Goal: Task Accomplishment & Management: Use online tool/utility

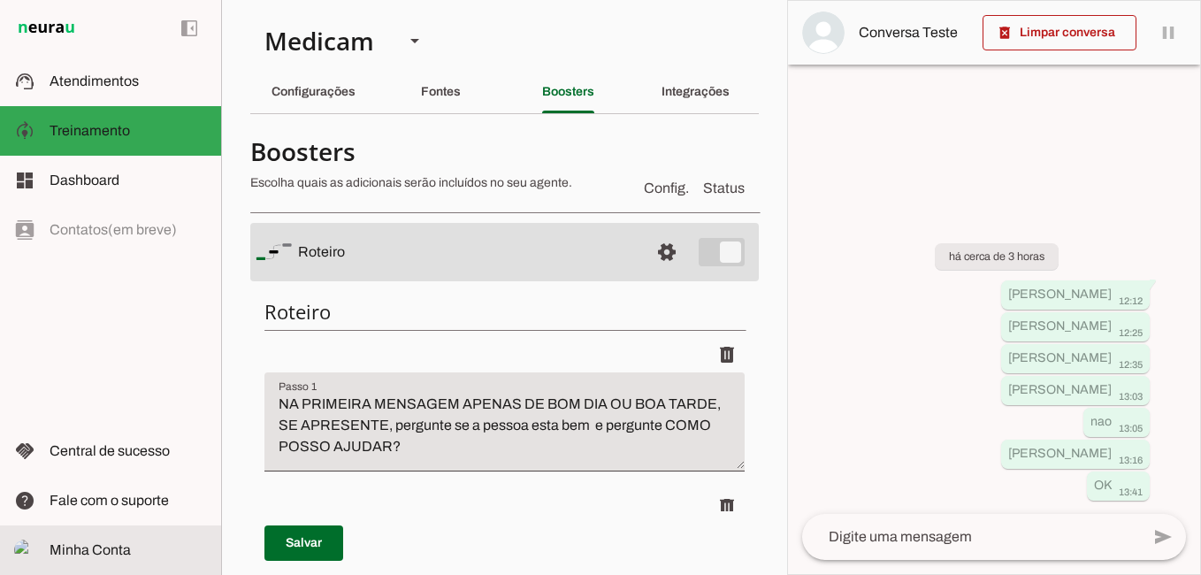
scroll to position [5583, 0]
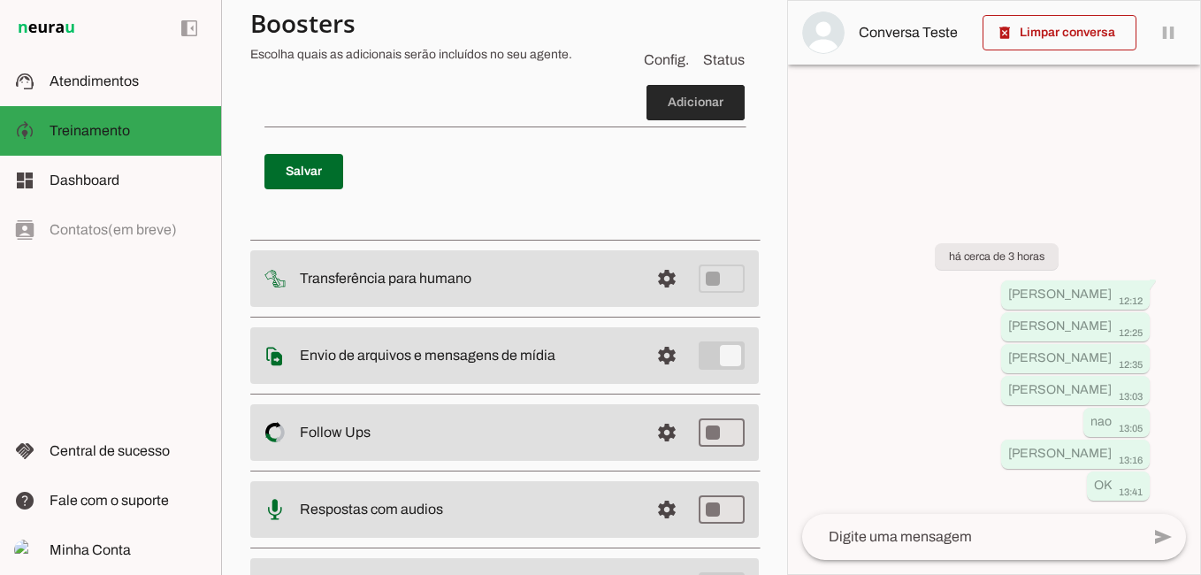
click at [714, 124] on span at bounding box center [695, 102] width 98 height 42
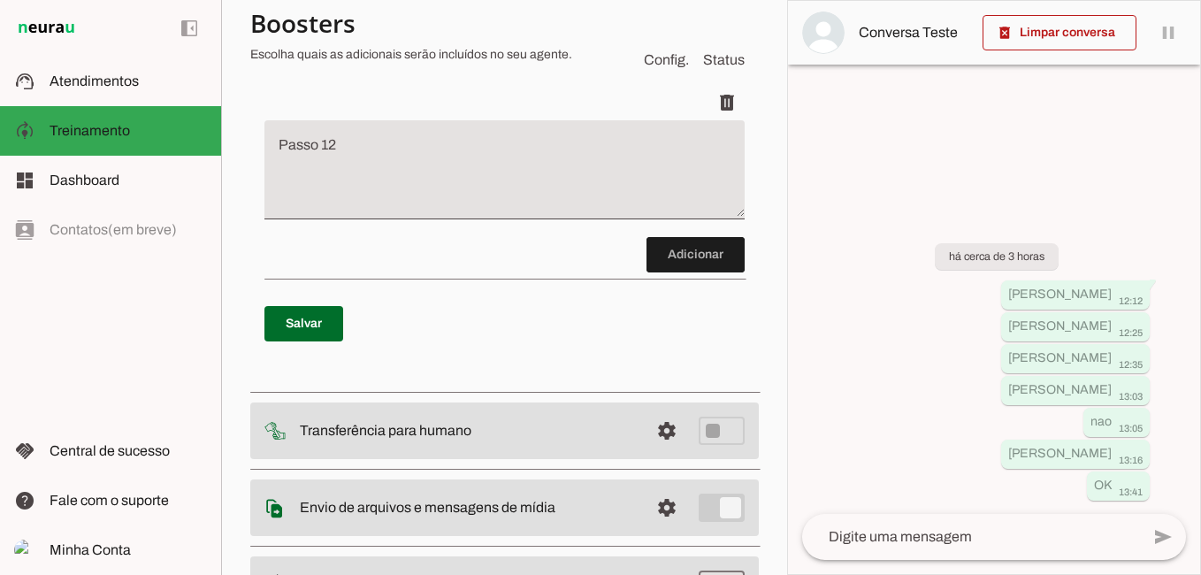
scroll to position [5735, 0]
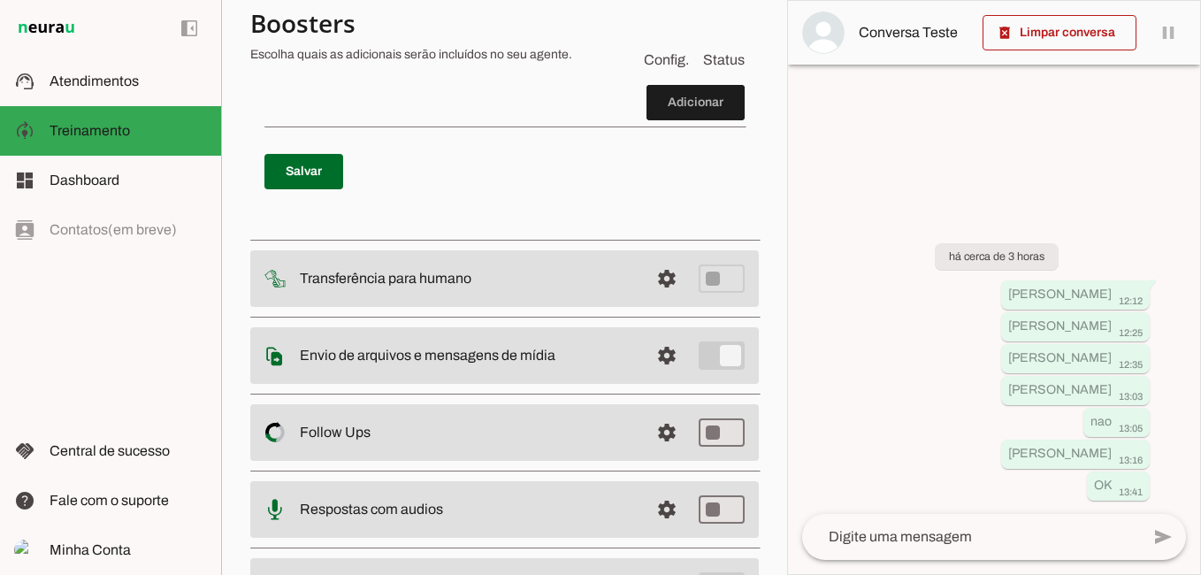
click at [378, 60] on textarea "Passo 12" at bounding box center [504, 24] width 480 height 71
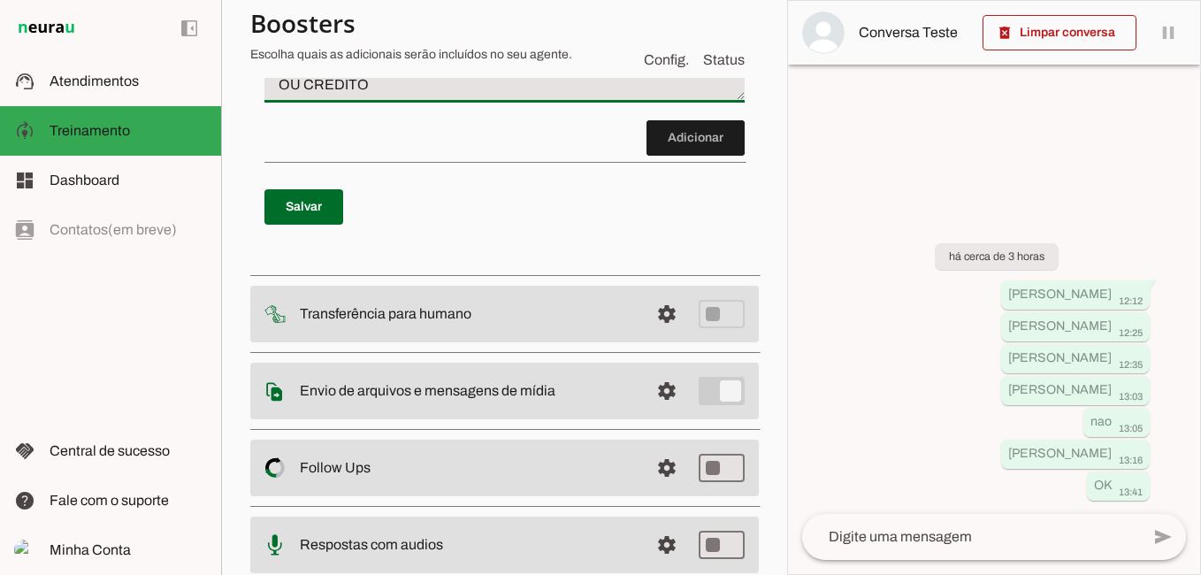
click at [431, 96] on textarea "[MEDICAL_DATA] OU MÉDICO DE ESTOMAGO DRA. [PERSON_NAME] TODA TERÇA FEIRA VALOR …" at bounding box center [504, 42] width 480 height 106
click at [447, 96] on textarea "[MEDICAL_DATA] OU MÉDICO DE ESTOMAGO DRA. [PERSON_NAME] TODA TERÇA FEIRA DAS12:…" at bounding box center [504, 42] width 480 height 106
click at [282, 96] on textarea "[MEDICAL_DATA] OU MÉDICO DE ESTOMAGO DRA. [PERSON_NAME] TODA TERÇA FEIRA DAS 12…" at bounding box center [504, 42] width 480 height 106
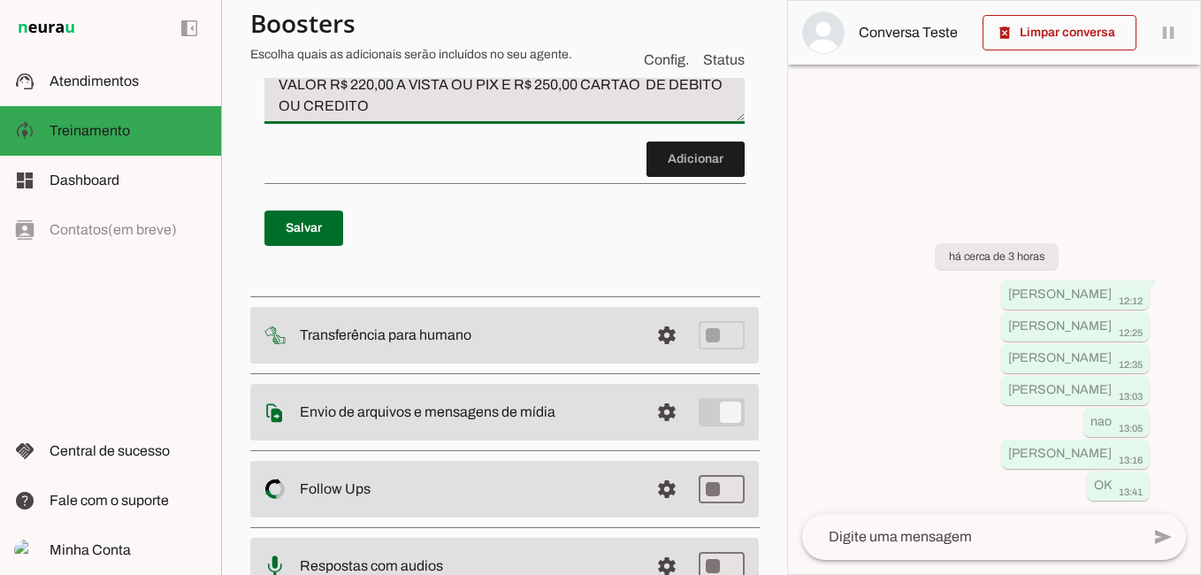
click at [492, 117] on textarea "CASO O PACIENTE PERGUNTE SOBRE [MEDICAL_DATA] OU MÉDICO DE ESTOMAGO DRA. [PERSO…" at bounding box center [504, 52] width 480 height 127
click at [455, 117] on textarea "CASO O PACIENTE PERGUNTE SOBRE [MEDICAL_DATA] OU MÉDICO DE ESTOMAGO DRA. [PERSO…" at bounding box center [504, 52] width 480 height 127
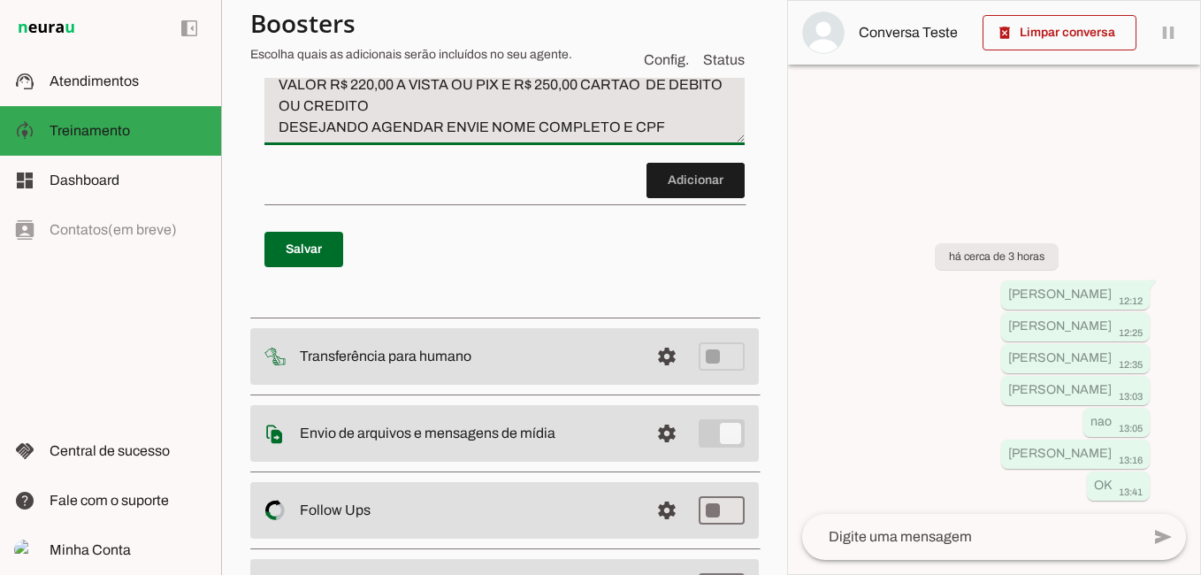
click at [665, 138] on textarea "CASO O PACIENTE PERGUNTE SOBRE [MEDICAL_DATA] OU MÉDICO DE ESTOMAGO DRA. [PERSO…" at bounding box center [504, 63] width 480 height 149
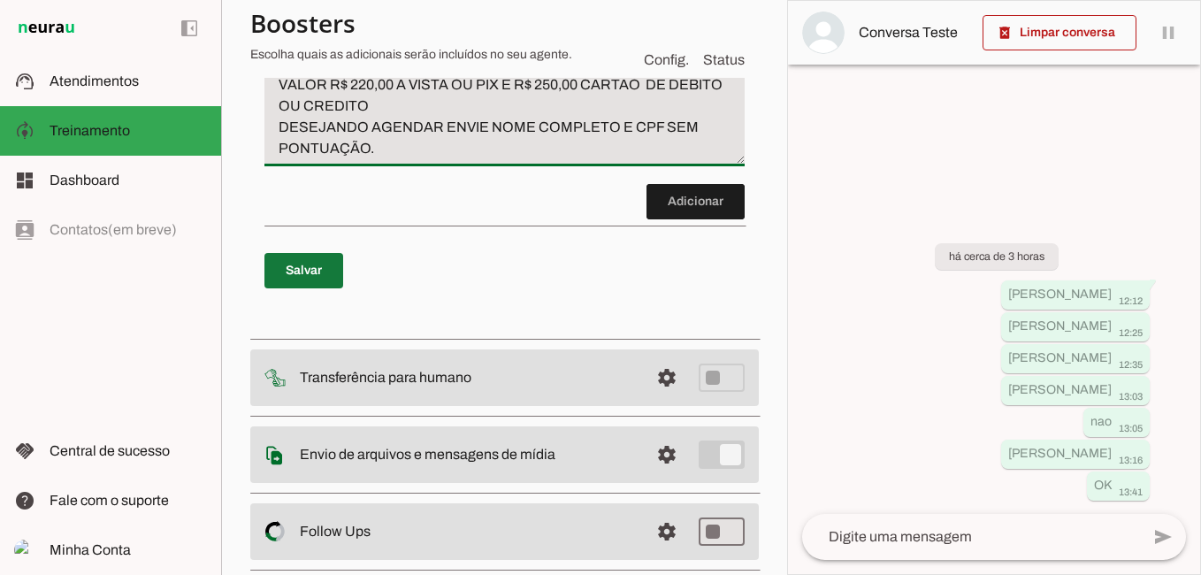
type textarea "CASO O PACIENTE PERGUNTE SOBRE [MEDICAL_DATA] OU MÉDICO DE ESTOMAGO DRA. [PERSO…"
type md-filled-text-field "CASO O PACIENTE PERGUNTE SOBRE [MEDICAL_DATA] OU MÉDICO DE ESTOMAGO DRA. [PERSO…"
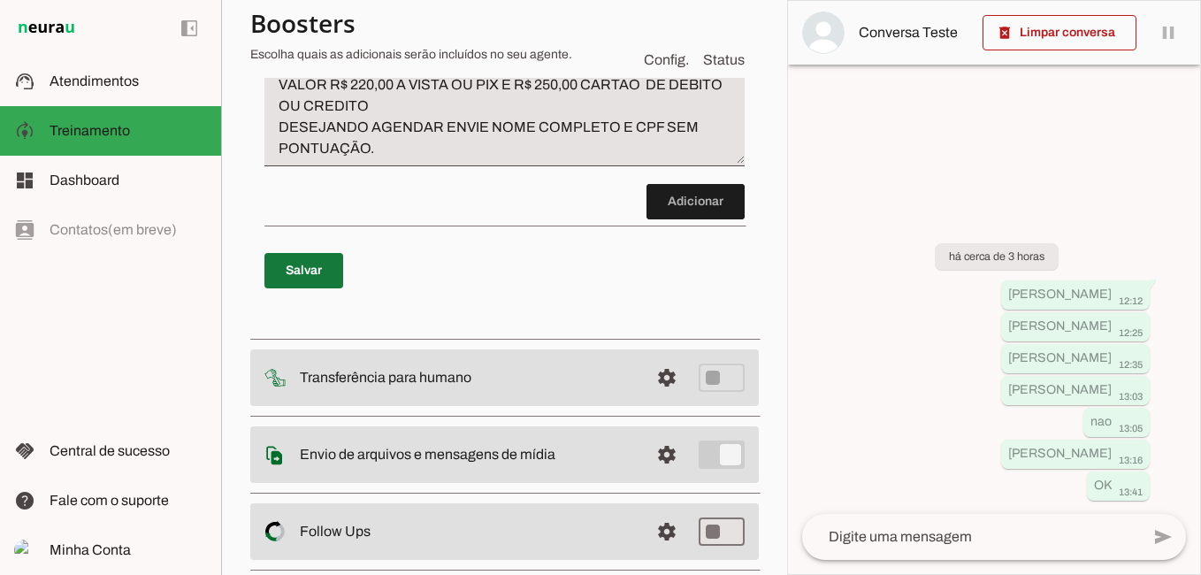
click at [315, 292] on span at bounding box center [303, 270] width 79 height 42
click at [1013, 546] on textarea at bounding box center [971, 536] width 338 height 21
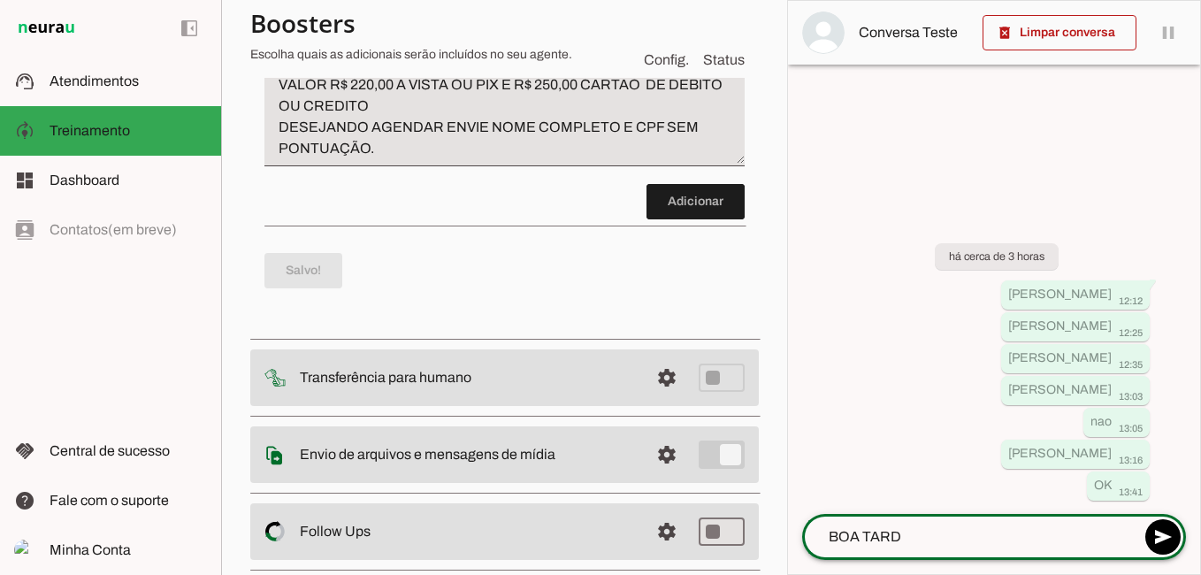
type textarea "BOA TARDE"
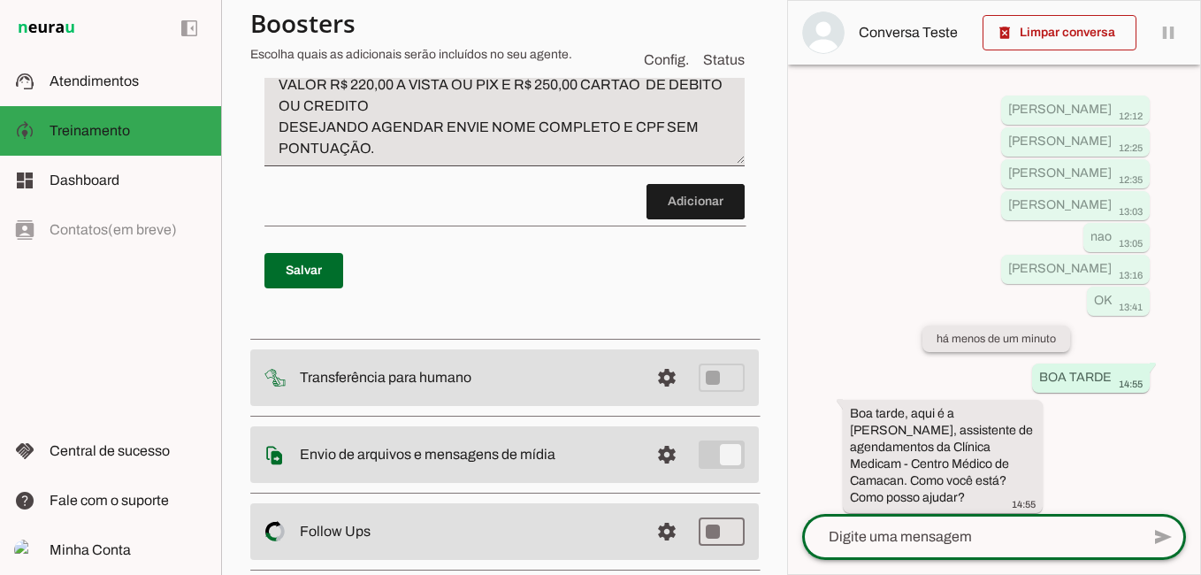
scroll to position [80, 0]
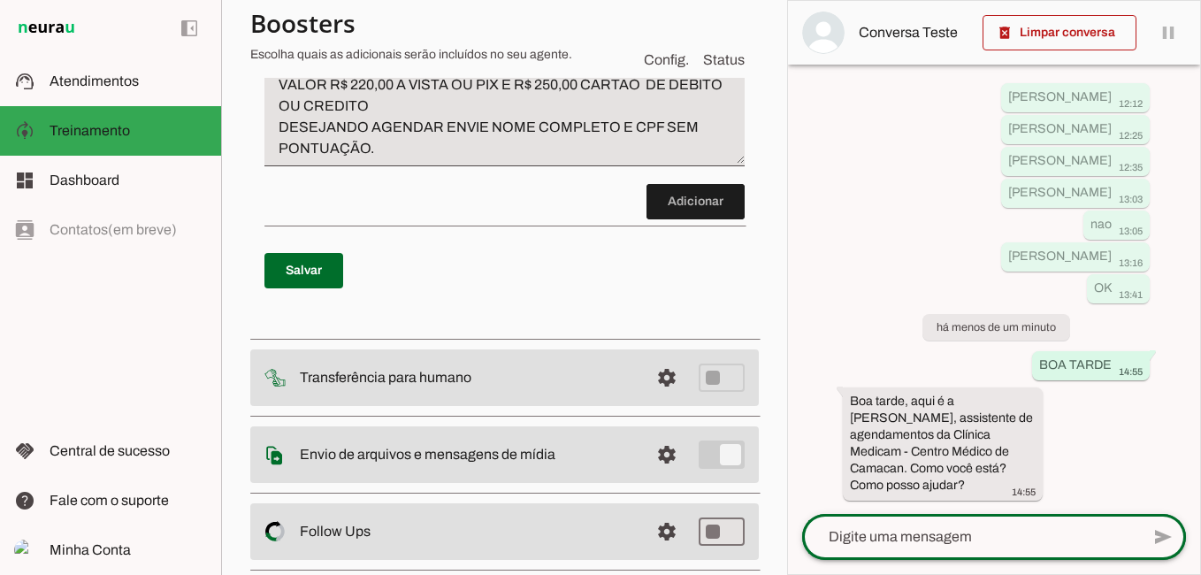
drag, startPoint x: 894, startPoint y: 525, endPoint x: 886, endPoint y: 509, distance: 18.6
click at [896, 525] on div at bounding box center [971, 537] width 338 height 46
click at [888, 526] on div at bounding box center [971, 537] width 338 height 46
click at [858, 526] on div at bounding box center [971, 537] width 338 height 46
click at [822, 536] on textarea at bounding box center [971, 536] width 338 height 21
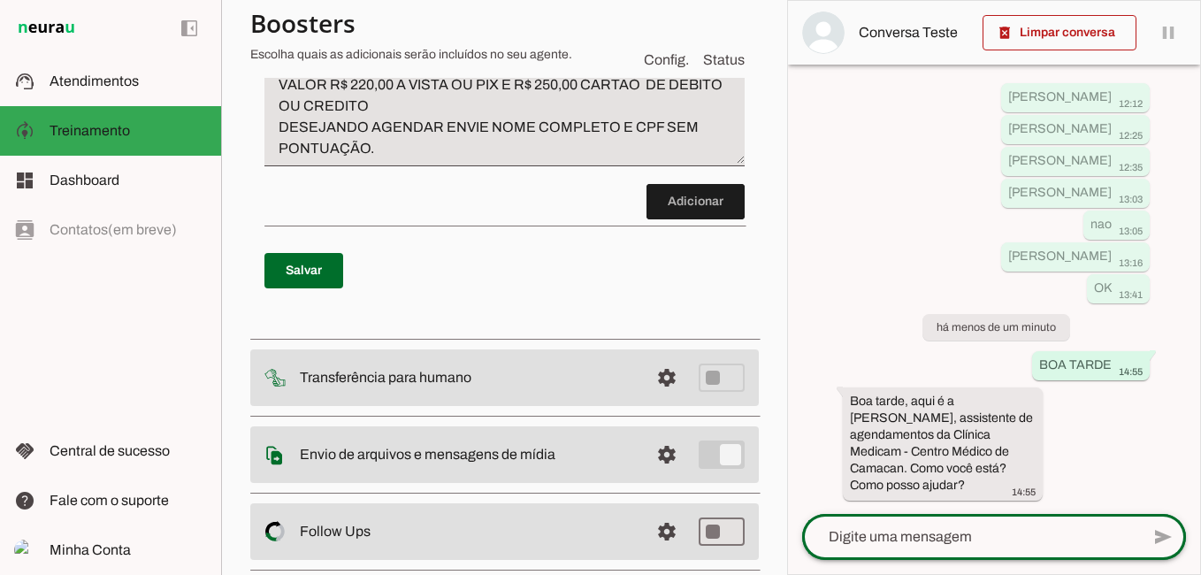
click at [859, 548] on div at bounding box center [971, 537] width 338 height 46
click at [996, 542] on textarea at bounding box center [971, 536] width 338 height 21
click at [996, 542] on textarea "DESEJO AGENDAR COMOS [MEDICAL_DATA]" at bounding box center [971, 536] width 338 height 21
type textarea "DESEJO AGENDAR COM [MEDICAL_DATA]"
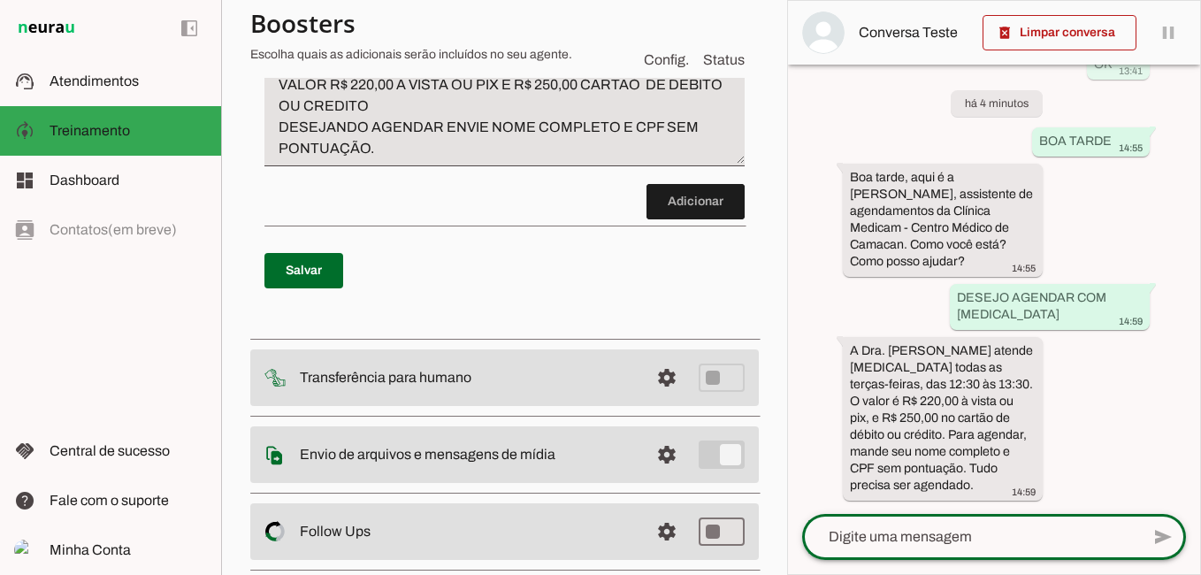
scroll to position [282, 0]
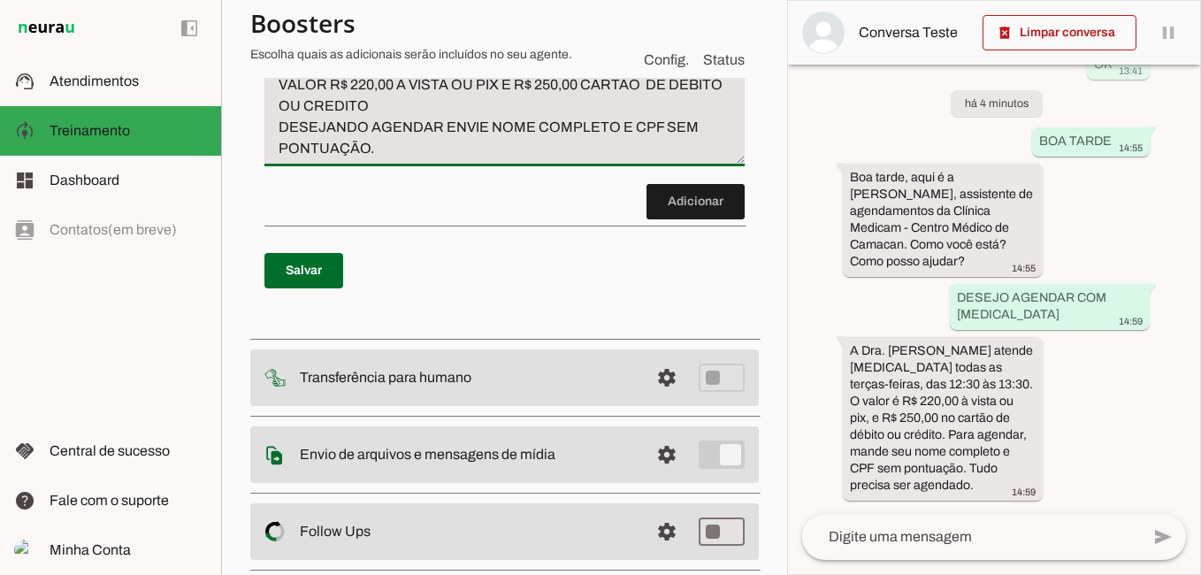
click at [377, 159] on textarea "CASO O PACIENTE PERGUNTE SOBRE [MEDICAL_DATA] OU MÉDICO DE ESTOMAGO DRA. [PERSO…" at bounding box center [504, 74] width 480 height 170
click at [505, 159] on textarea "CASO O PACIENTE PERGUNTE SOBRE [MEDICAL_DATA] OU MÉDICO DE ESTOMAGO RESPONDA DR…" at bounding box center [504, 74] width 480 height 170
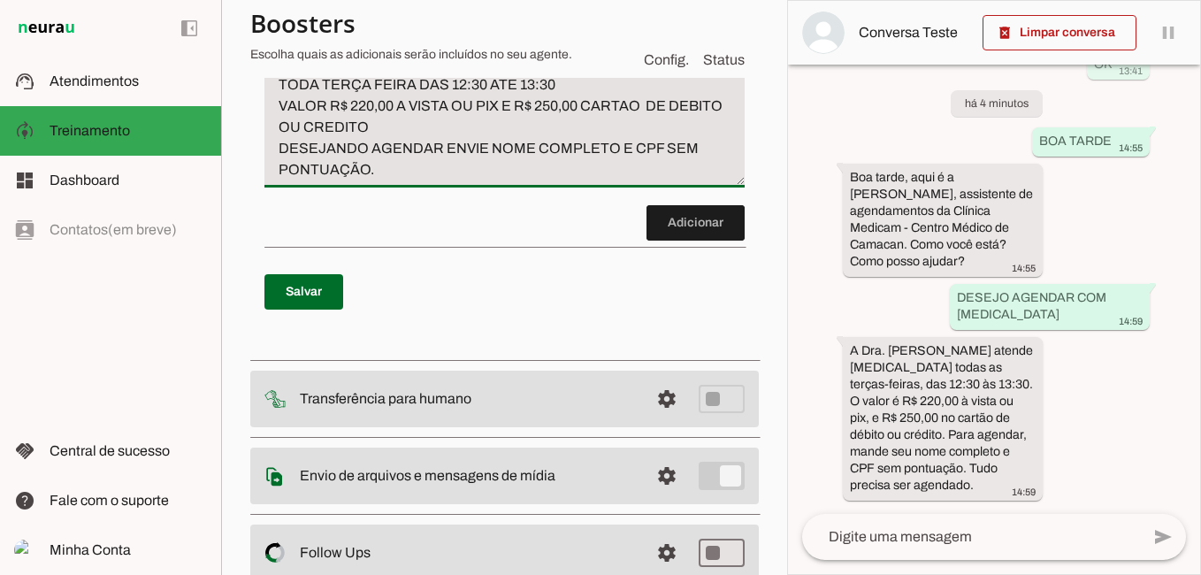
click at [456, 180] on textarea "CASO O PACIENTE PERGUNTE SOBRE [MEDICAL_DATA] OU MÉDICO DE ESTOMAGO RESPONDA DR…" at bounding box center [504, 84] width 480 height 191
type textarea "CASO O PACIENTE PERGUNTE SOBRE [MEDICAL_DATA] OU MÉDICO DE ESTOMAGO RESPONDA: D…"
type md-filled-text-field "CASO O PACIENTE PERGUNTE SOBRE [MEDICAL_DATA] OU MÉDICO DE ESTOMAGO RESPONDA: D…"
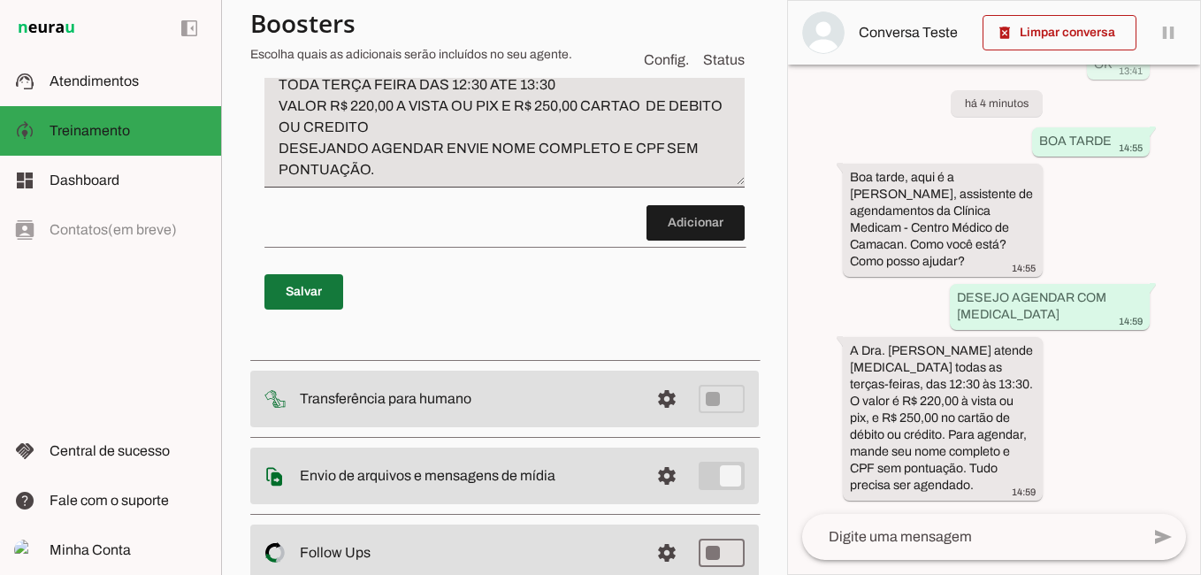
click at [279, 313] on span at bounding box center [303, 292] width 79 height 42
type textarea "CASO O PACIENTE PERGUNTE SOBRE [MEDICAL_DATA] OU MÉDICO DE ESTOMAGO RESPONDA: D…"
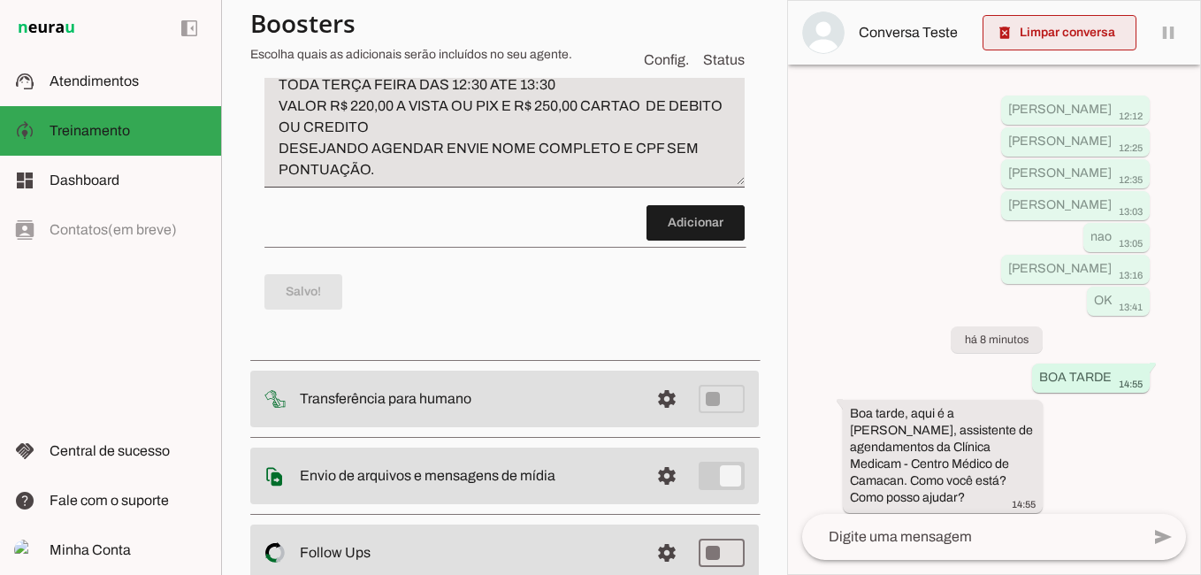
click at [1075, 34] on span at bounding box center [1060, 32] width 154 height 42
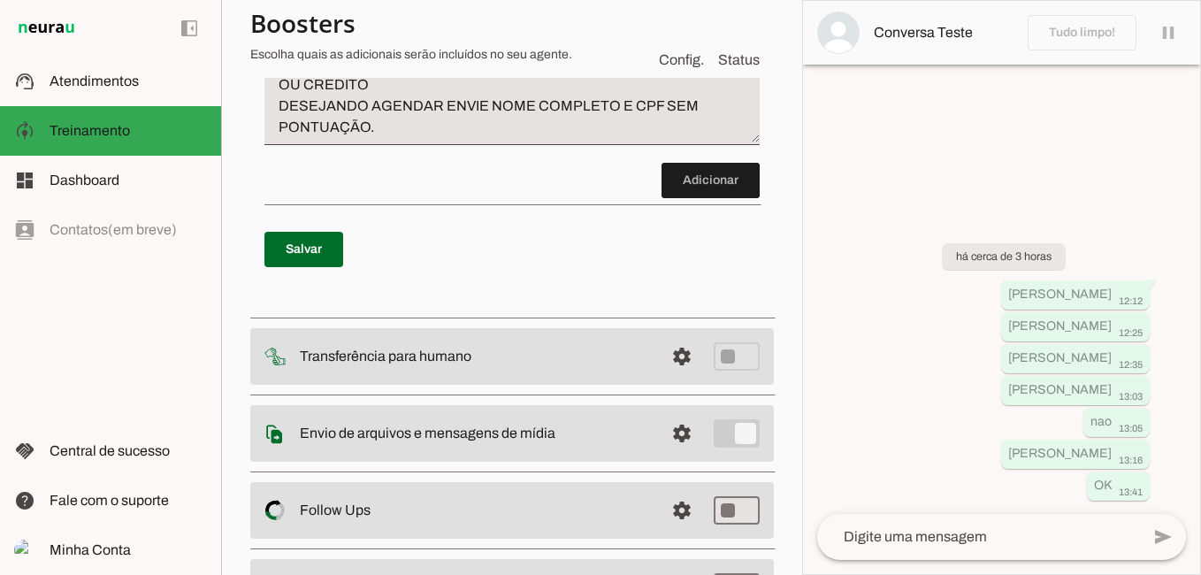
click at [927, 534] on textarea at bounding box center [978, 536] width 323 height 21
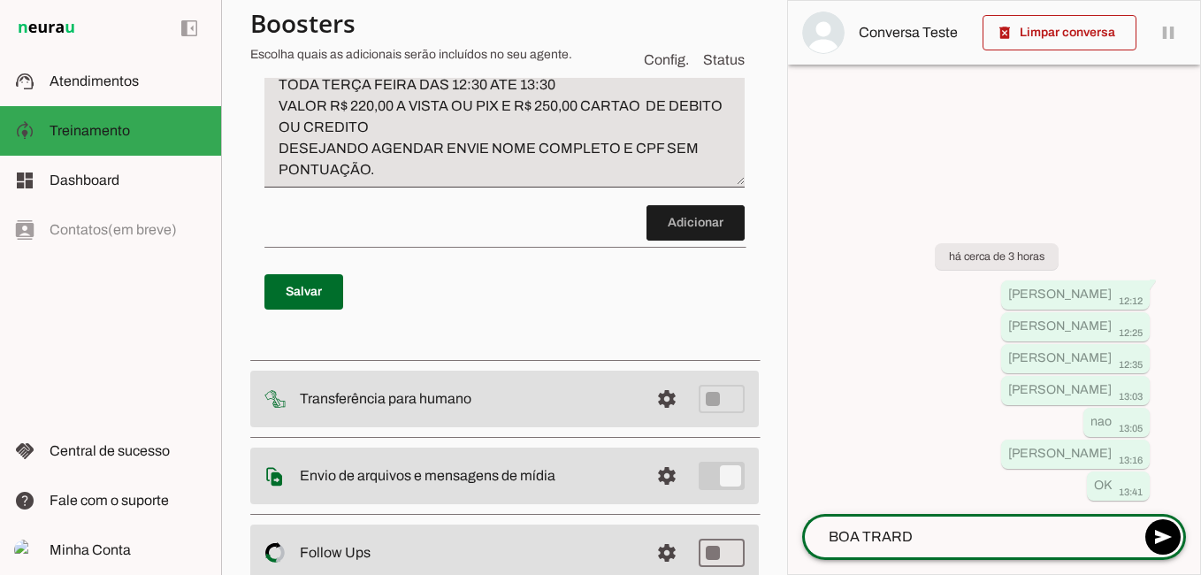
type textarea "BOA TRARDE"
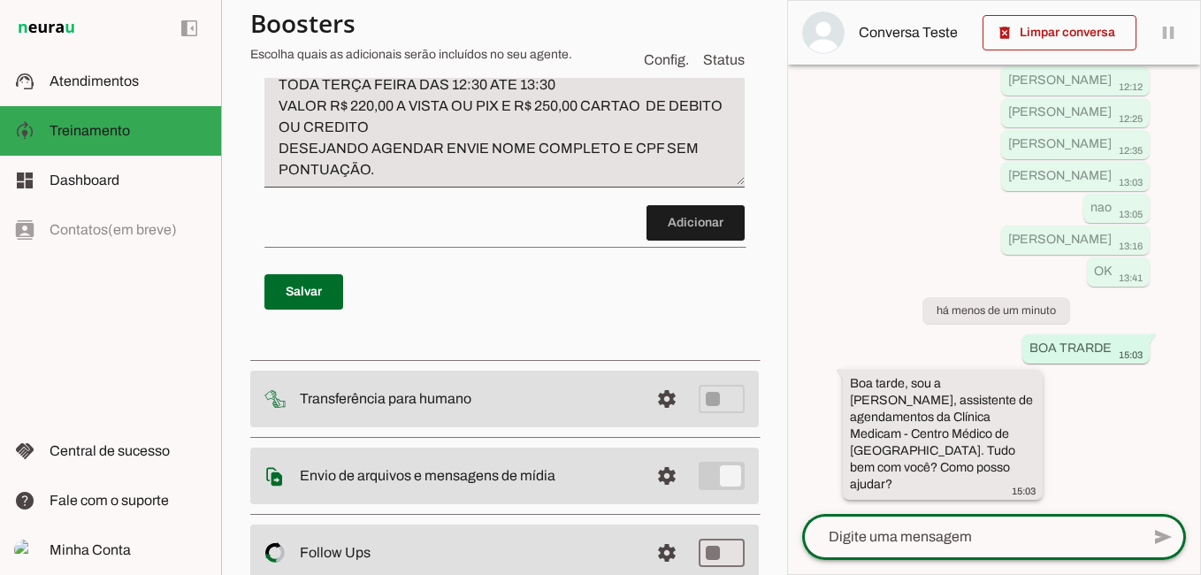
scroll to position [80, 0]
click at [921, 539] on textarea at bounding box center [971, 536] width 338 height 21
click at [924, 543] on textarea "GOSTARIA DEAGENDAR [MEDICAL_DATA]" at bounding box center [971, 536] width 338 height 21
type textarea "GOSTARIA DE AGENDAR [MEDICAL_DATA]"
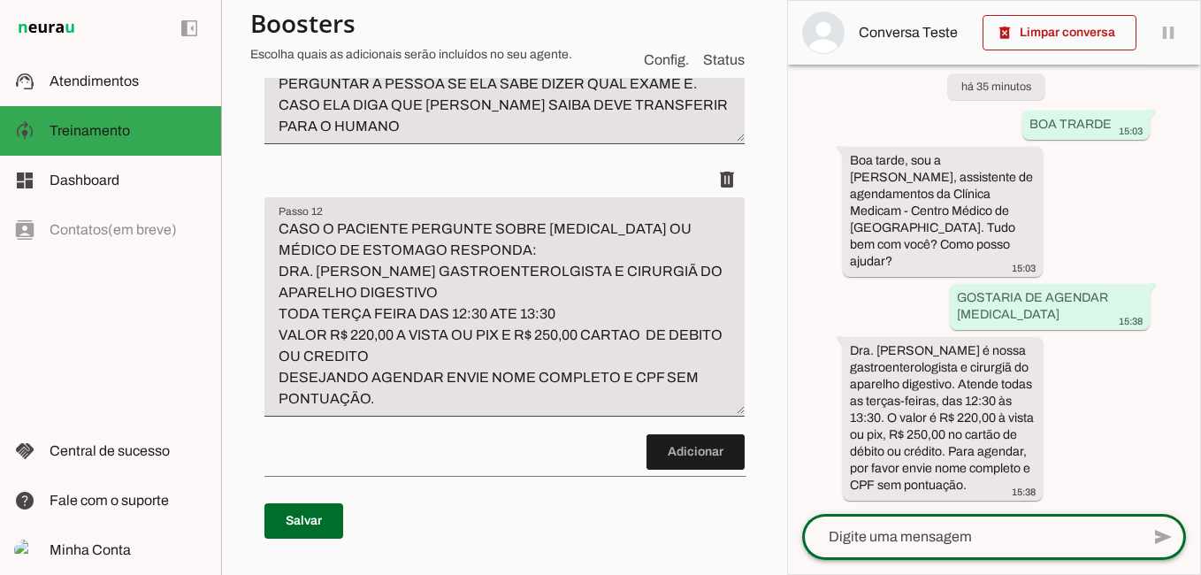
scroll to position [5470, 0]
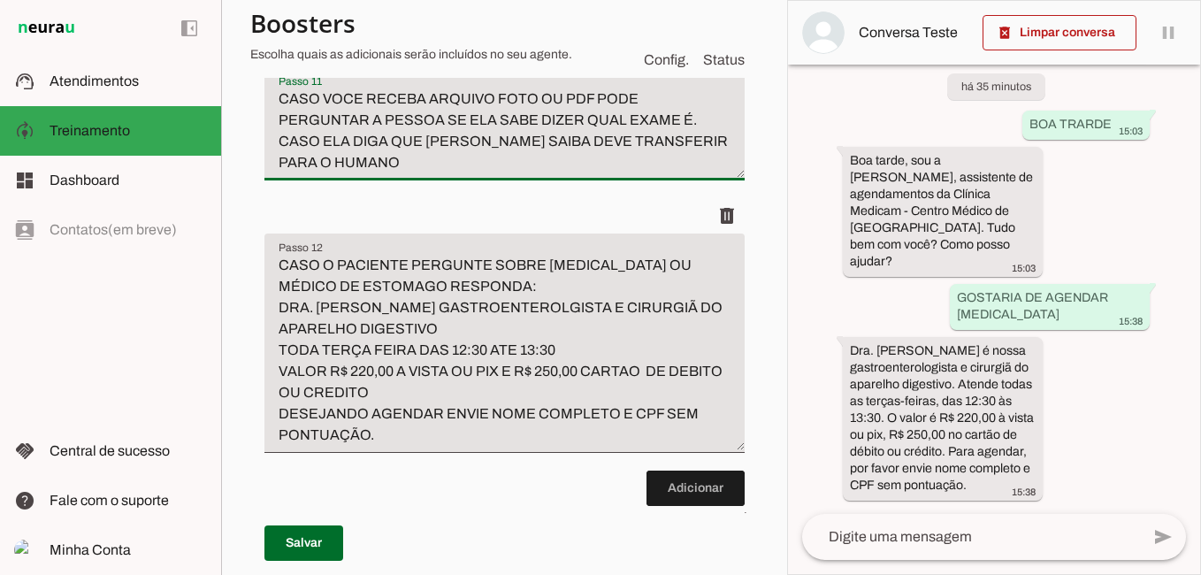
click at [695, 173] on textarea "CASO VOCE RECEBA ARQUIVO FOTO OU PDF PODE PERGUNTAR A PESSOA SE ELA SABE DIZER …" at bounding box center [504, 130] width 480 height 85
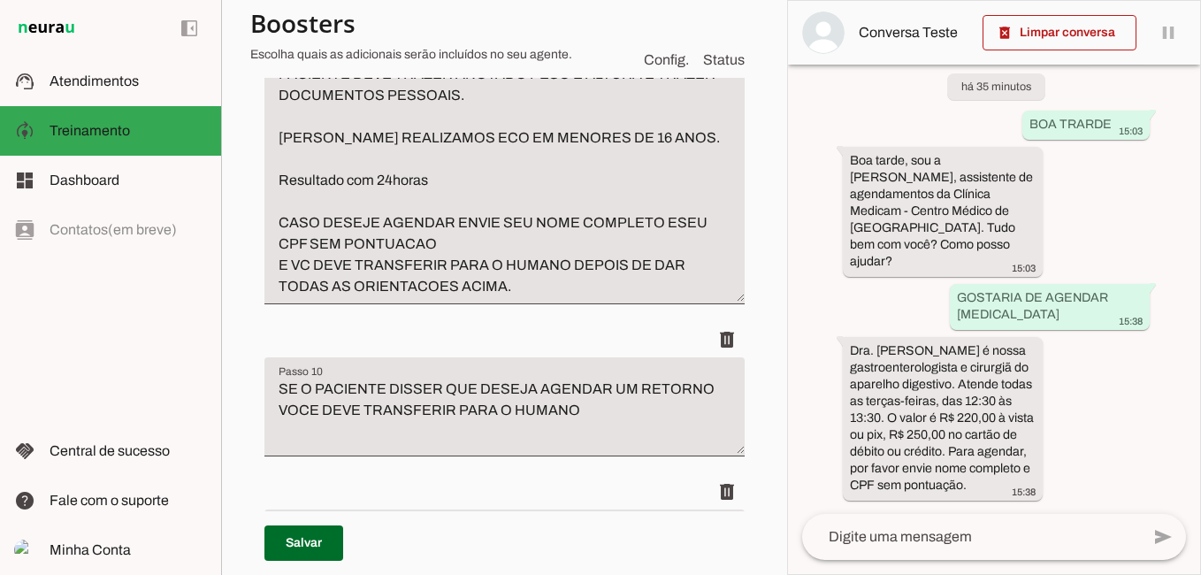
scroll to position [4939, 0]
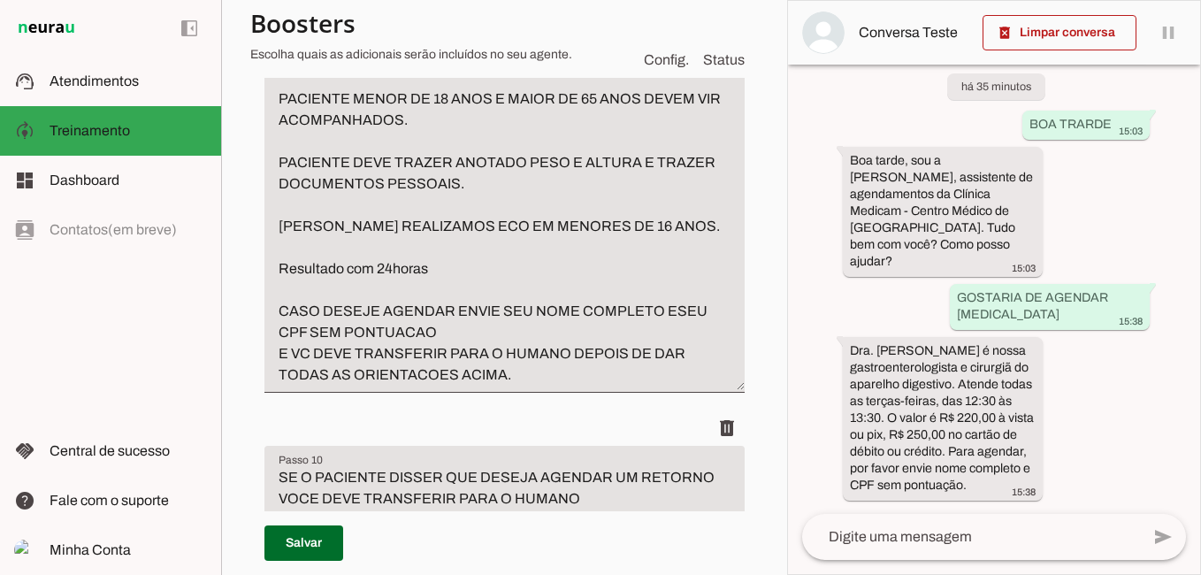
type textarea "CASO VOCE RECEBA ARQUIVO FOTO OU PDF PODE PERGUNTAR A PESSOA SE ELA SABE DIZER …"
type md-filled-text-field "CASO VOCE RECEBA ARQUIVO FOTO OU PDF PODE PERGUNTAR A PESSOA SE ELA SABE DIZER …"
click at [281, 367] on textarea "ECOCARDIOGRAMA MEDICO: DR. [PERSON_NAME] DR. [PERSON_NAME] VALOR: R$ 230,00 DIN…" at bounding box center [504, 152] width 480 height 467
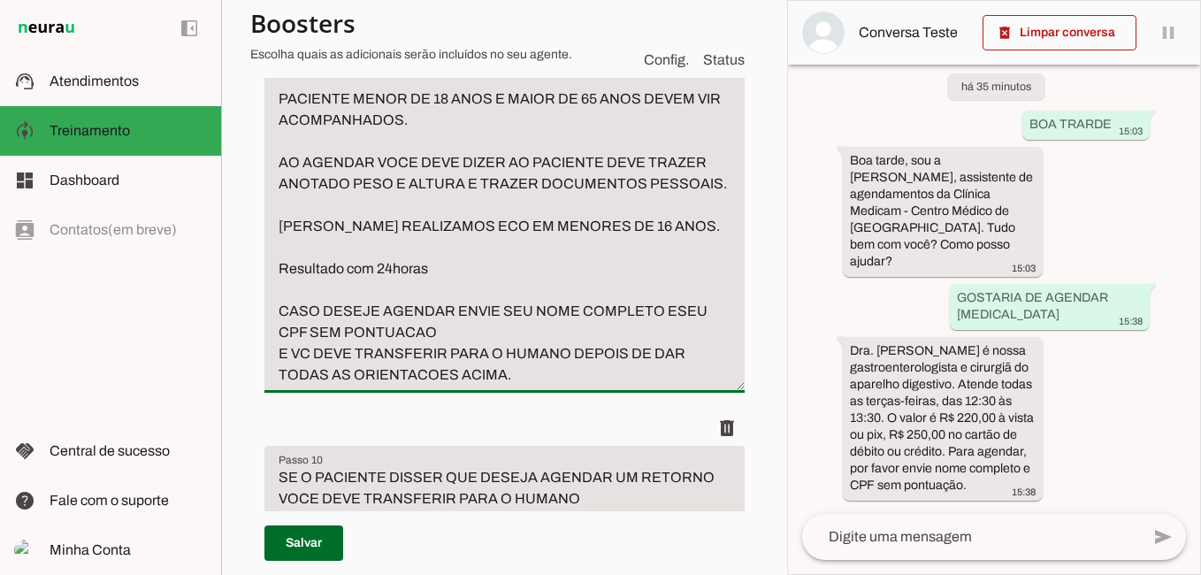
click at [603, 375] on textarea "ECOCARDIOGRAMA MEDICO: DR. [PERSON_NAME] DR. [PERSON_NAME] VALOR: R$ 230,00 DIN…" at bounding box center [504, 152] width 480 height 467
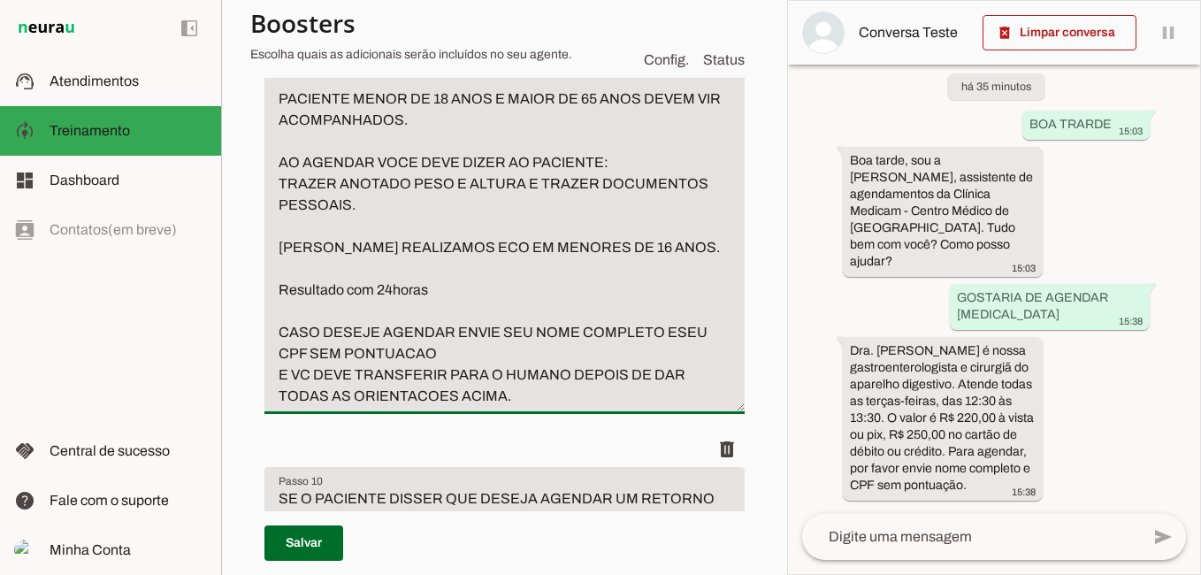
click at [526, 407] on textarea "ECOCARDIOGRAMA MEDICO: DR. [PERSON_NAME] DR. [PERSON_NAME] VALOR: R$ 230,00 DIN…" at bounding box center [504, 163] width 480 height 488
click at [524, 398] on textarea "ECOCARDIOGRAMA MEDICO: DR. [PERSON_NAME] DR. [PERSON_NAME] VALOR: R$ 230,00 DIN…" at bounding box center [504, 163] width 480 height 488
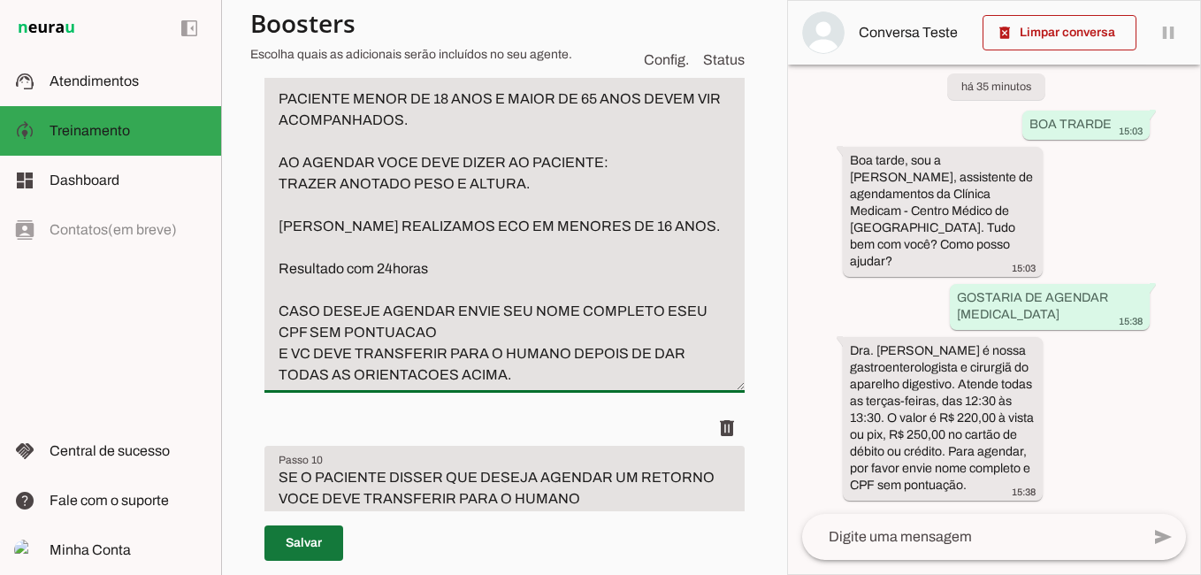
type textarea "ECOCARDIOGRAMA MEDICO: DR. [PERSON_NAME] DR. [PERSON_NAME] VALOR: R$ 230,00 DIN…"
type md-filled-text-field "ECOCARDIOGRAMA MEDICO: DR. [PERSON_NAME] DR. [PERSON_NAME] VALOR: R$ 230,00 DIN…"
click at [293, 535] on span at bounding box center [303, 543] width 79 height 42
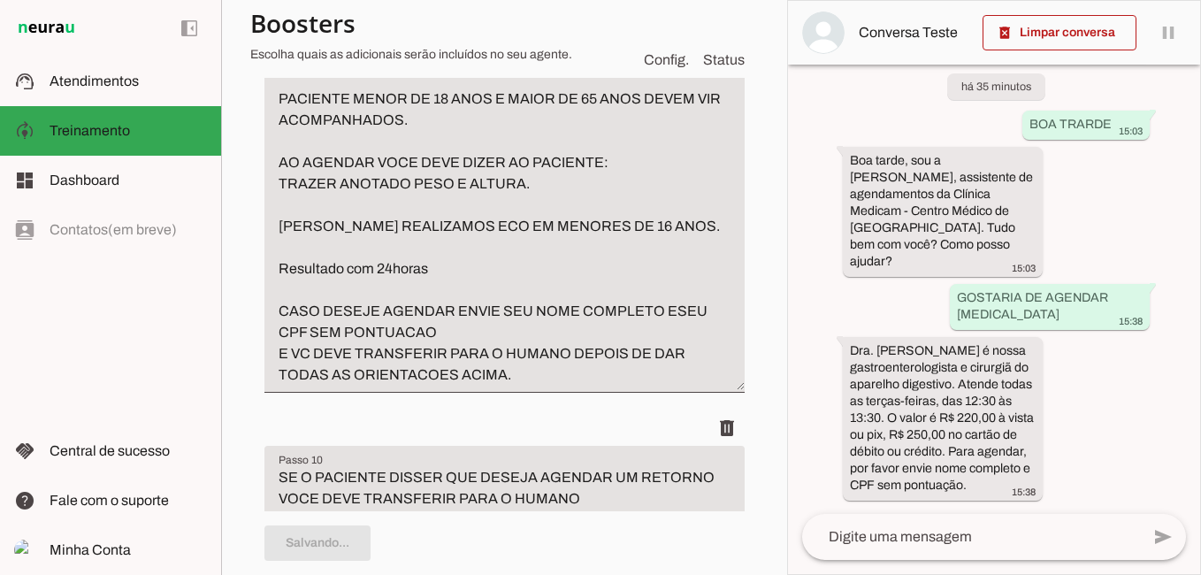
type textarea "ECOCARDIOGRAMA MEDICO: DR. [PERSON_NAME] DR. [PERSON_NAME] VALOR: R$ 230,00 DIN…"
type textarea "CASO VOCE RECEBA ARQUIVO FOTO OU PDF PODE PERGUNTAR A PESSOA SE ELA SABE DIZER …"
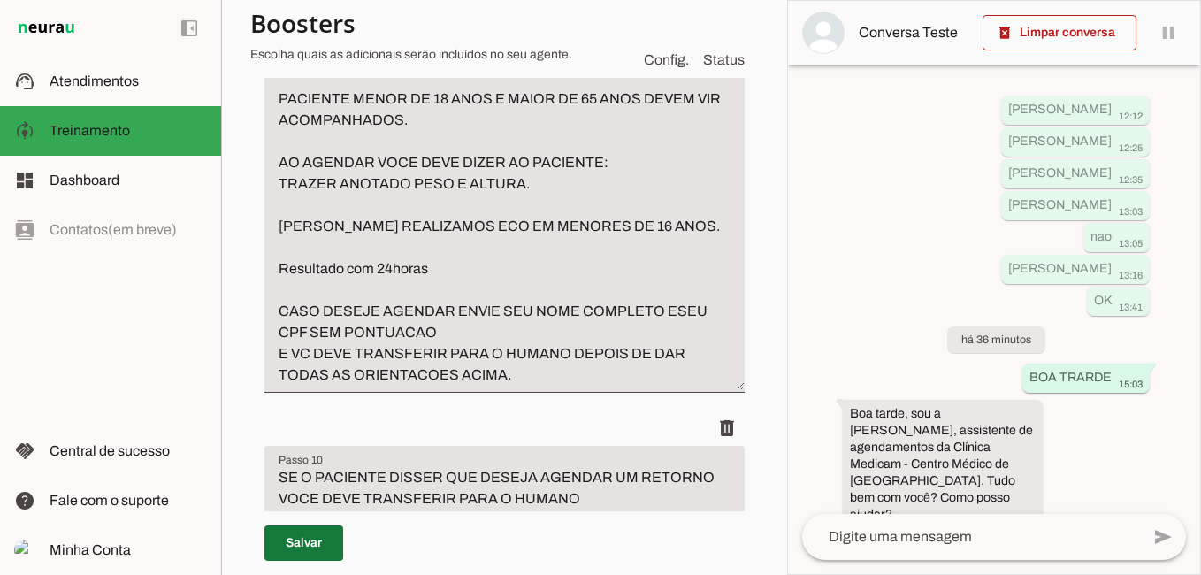
click at [293, 536] on span at bounding box center [303, 543] width 79 height 42
click at [454, 386] on textarea "ECOCARDIOGRAMA MEDICO: DR. [PERSON_NAME] DR. [PERSON_NAME] VALOR: R$ 230,00 DIN…" at bounding box center [504, 152] width 480 height 467
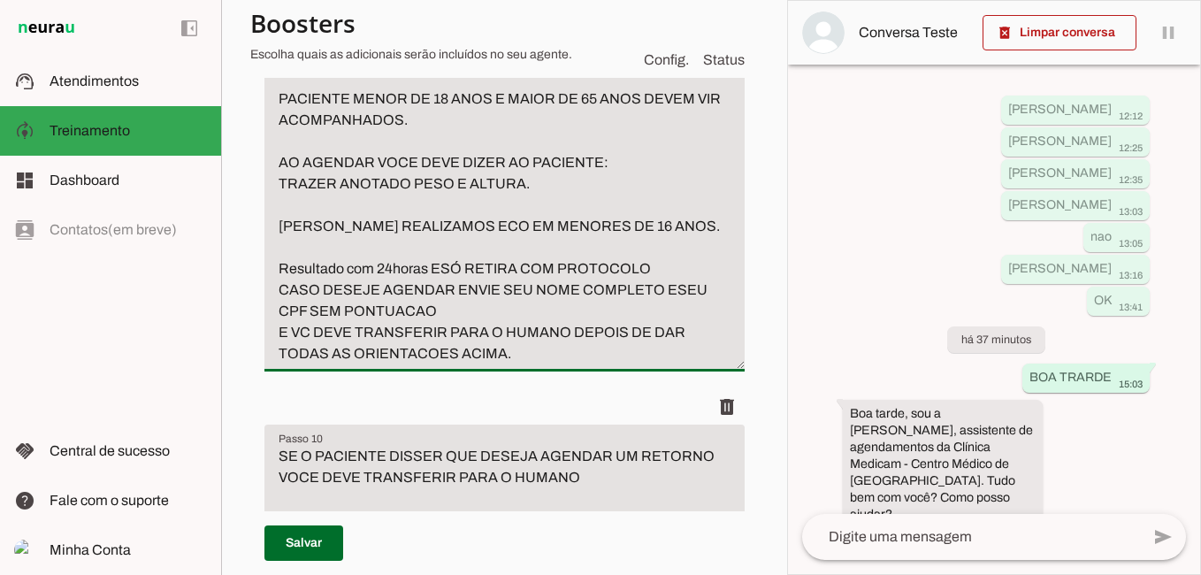
click at [444, 364] on textarea "ECOCARDIOGRAMA MEDICO: DR. [PERSON_NAME] DR. [PERSON_NAME] VALOR: R$ 230,00 DIN…" at bounding box center [504, 142] width 480 height 446
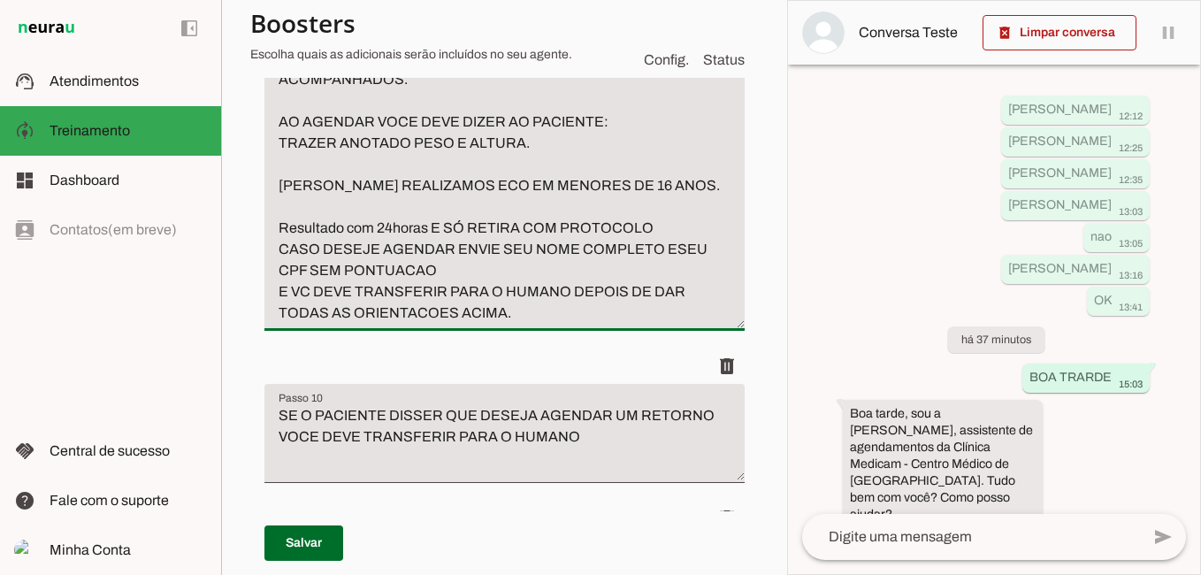
scroll to position [5028, 0]
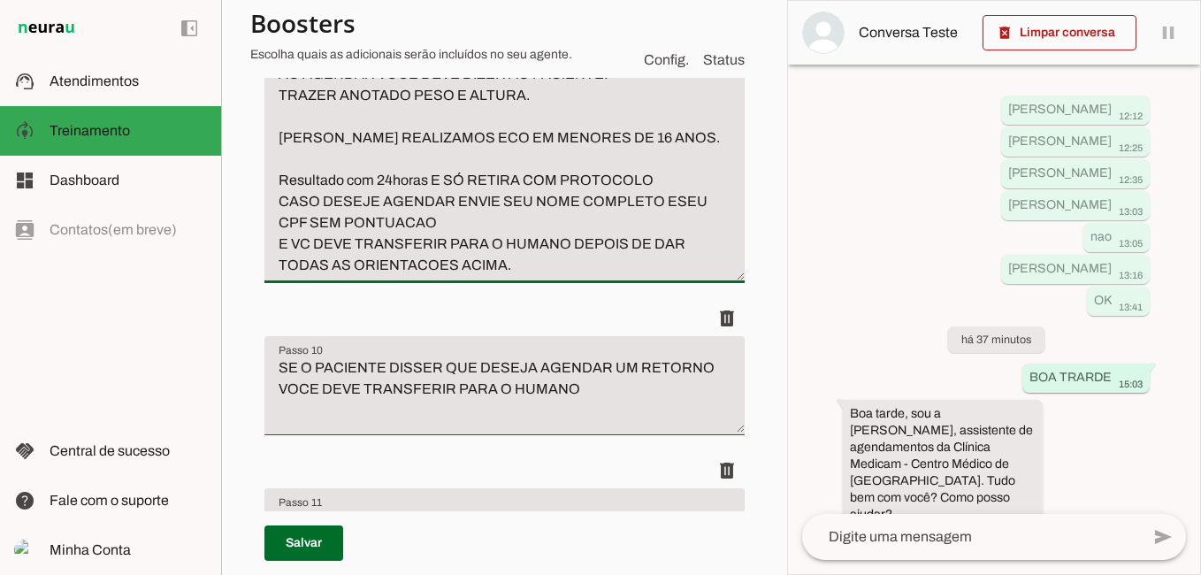
click at [659, 276] on textarea "ECOCARDIOGRAMA MEDICO: DR. [PERSON_NAME] DR. [PERSON_NAME] VALOR: R$ 230,00 DIN…" at bounding box center [504, 53] width 480 height 446
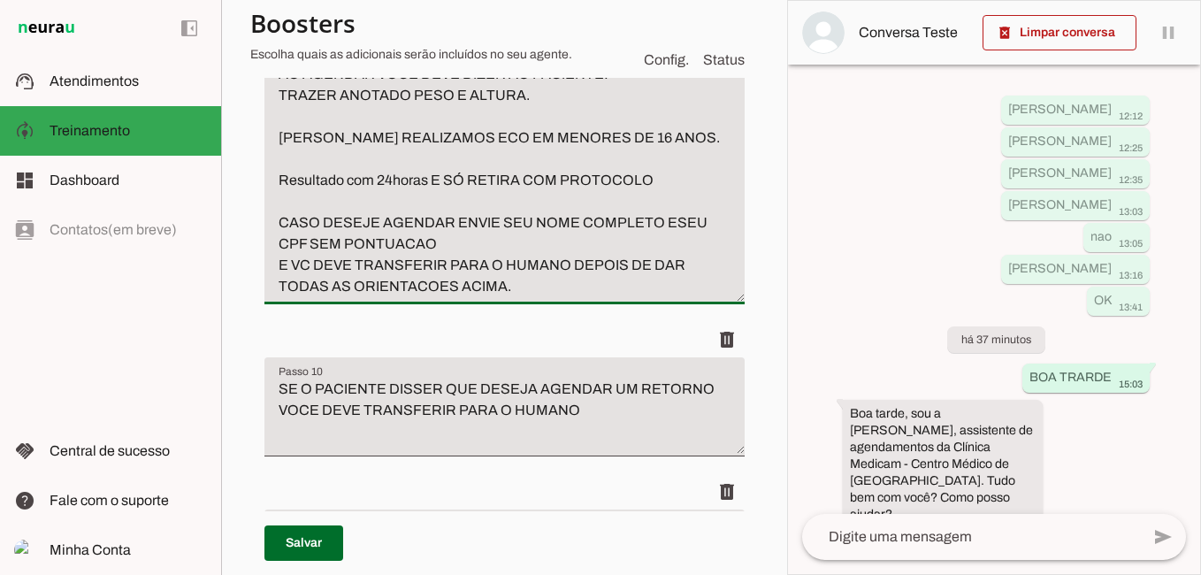
click at [671, 297] on textarea "ECOCARDIOGRAMA MEDICO: DR. [PERSON_NAME] DR. [PERSON_NAME] VALOR: R$ 230,00 DIN…" at bounding box center [504, 63] width 480 height 467
type textarea "ECOCARDIOGRAMA MEDICO: DR. [PERSON_NAME] DR. [PERSON_NAME] VALOR: R$ 230,00 DIN…"
type md-filled-text-field "ECOCARDIOGRAMA MEDICO: DR. [PERSON_NAME] DR. [PERSON_NAME] VALOR: R$ 230,00 DIN…"
click at [308, 547] on span at bounding box center [303, 543] width 79 height 42
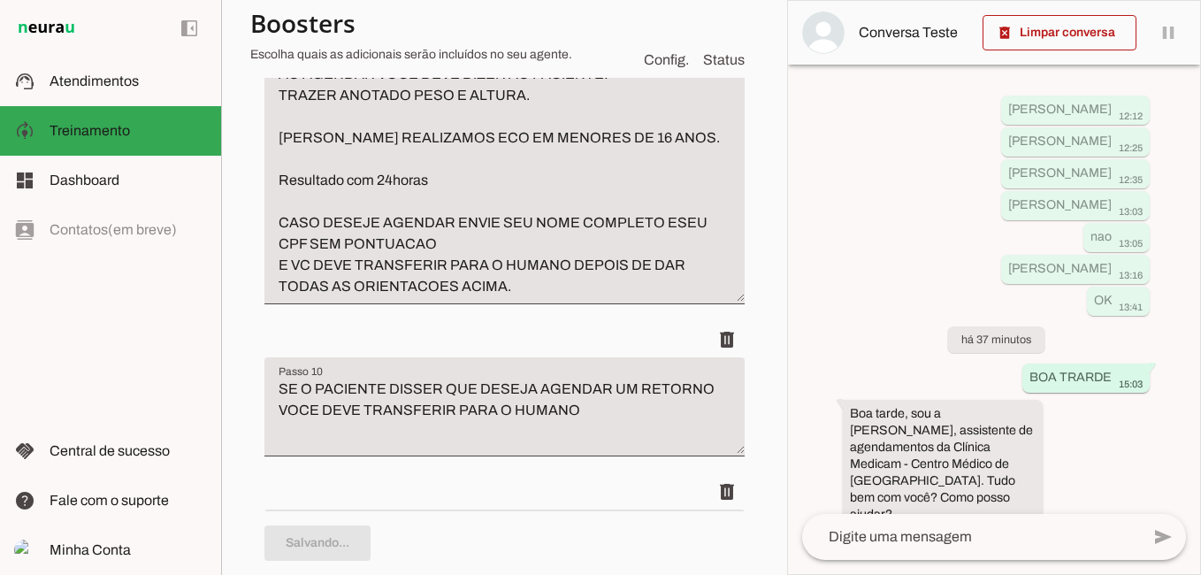
type textarea "ECOCARDIOGRAMA MEDICO: DR. [PERSON_NAME] DR. [PERSON_NAME] VALOR: R$ 230,00 DIN…"
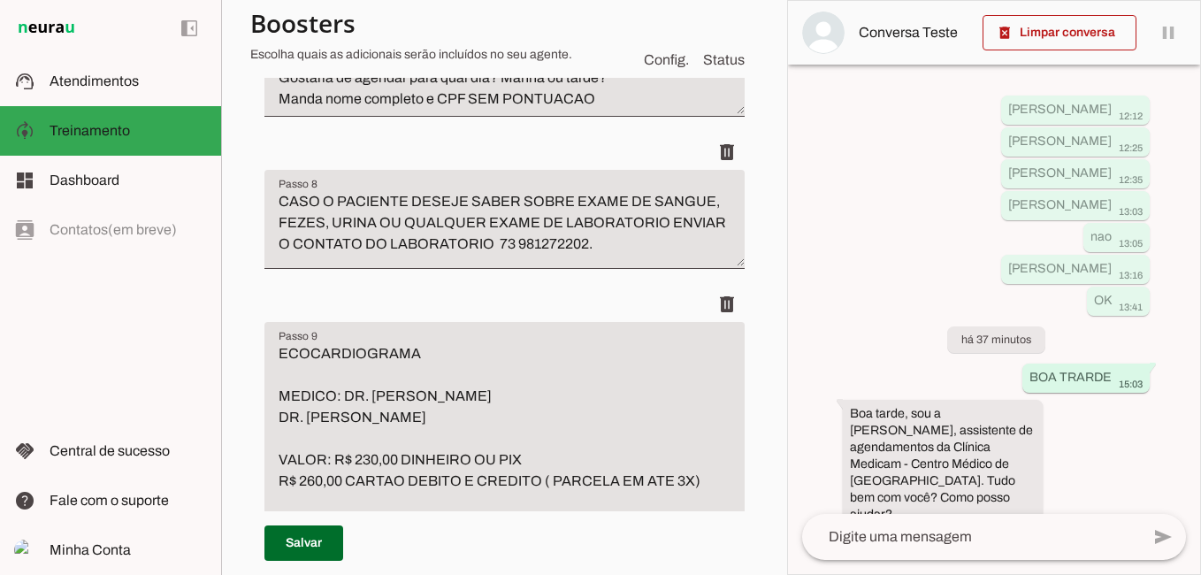
scroll to position [4409, 0]
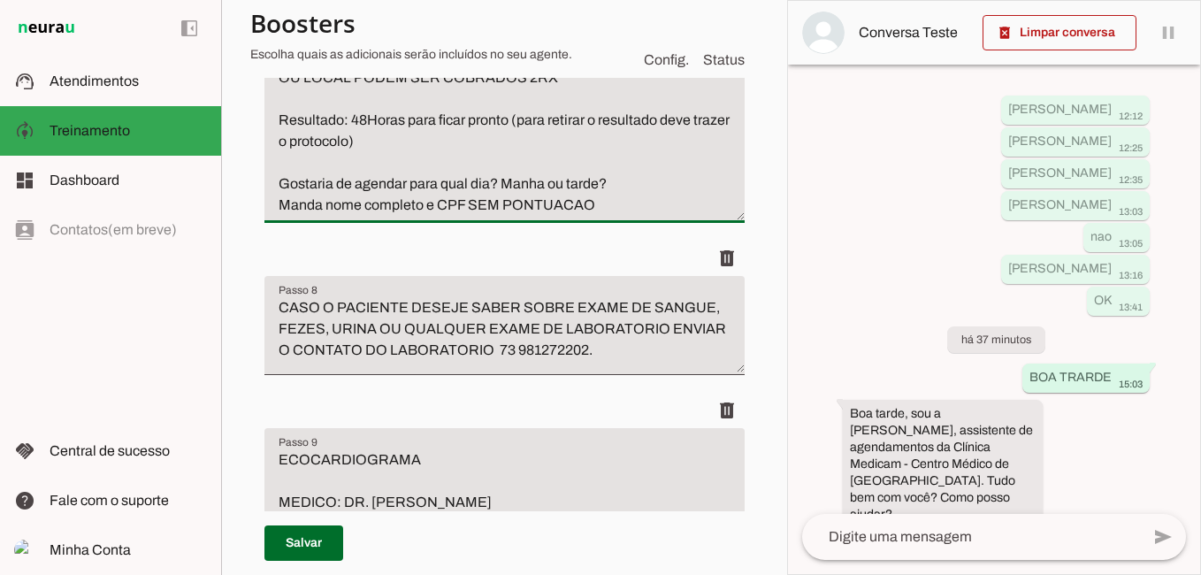
click at [279, 164] on textarea "CASO OPACIENTE DESEJE AGENDA Raio X OU RX com laudo REALIZA DE Segunda a Sexta …" at bounding box center [504, 67] width 480 height 297
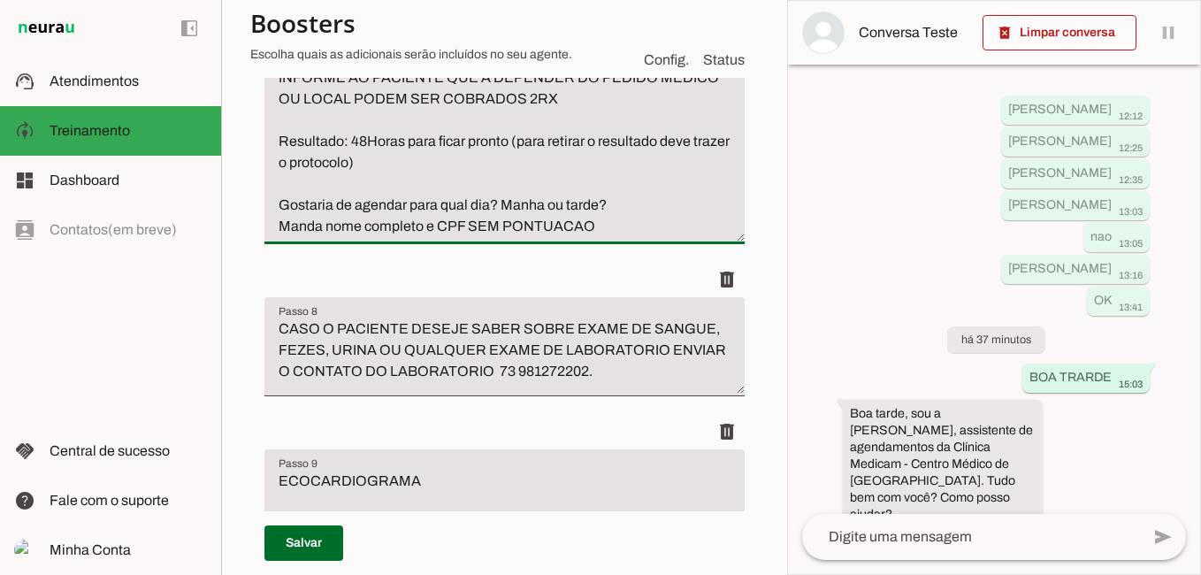
click at [338, 190] on textarea "CASO OPACIENTE DESEJE AGENDA Raio X OU RX com laudo VOCE DEVE INFORMAR: REALIZA…" at bounding box center [504, 78] width 480 height 318
click at [313, 229] on textarea "CASO OPACIENTE DESEJE AGENDA Raio X OU RX com laudo VOCE DEVE INFORMAR: REALIZA…" at bounding box center [504, 78] width 480 height 318
click at [517, 230] on textarea "CASO OPACIENTE DESEJE AGENDA Raio X OU RX com laudo VOCE DEVE INFORMAR: REALIZA…" at bounding box center [504, 78] width 480 height 318
click at [532, 237] on textarea "CASO OPACIENTE DESEJE AGENDA Raio X OU RX com laudo VOCE DEVE INFORMAR: REALIZA…" at bounding box center [504, 78] width 480 height 318
type textarea "CASO OPACIENTE DESEJE AGENDA Raio X OU RX com laudo VOCE DEVE INFORMAR: REALIZA…"
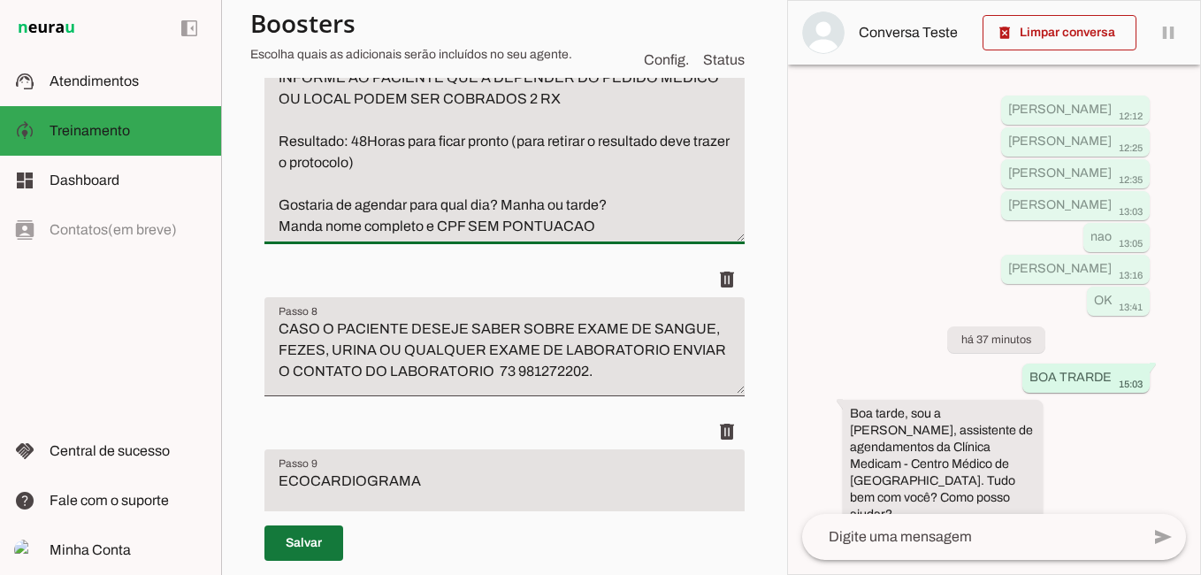
type md-filled-text-field "CASO OPACIENTE DESEJE AGENDA Raio X OU RX com laudo VOCE DEVE INFORMAR: REALIZA…"
click at [300, 539] on span at bounding box center [303, 543] width 79 height 42
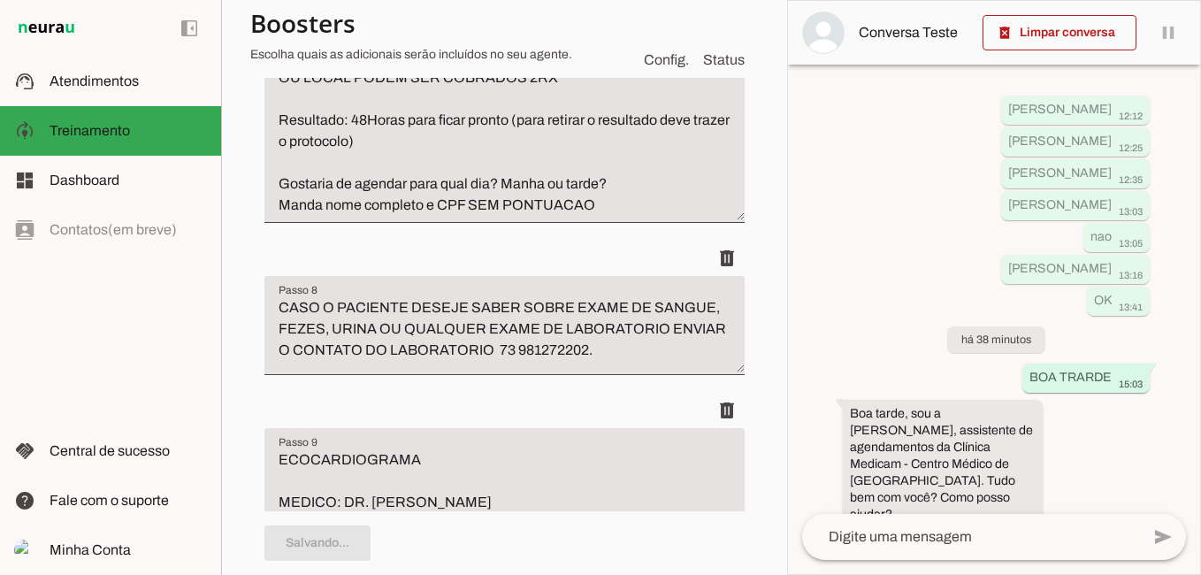
type textarea "CASO OPACIENTE DESEJE AGENDA Raio X OU RX com laudo VOCE DEVE INFORMAR: REALIZA…"
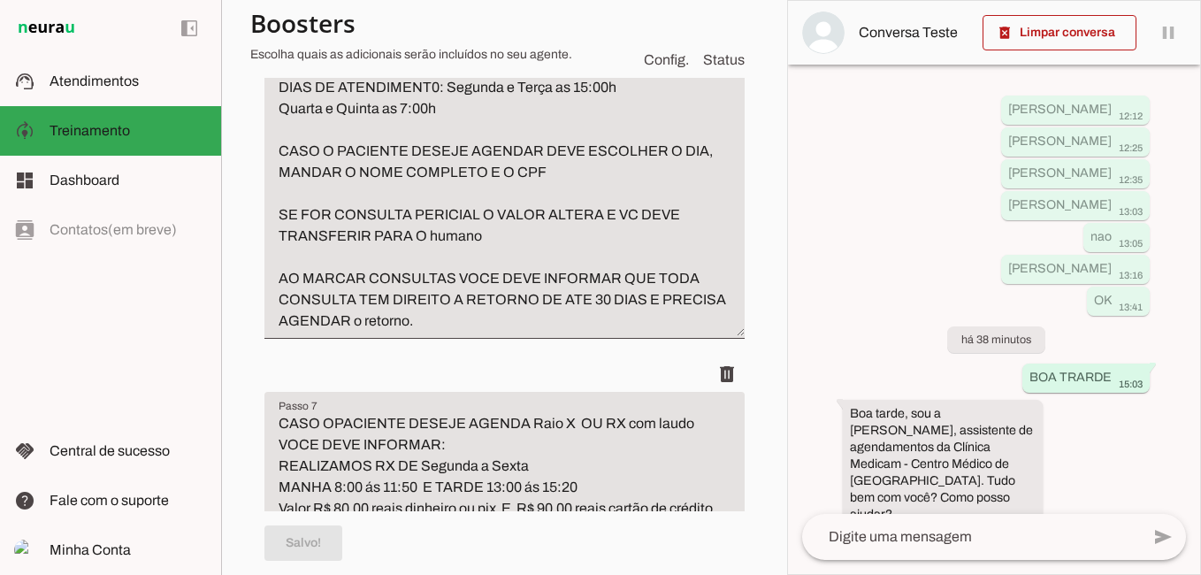
scroll to position [3790, 0]
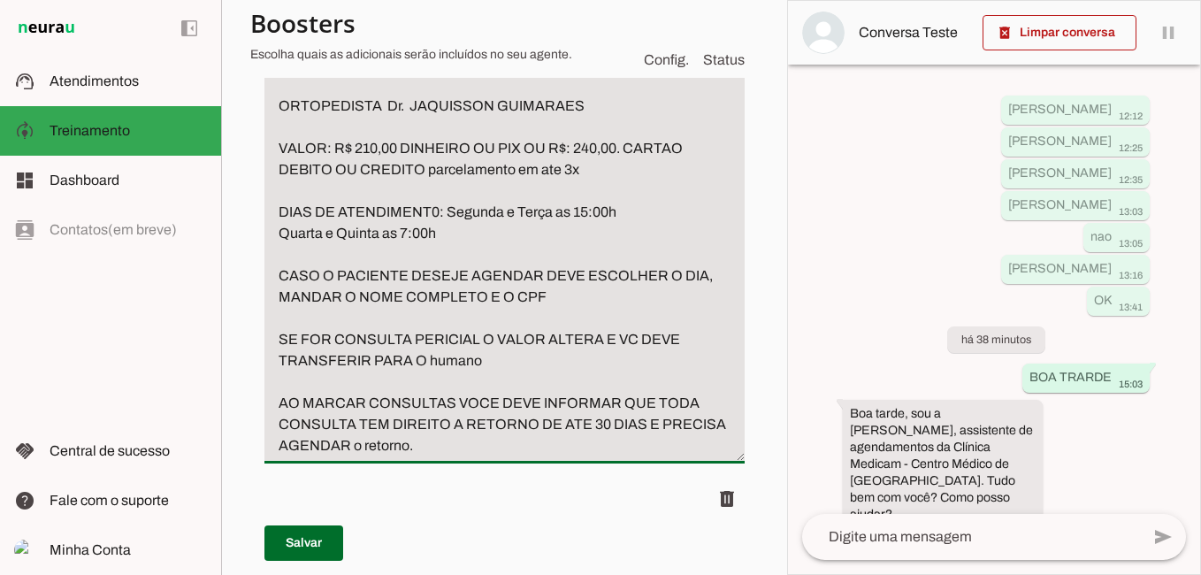
click at [434, 275] on textarea "CASO O PACIENTE PERGUNTE SOBRE ORTOPEDISTA OU MEDICO DOS OSSOS ORTOPEDISTA Dr. …" at bounding box center [504, 244] width 480 height 424
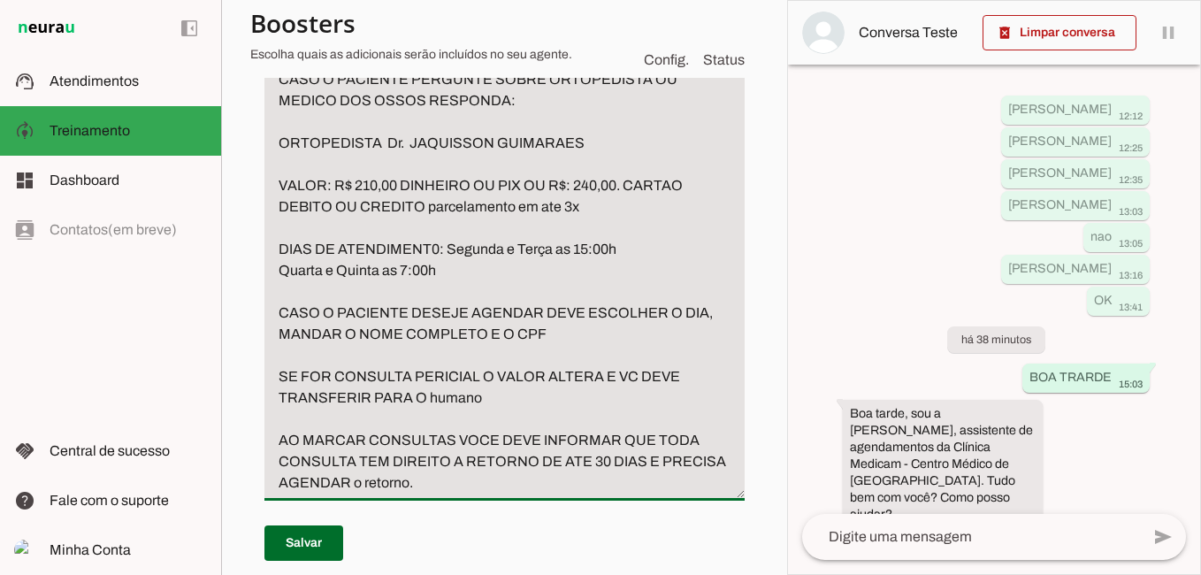
scroll to position [3878, 0]
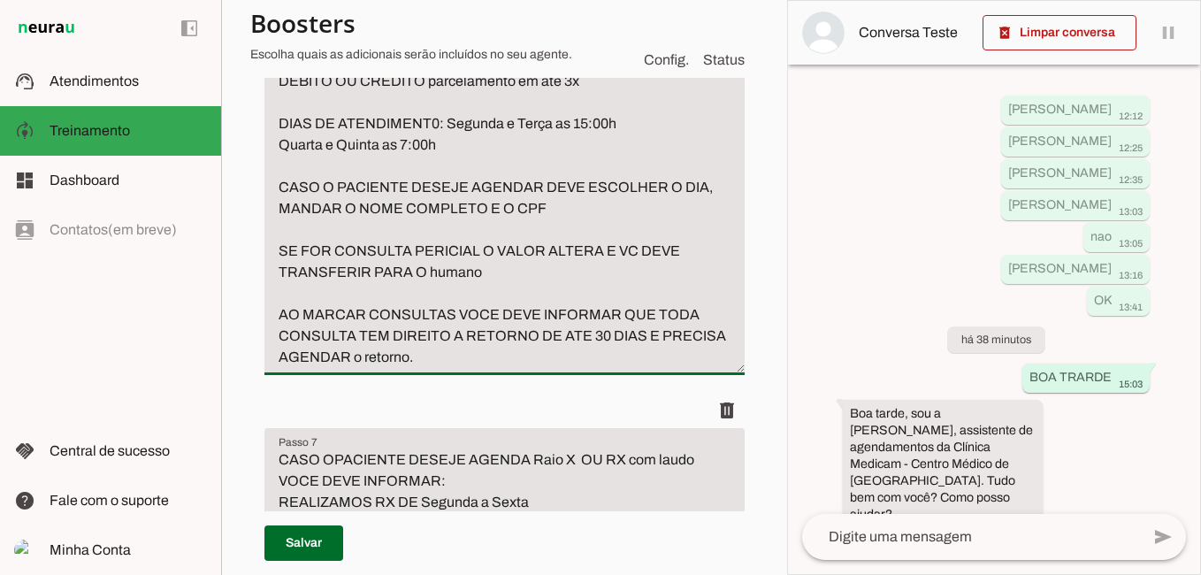
click at [278, 368] on textarea "CASO O PACIENTE PERGUNTE SOBRE ORTOPEDISTA OU MEDICO DOS OSSOS RESPONDA: ORTOPE…" at bounding box center [504, 155] width 480 height 424
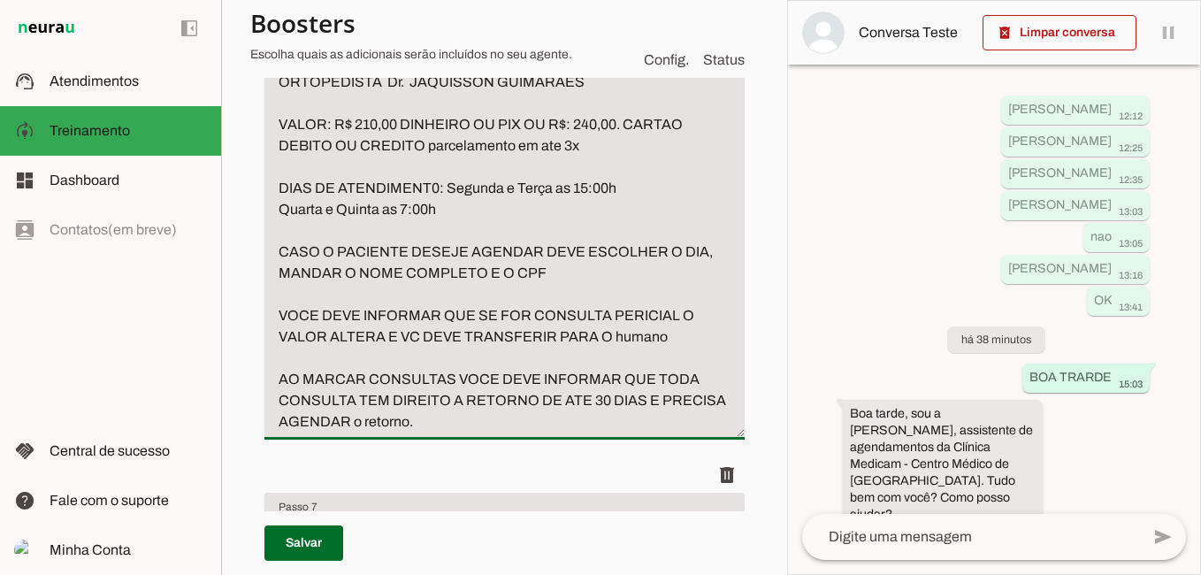
scroll to position [3790, 0]
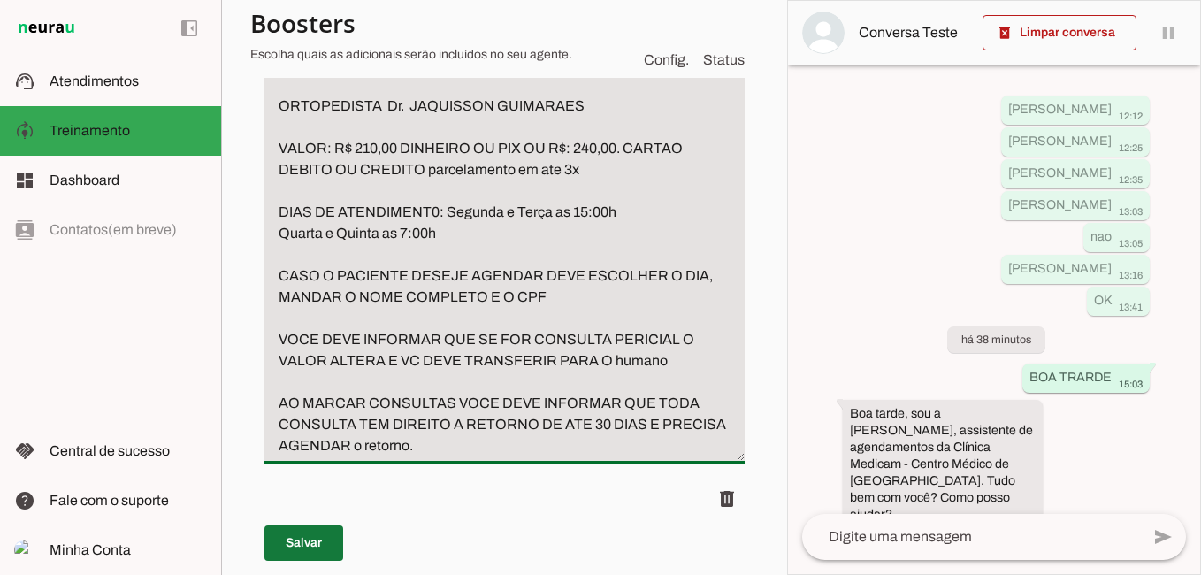
type textarea "CASO O PACIENTE PERGUNTE SOBRE ORTOPEDISTA OU MEDICO DOS OSSOS RESPONDA: ORTOPE…"
type md-filled-text-field "CASO O PACIENTE PERGUNTE SOBRE ORTOPEDISTA OU MEDICO DOS OSSOS RESPONDA: ORTOPE…"
click at [295, 544] on span at bounding box center [303, 543] width 79 height 42
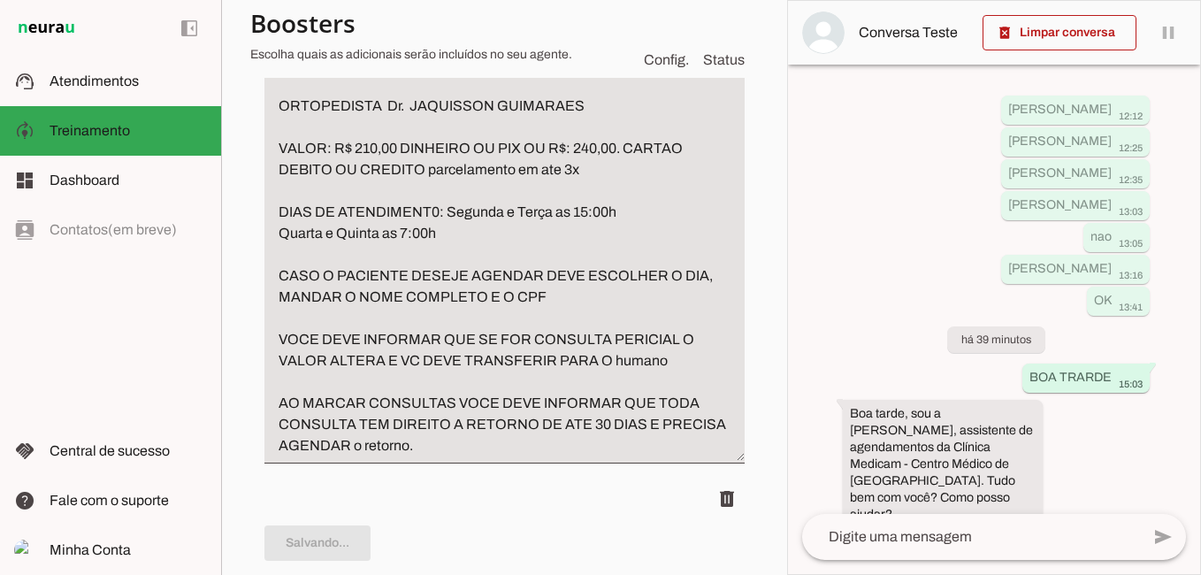
type textarea "CASO O PACIENTE PERGUNTE SOBRE ORTOPEDISTA OU MEDICO DOS OSSOS RESPONDA: ORTOPE…"
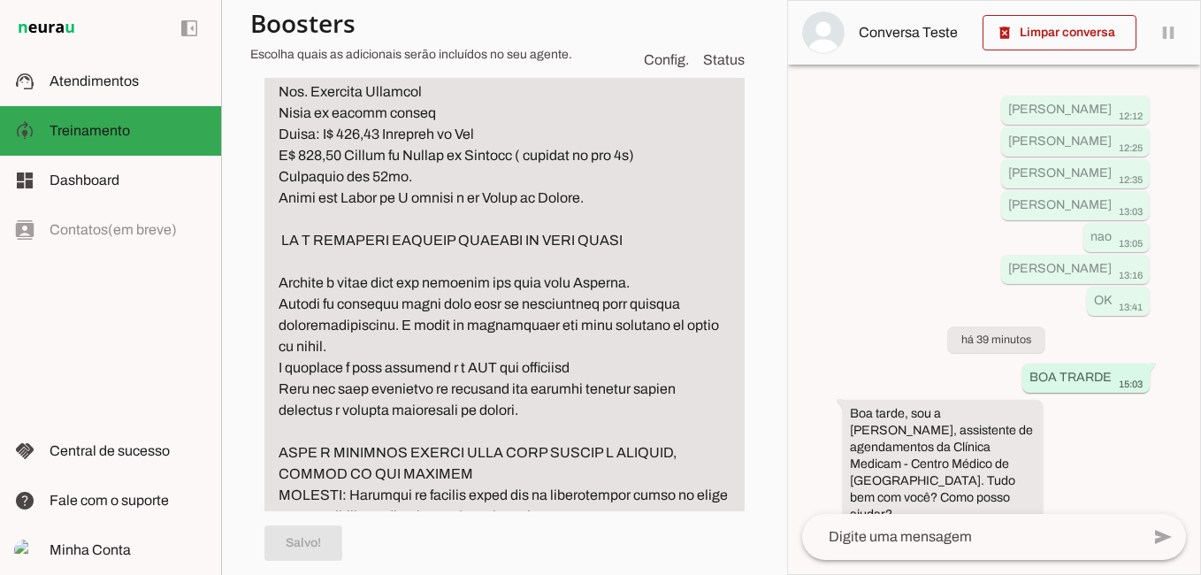
scroll to position [3082, 0]
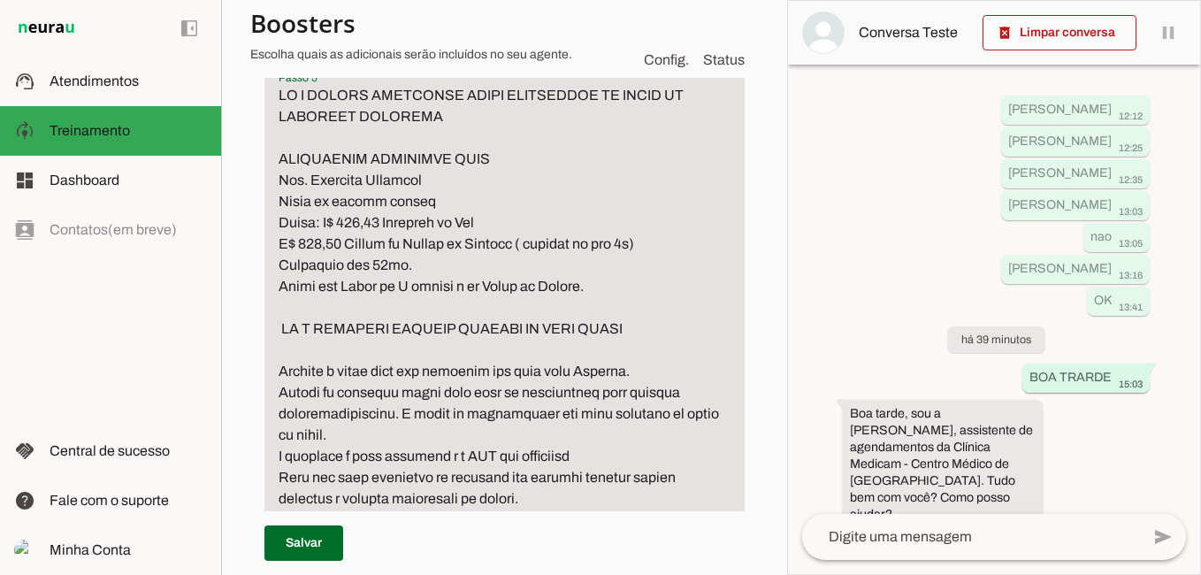
click at [459, 295] on textarea "Passo 5" at bounding box center [504, 371] width 480 height 573
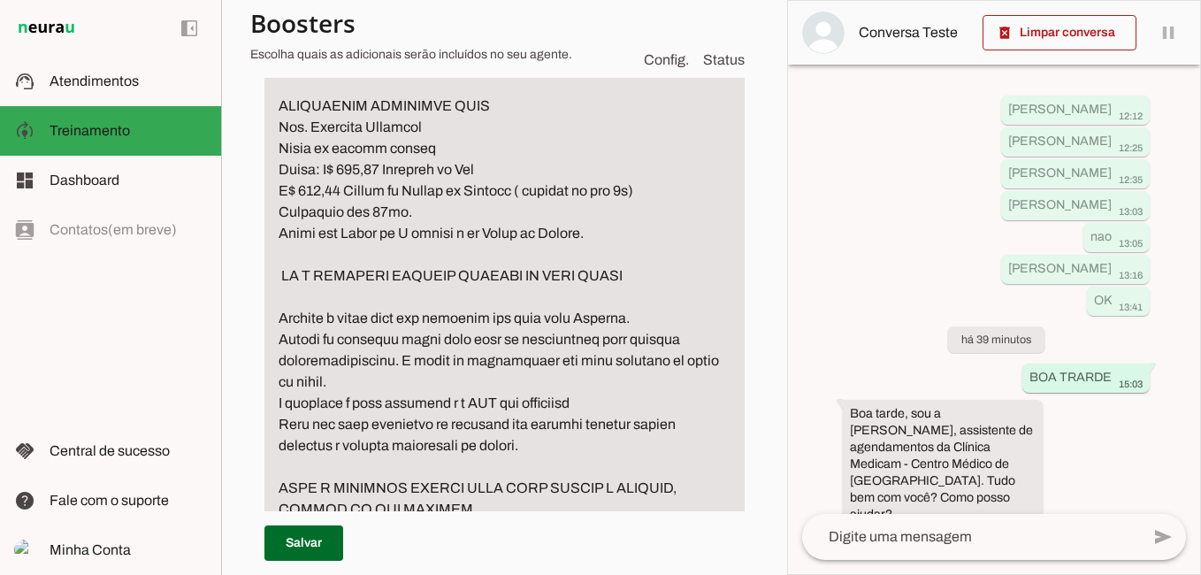
scroll to position [3170, 0]
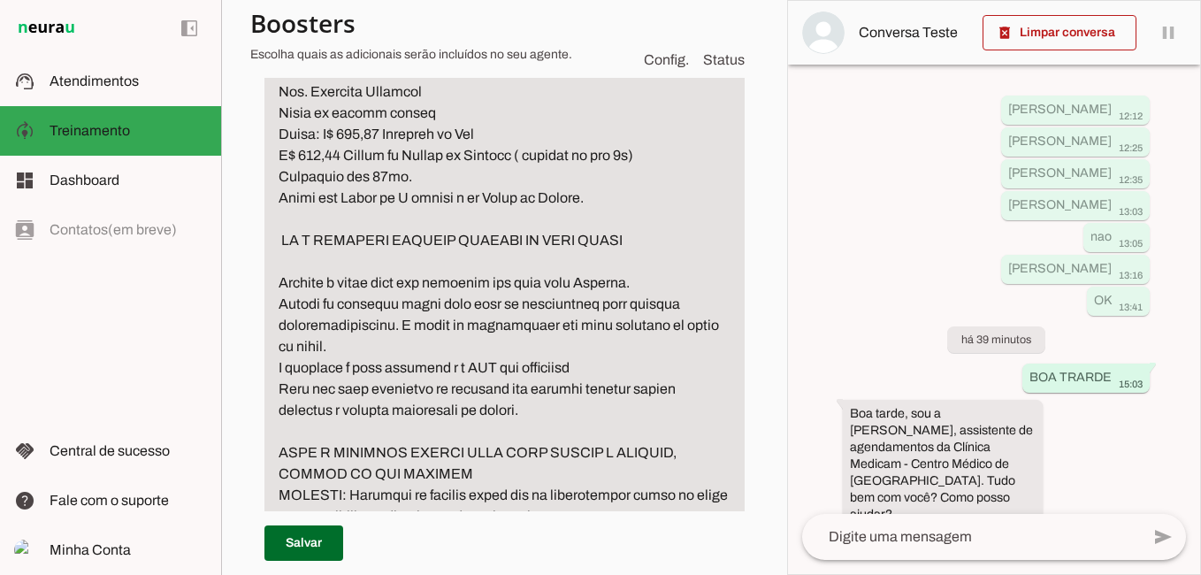
click at [417, 346] on textarea "Passo 5" at bounding box center [504, 282] width 480 height 573
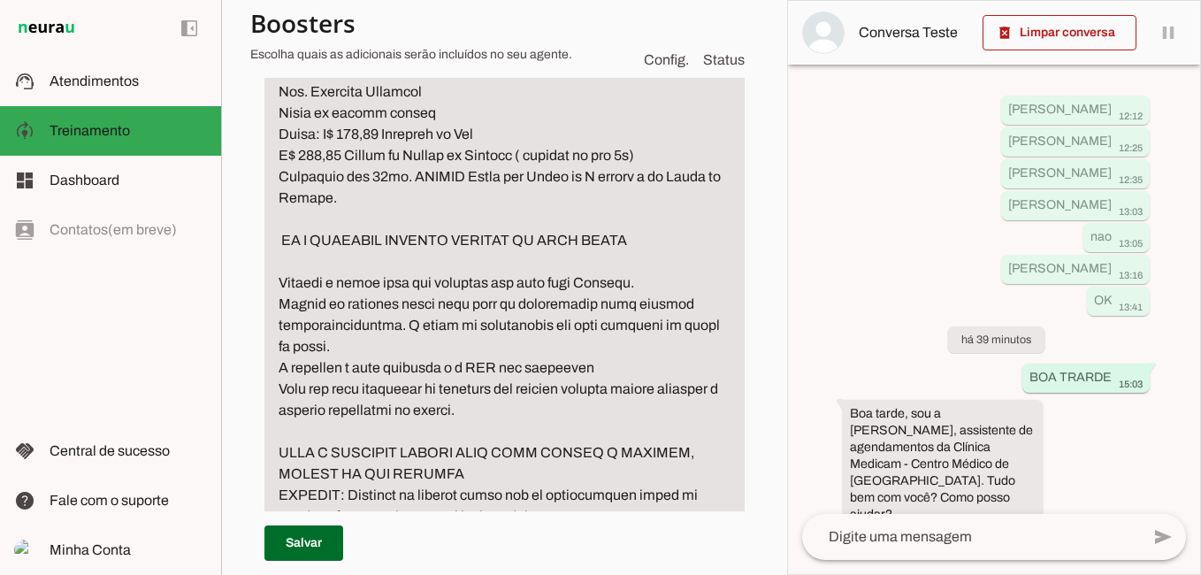
click at [279, 413] on textarea "Passo 5" at bounding box center [504, 282] width 480 height 573
click at [458, 415] on textarea "Passo 5" at bounding box center [504, 282] width 480 height 573
click at [657, 409] on textarea "Passo 5" at bounding box center [504, 282] width 480 height 573
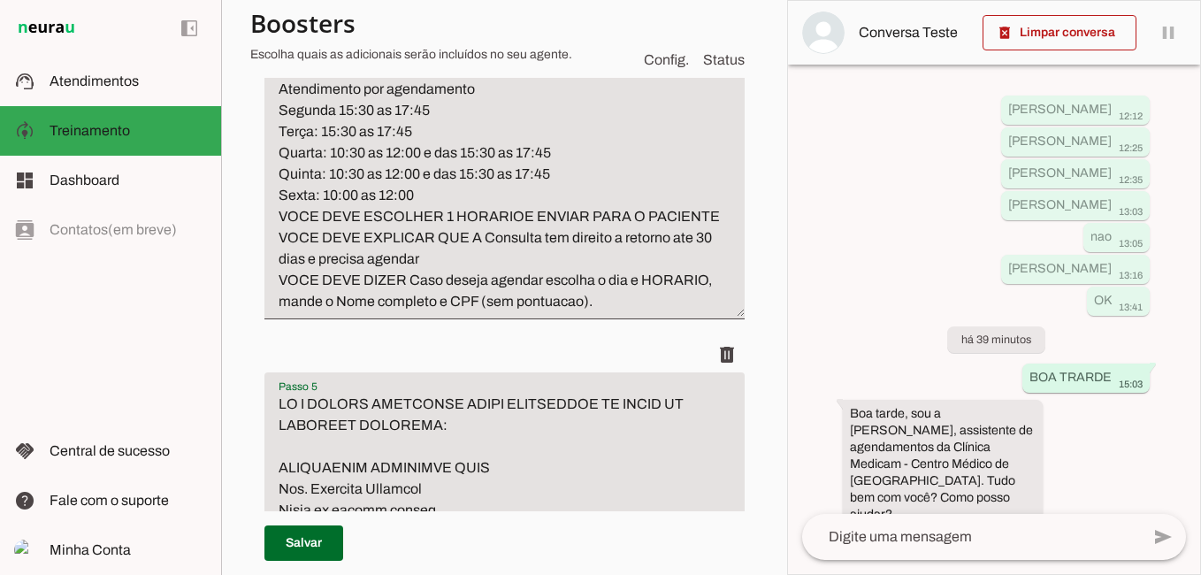
scroll to position [2728, 0]
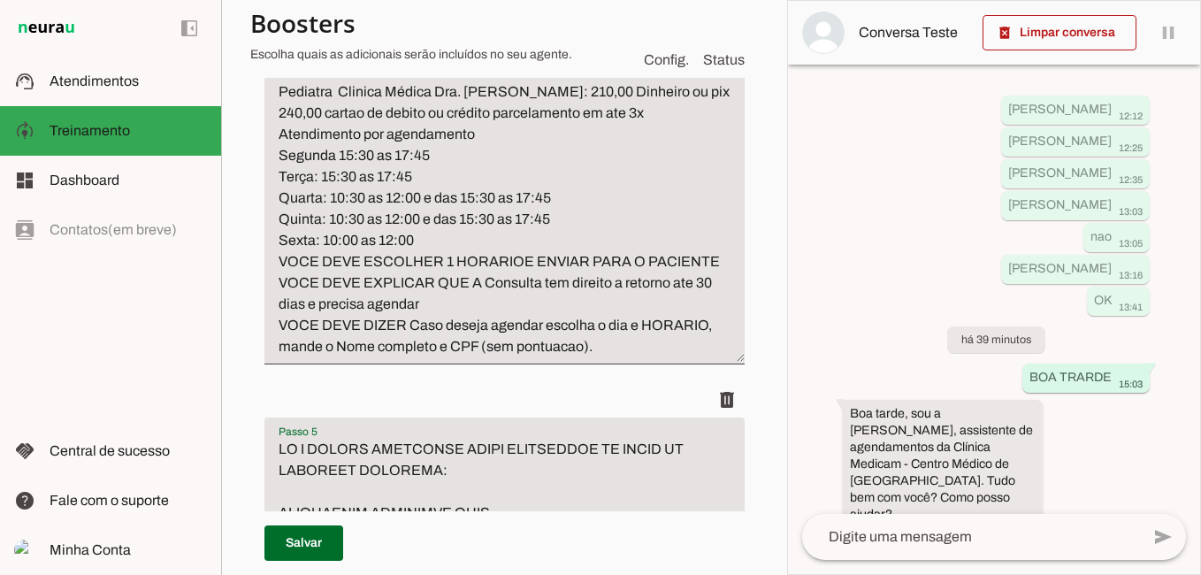
type textarea "LO I DOLORS AMETCONSE ADIPI ELITSEDDOE TE INCID UT LABOREET DOLOREMA: ALIQUAENI…"
type md-filled-text-field "LO I DOLORS AMETCONSE ADIPI ELITSEDDOE TE INCID UT LABOREET DOLOREMA: ALIQUAENI…"
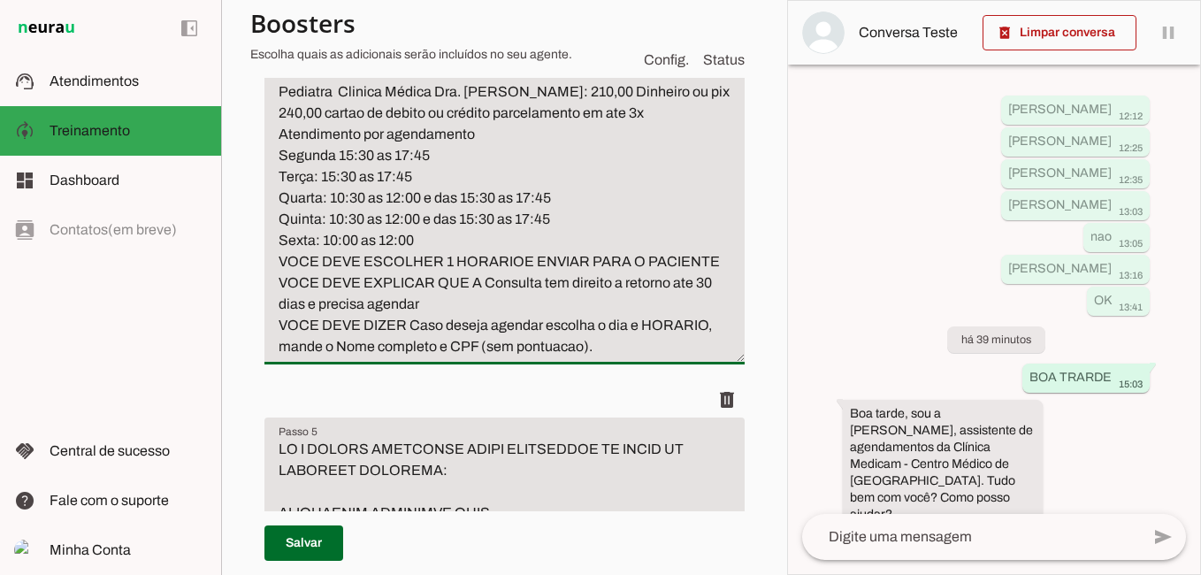
click at [287, 220] on textarea "se o paciente perguntar por pediatra ou medico de criança responda Pediatra Cli…" at bounding box center [504, 208] width 480 height 297
click at [706, 222] on textarea "Se o paciente perguntar por pediatra ou medico de criança responda Pediatra Cli…" at bounding box center [504, 208] width 480 height 297
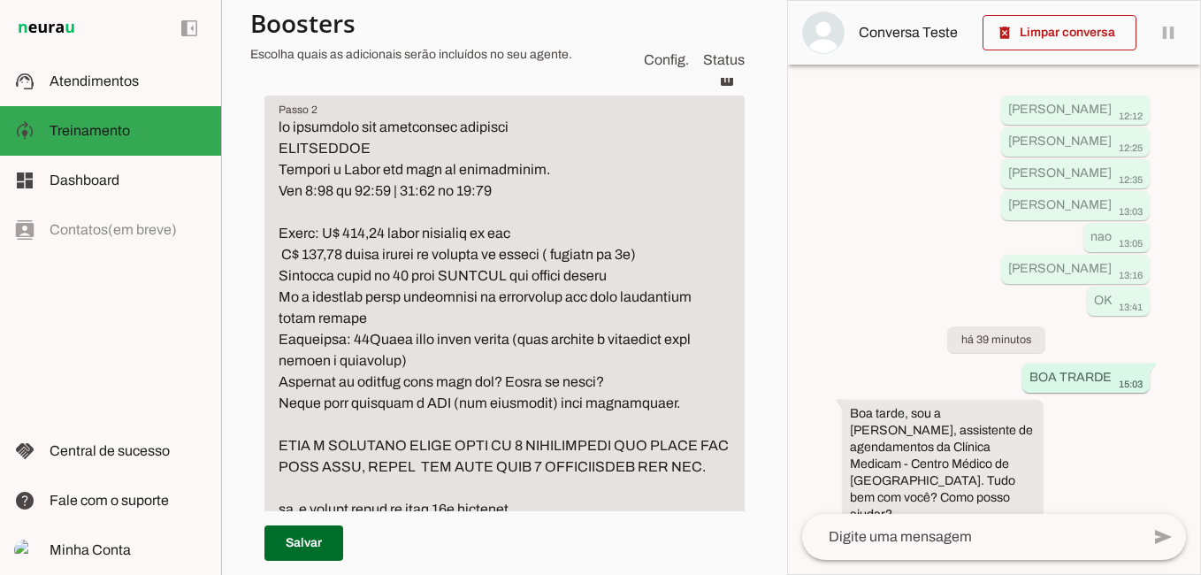
scroll to position [517, 0]
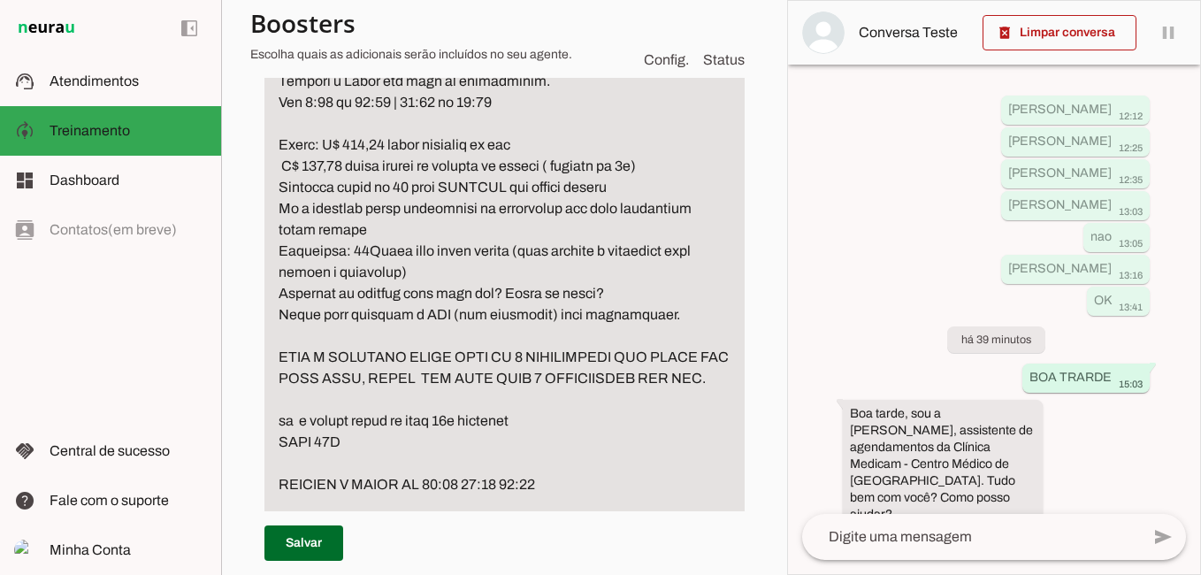
type textarea "Se o paciente perguntar por pediatra ou medico de criança responda: Pediatra Cl…"
type md-filled-text-field "Se o paciente perguntar por pediatra ou medico de criança responda: Pediatra Cl…"
drag, startPoint x: 470, startPoint y: 424, endPoint x: 256, endPoint y: 375, distance: 220.5
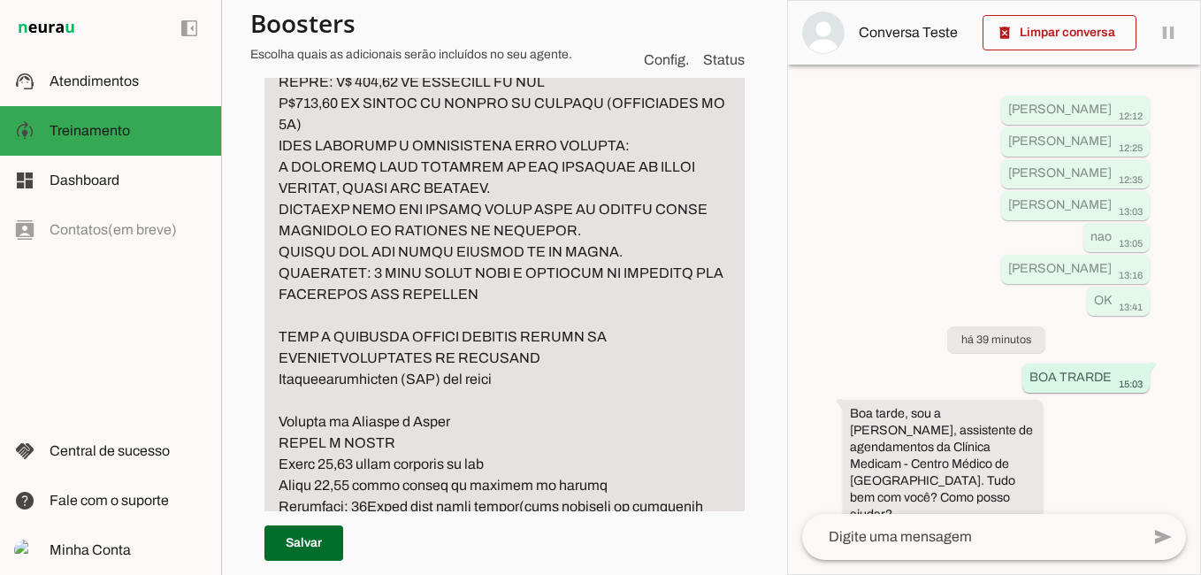
scroll to position [1313, 0]
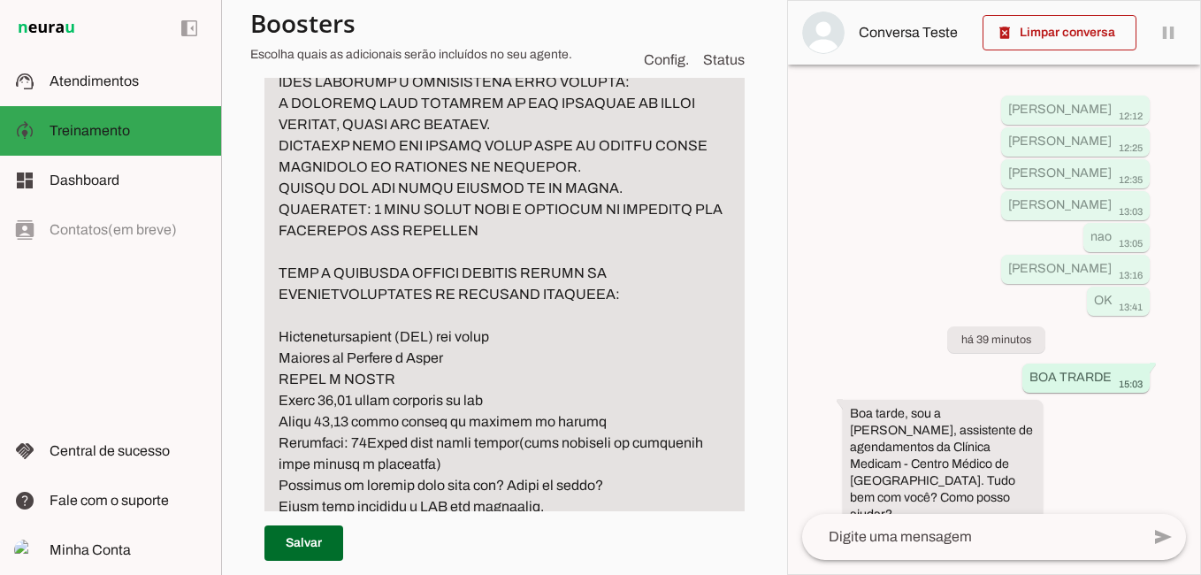
scroll to position [1402, 0]
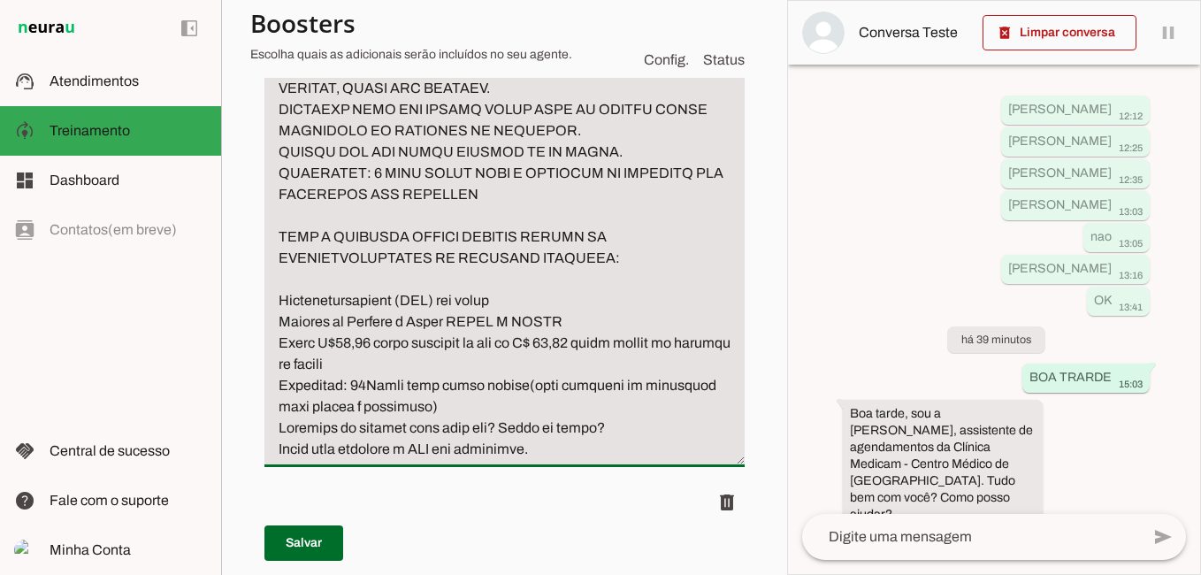
drag, startPoint x: 510, startPoint y: 406, endPoint x: 524, endPoint y: 419, distance: 19.4
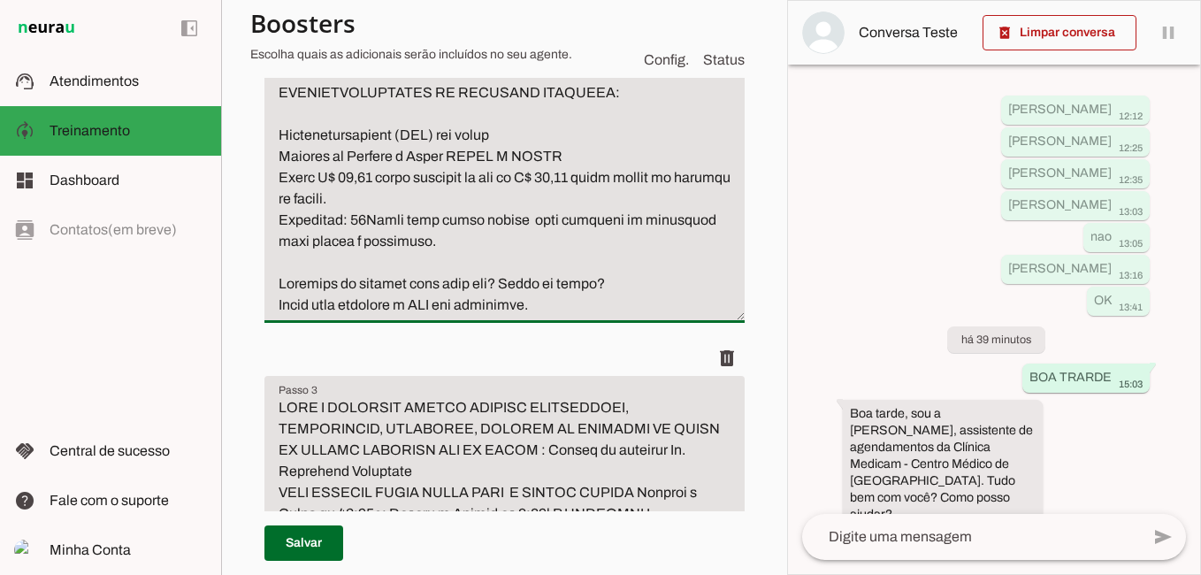
scroll to position [1579, 0]
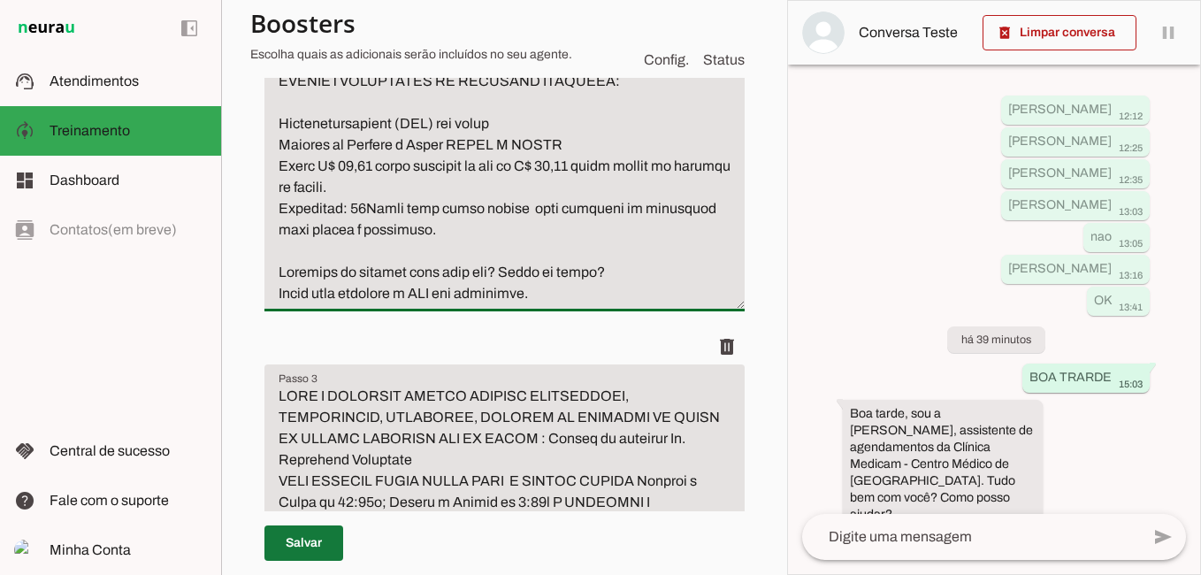
type textarea "lo ipsumdolo sit ametconsec adipisci ELITSEDDOE Tempori u Labor etd magn al eni…"
type md-filled-text-field "lo ipsumdolo sit ametconsec adipisci ELITSEDDOE Tempori u Labor etd magn al eni…"
click at [294, 544] on span at bounding box center [303, 543] width 79 height 42
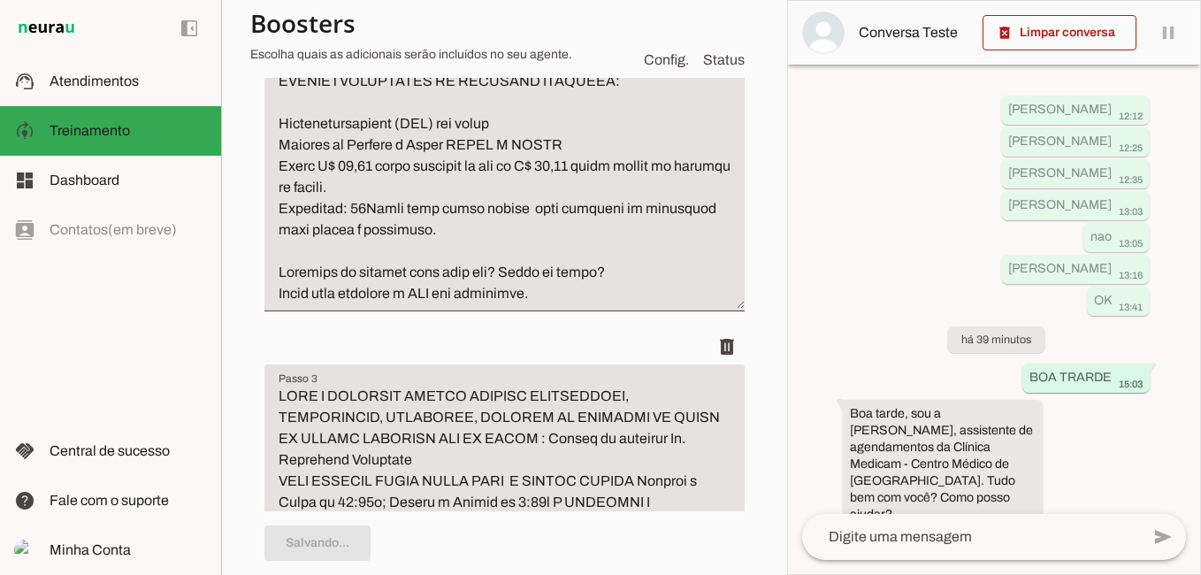
type textarea "lo ipsumdolo sit ametconsec adipisci ELITSEDDOE Tempori u Labor etd magn al eni…"
type textarea "Se o paciente perguntar por pediatra ou medico de criança responda: Pediatra Cl…"
type textarea "LO I DOLORS AMETCONSE ADIPI ELITSEDDOE TE INCID UT LABOREET DOLOREMA: ALIQUAENI…"
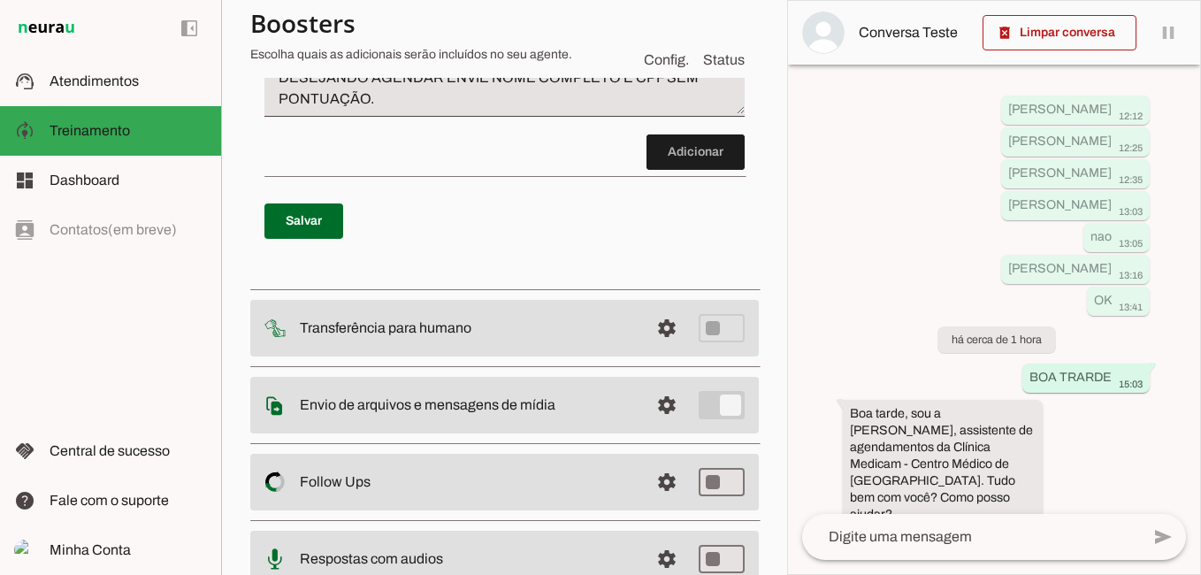
scroll to position [5771, 0]
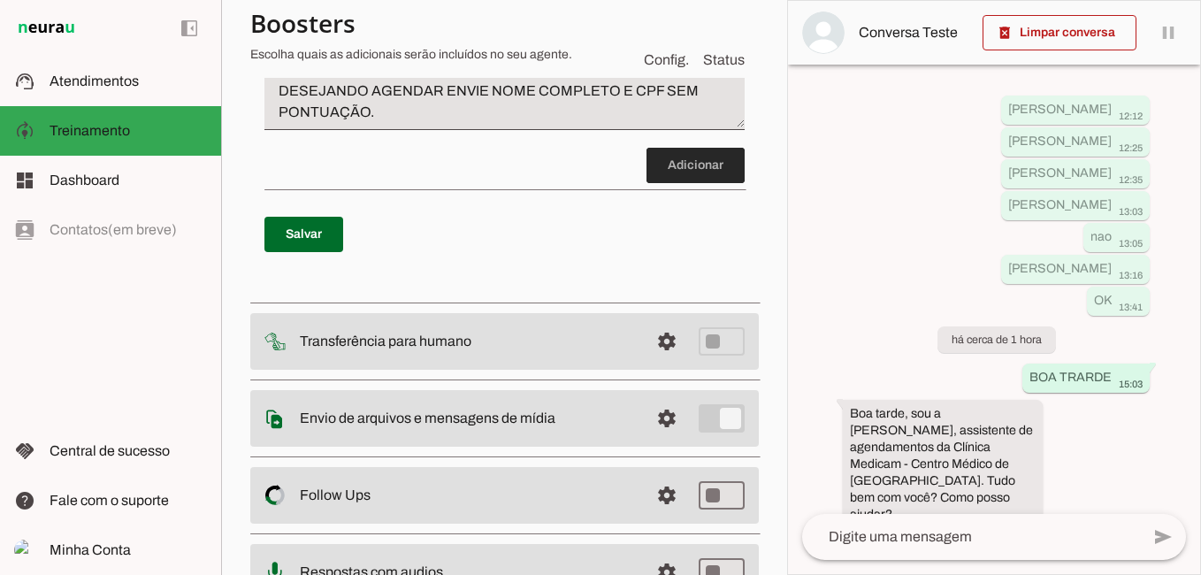
click at [658, 187] on span at bounding box center [695, 165] width 98 height 42
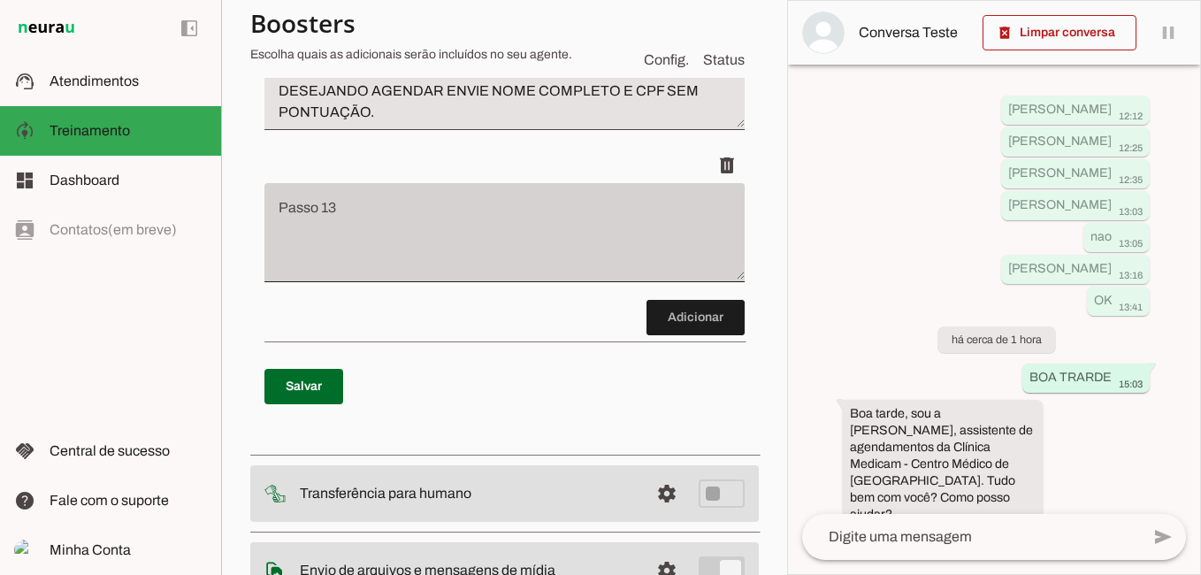
scroll to position [5838, 0]
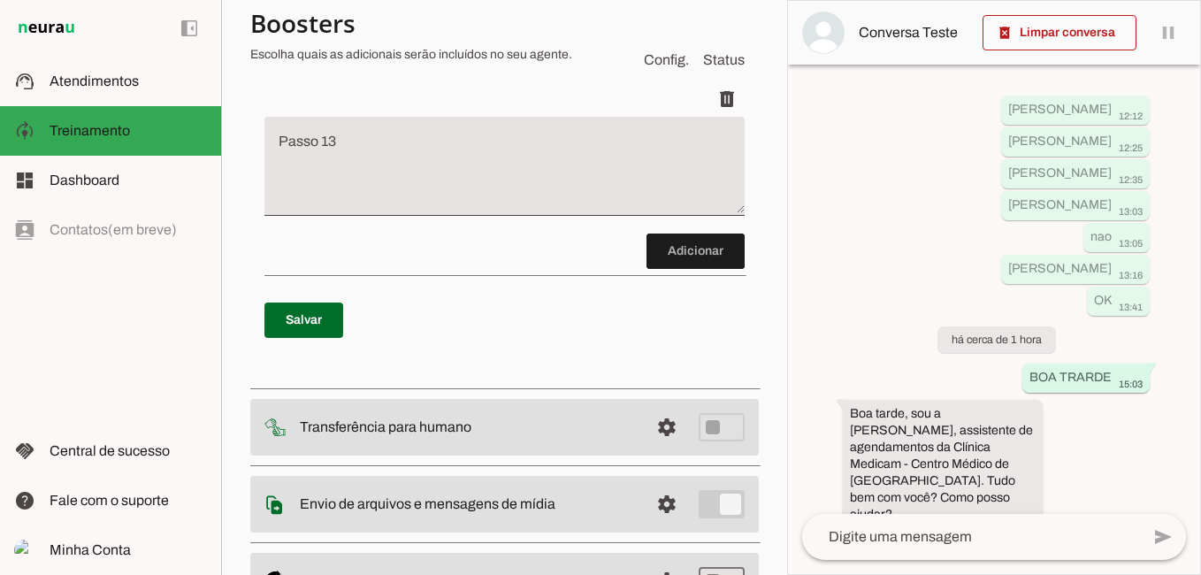
click at [332, 209] on textarea "Passo 13" at bounding box center [504, 173] width 480 height 71
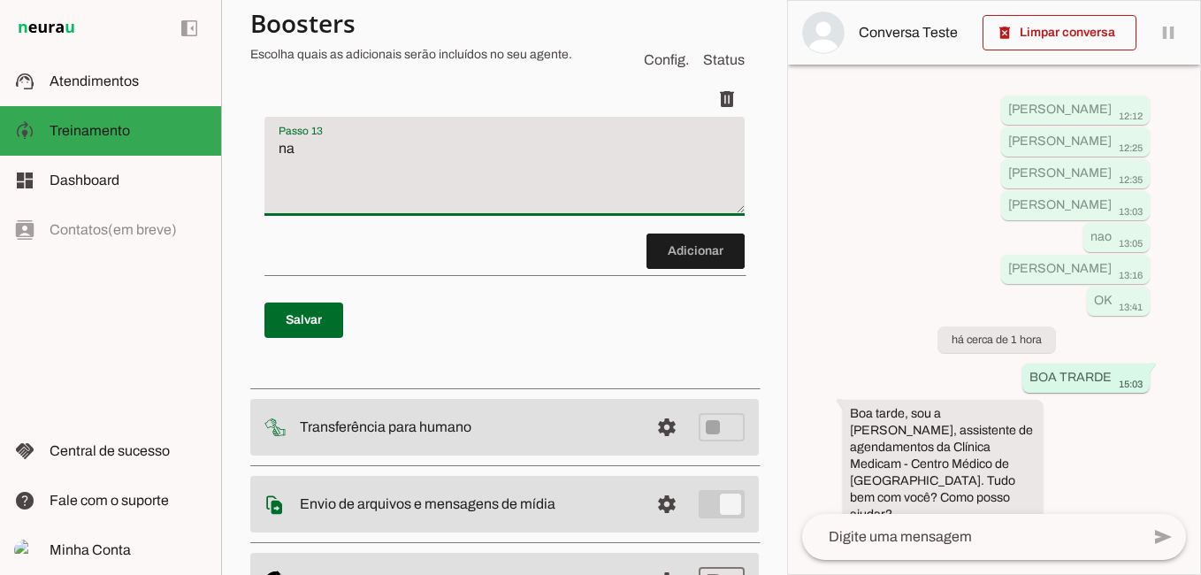
type textarea "n"
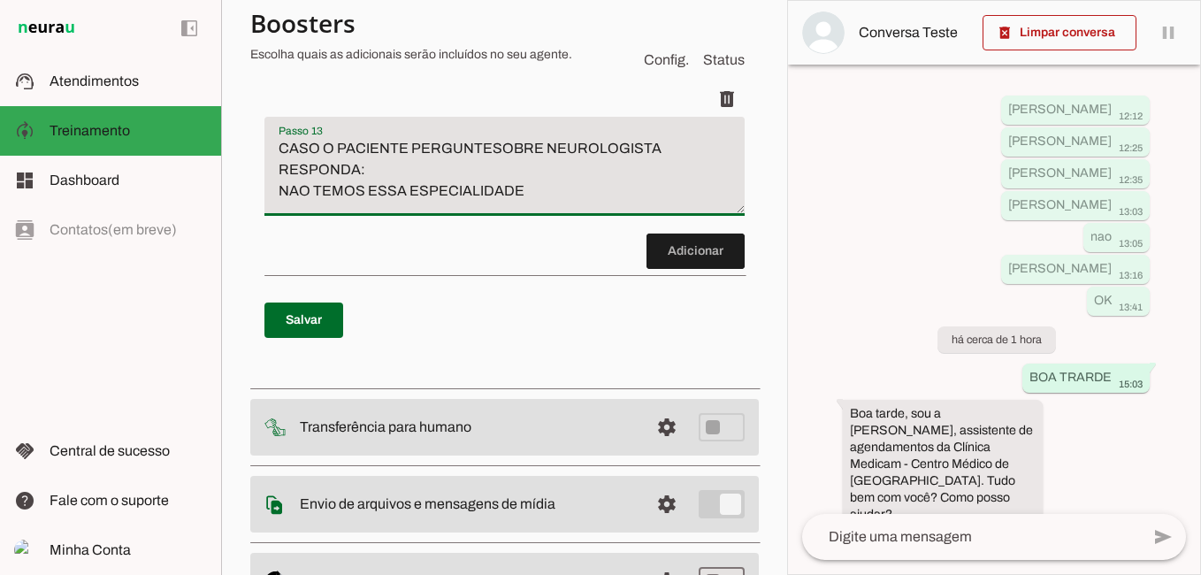
drag, startPoint x: 277, startPoint y: 335, endPoint x: 606, endPoint y: 395, distance: 334.4
click at [606, 209] on textarea "CASO O PACIENTE PERGUNTESOBRE NEUROLOGISTA RESPONDA: NAO TEMOS ESSA ESPECIALIDA…" at bounding box center [504, 173] width 480 height 71
type textarea "CASO O PACIENTE PERGUNTESOBRE NEUROLOGISTA RESPONDA: NAO TEMOS ESSA ESPECIALIDA…"
type md-filled-text-field "CASO O PACIENTE PERGUNTESOBRE NEUROLOGISTA RESPONDA: NAO TEMOS ESSA ESPECIALIDA…"
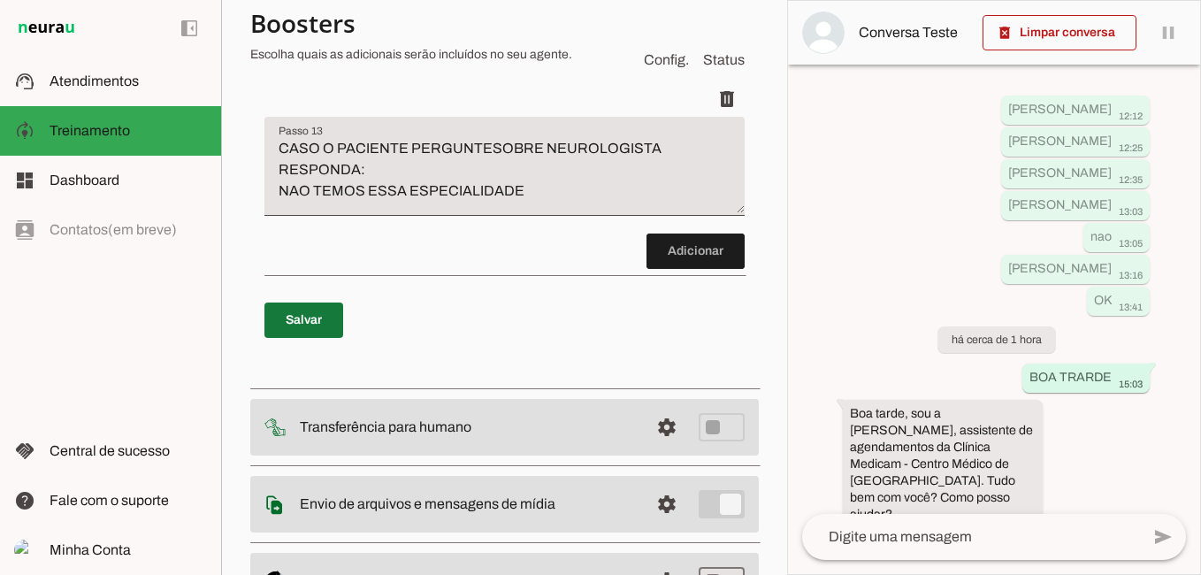
click at [293, 341] on span at bounding box center [303, 320] width 79 height 42
click at [674, 272] on span at bounding box center [695, 251] width 98 height 42
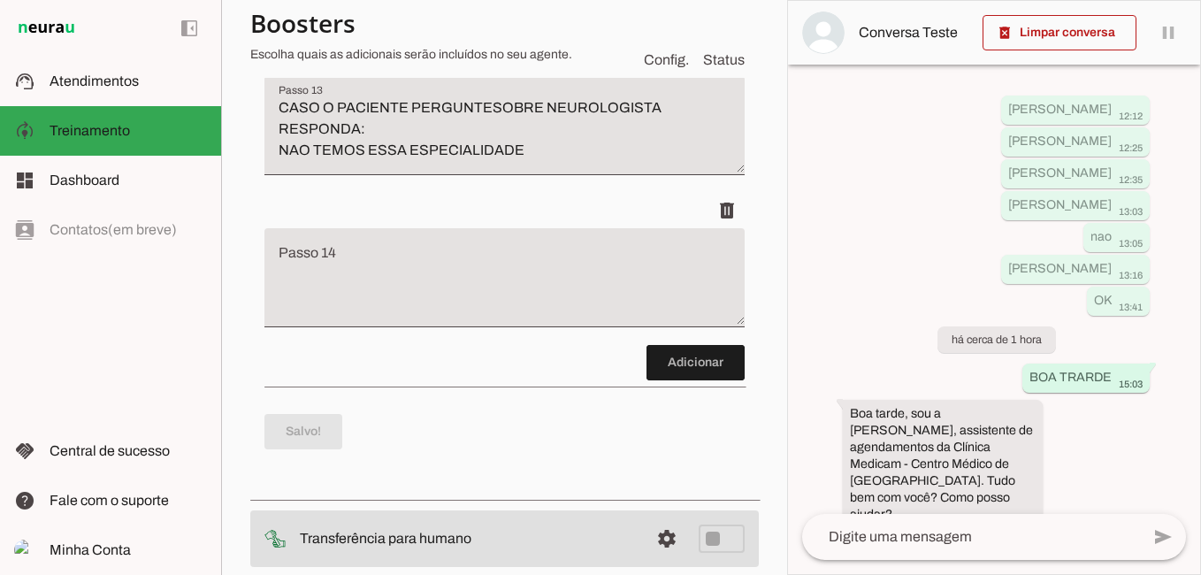
scroll to position [6110, 0]
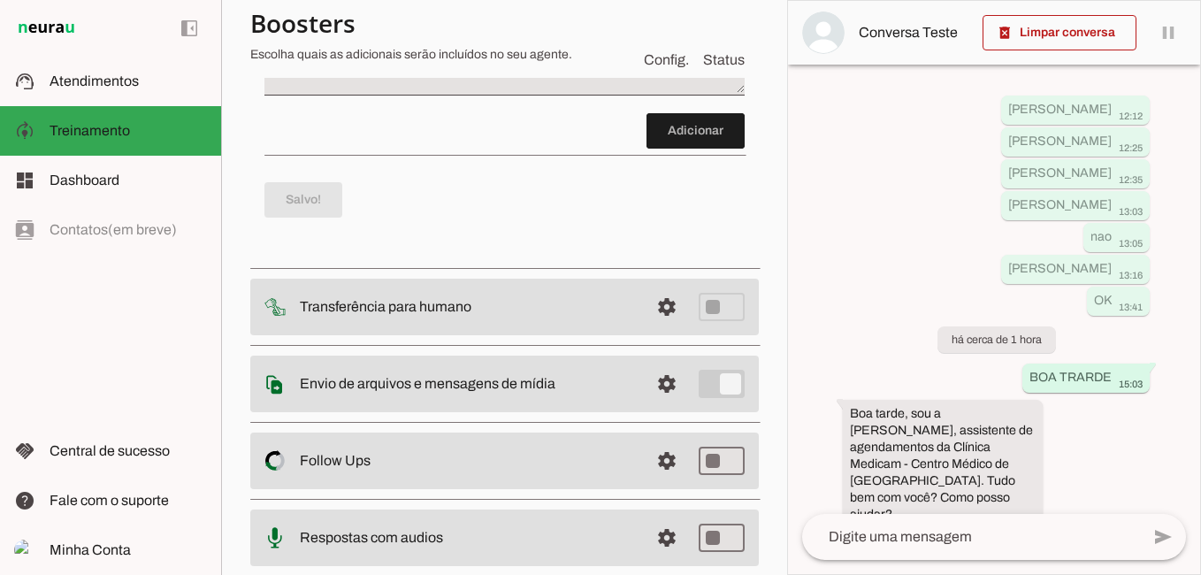
click at [340, 88] on textarea "Passo 14" at bounding box center [504, 53] width 480 height 71
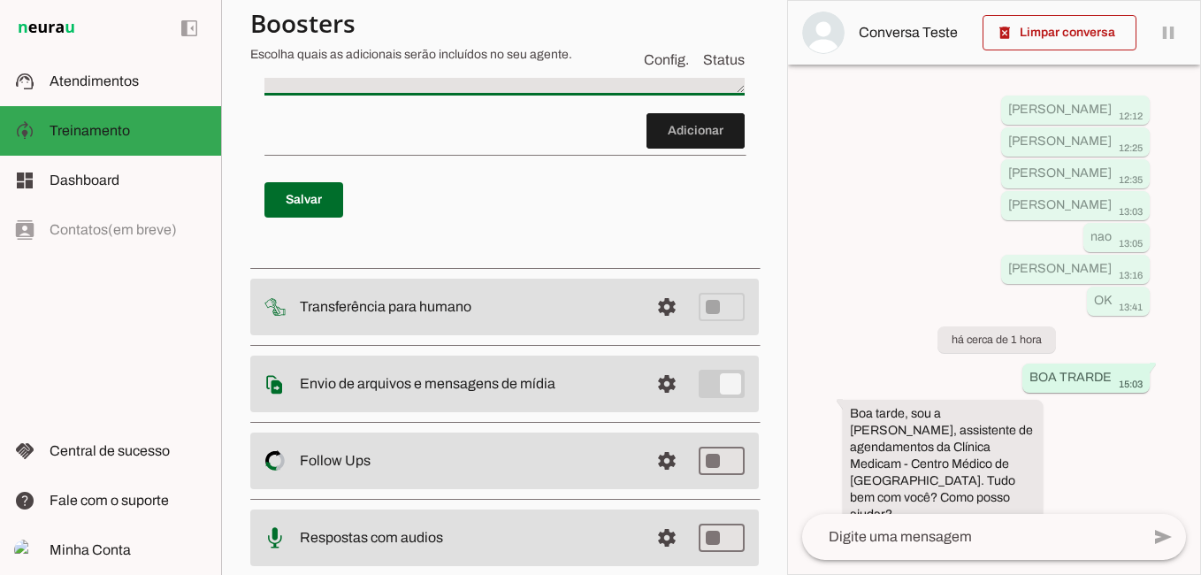
click at [490, 88] on textarea "CASO O PACIENTE PERGUNTESOBRE NEUROLOGISTA RESPONDA: NAO TEMOS ESSA ESPECIALIDA…" at bounding box center [504, 53] width 480 height 71
click at [557, 88] on textarea "CASO O PACIENTE PERGUNTE SOBRE NEUROLOGISTA RESPONDA: NAO TEMOS ESSA ESPECIALID…" at bounding box center [504, 53] width 480 height 71
click at [550, 88] on textarea "CASO O PACIENTE PERGUNTE SOBRE NEUROLOGISTA RESPONDA: NAO TEMOS ESSA ESPECIALID…" at bounding box center [504, 53] width 480 height 71
click at [528, 88] on textarea "CASO O PACIENTE PERGUNTE SOBRE PNEUMOLOGISTA RESPONDA: NAO TEMOS ESSA ESPECIALI…" at bounding box center [504, 53] width 480 height 71
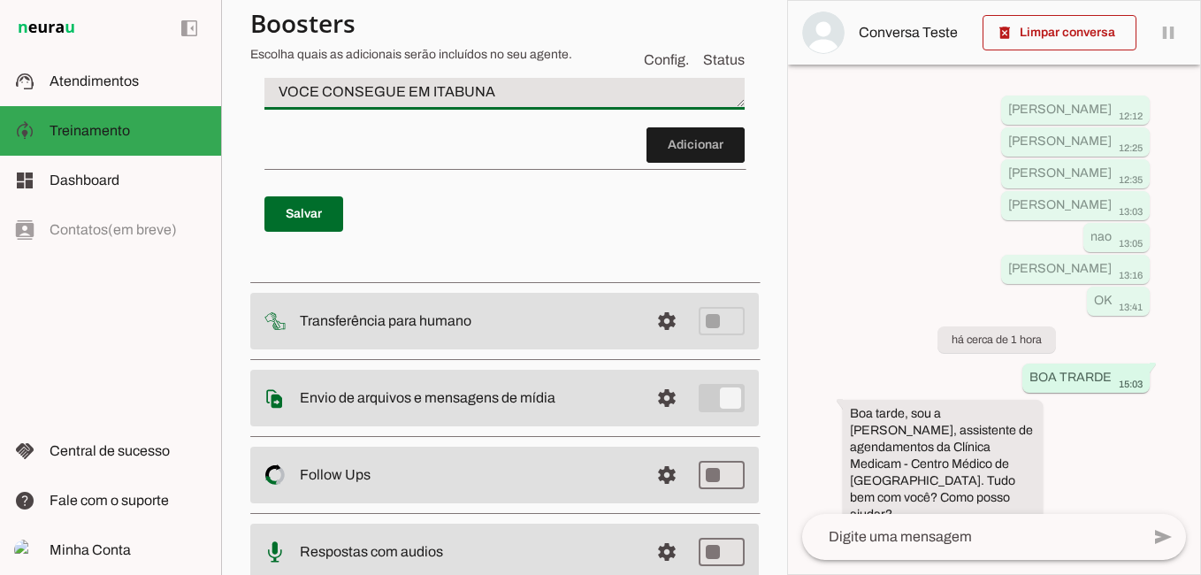
click at [534, 103] on textarea "CASO O PACIENTE PERGUNTE SOBRE PNEUMOLOGISTA RESPONDA: NAO TEMOS ESSA ESPECIALI…" at bounding box center [504, 60] width 480 height 85
click at [520, 103] on textarea "CASO O PACIENTE PERGUNTE SOBRE PNEUMOLOGISTA RESPONDA: NAO TEMOS ESSA ESPECIALI…" at bounding box center [504, 60] width 480 height 85
click at [631, 103] on textarea "CASO O PACIENTE PERGUNTE SOBRE PNEUMOLOGISTA RESPONDA: NAO TEMOS ESSA ESPECIALI…" at bounding box center [504, 60] width 480 height 85
click at [518, 103] on textarea "CASO O PACIENTE PERGUNTE SOBRE PNEUMOLOGISTA RESPONDA: NAO TEMOS ESSA ESPECIALI…" at bounding box center [504, 60] width 480 height 85
click at [692, 103] on textarea "CASO O PACIENTE PERGUNTE SOBRE PNEUMOLOGISTA RESPONDA: NAO TEMOS ESSA ESPECIALI…" at bounding box center [504, 60] width 480 height 85
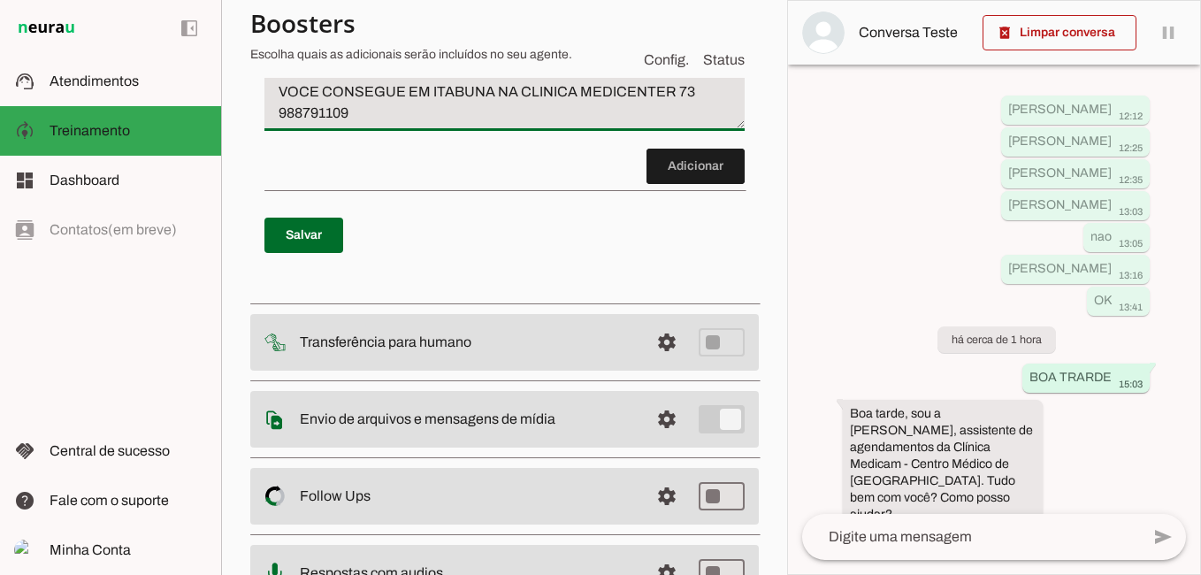
click at [319, 124] on textarea "CASO O PACIENTE PERGUNTE SOBRE PNEUMOLOGISTA RESPONDA: NAO TEMOS ESSA ESPECIALI…" at bounding box center [504, 71] width 480 height 106
type textarea "CASO O PACIENTE PERGUNTE SOBRE PNEUMOLOGISTA RESPONDA: NAO TEMOS ESSA ESPECIALI…"
type md-filled-text-field "CASO O PACIENTE PERGUNTE SOBRE PNEUMOLOGISTA RESPONDA: NAO TEMOS ESSA ESPECIALI…"
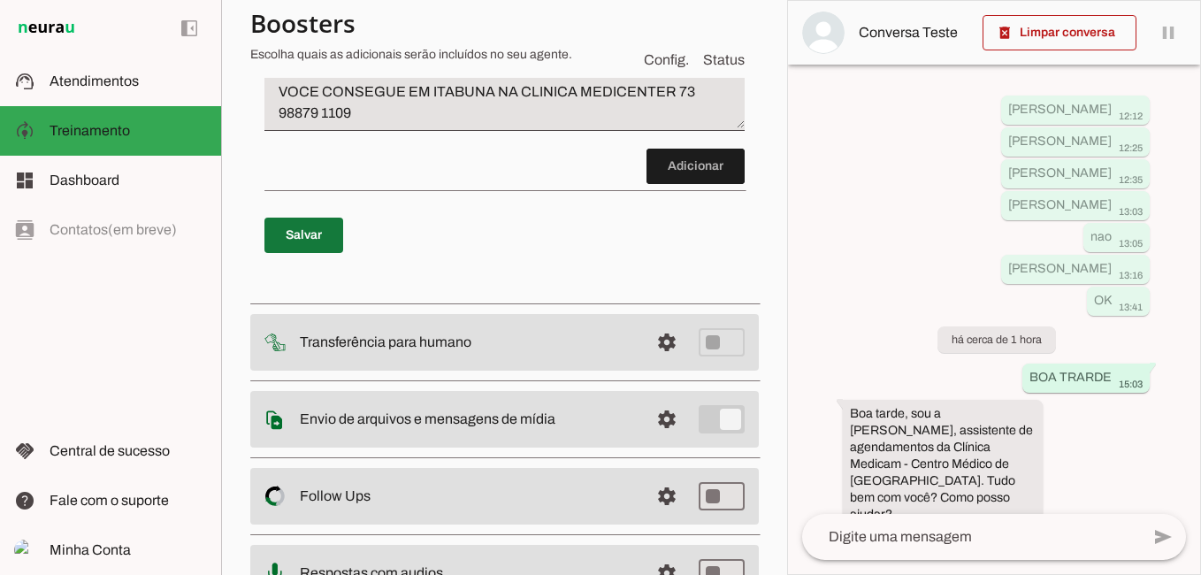
click at [299, 256] on span at bounding box center [303, 235] width 79 height 42
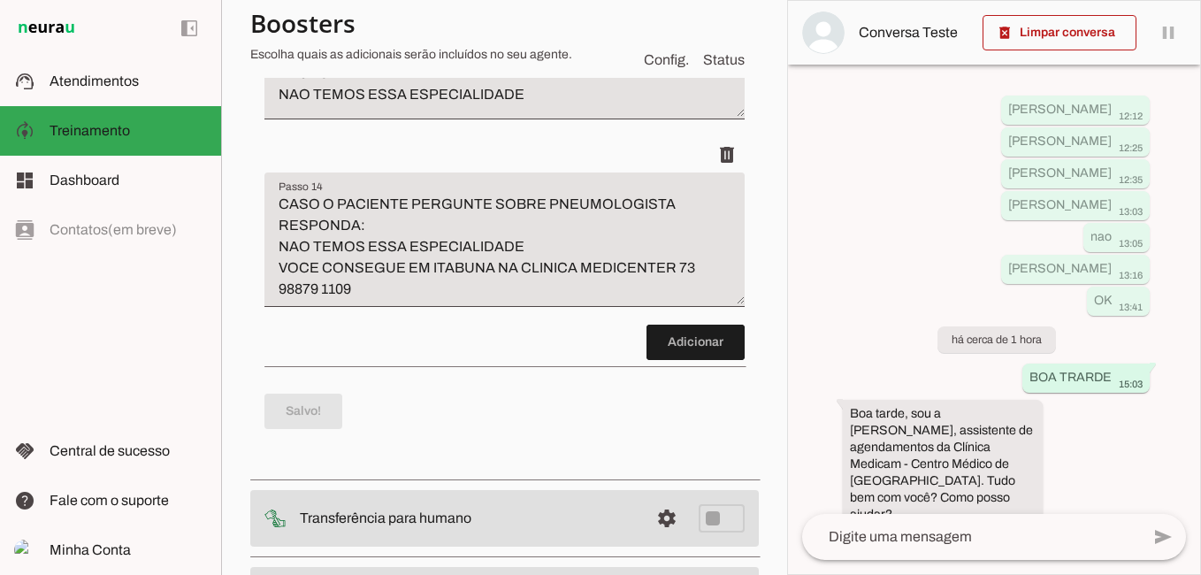
scroll to position [5933, 0]
click at [489, 113] on textarea "CASO O PACIENTE PERGUNTESOBRE NEUROLOGISTA RESPONDA: NAO TEMOS ESSA ESPECIALIDA…" at bounding box center [504, 77] width 480 height 71
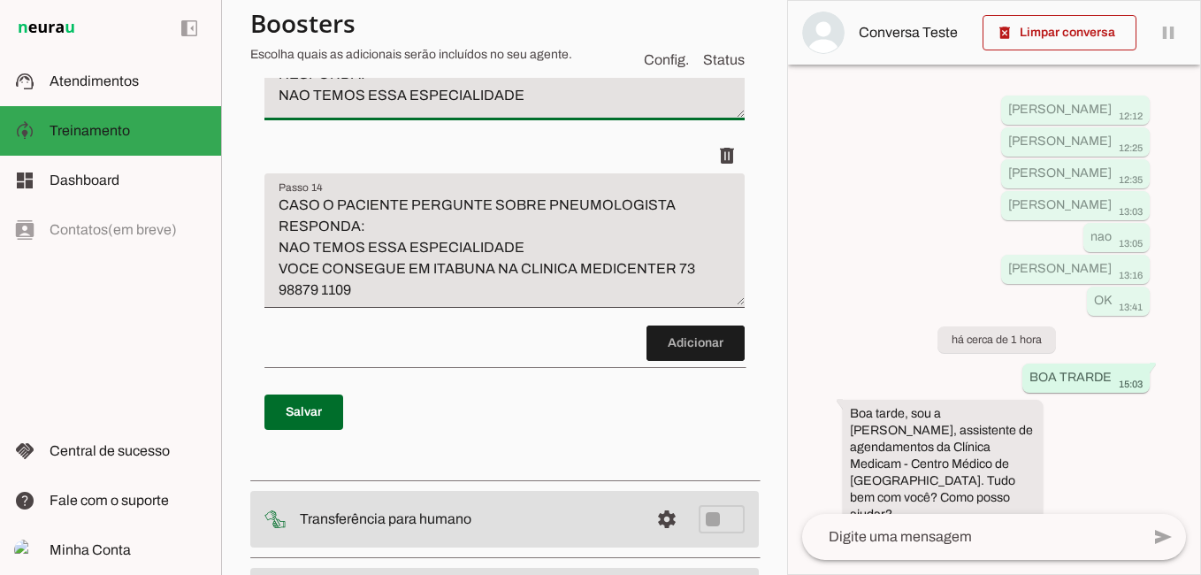
click at [661, 113] on textarea "CASO O PACIENTE PERGUNTE SOBRE NEUROLOGISTA RESPONDA: NAO TEMOS ESSA ESPECIALID…" at bounding box center [504, 77] width 480 height 71
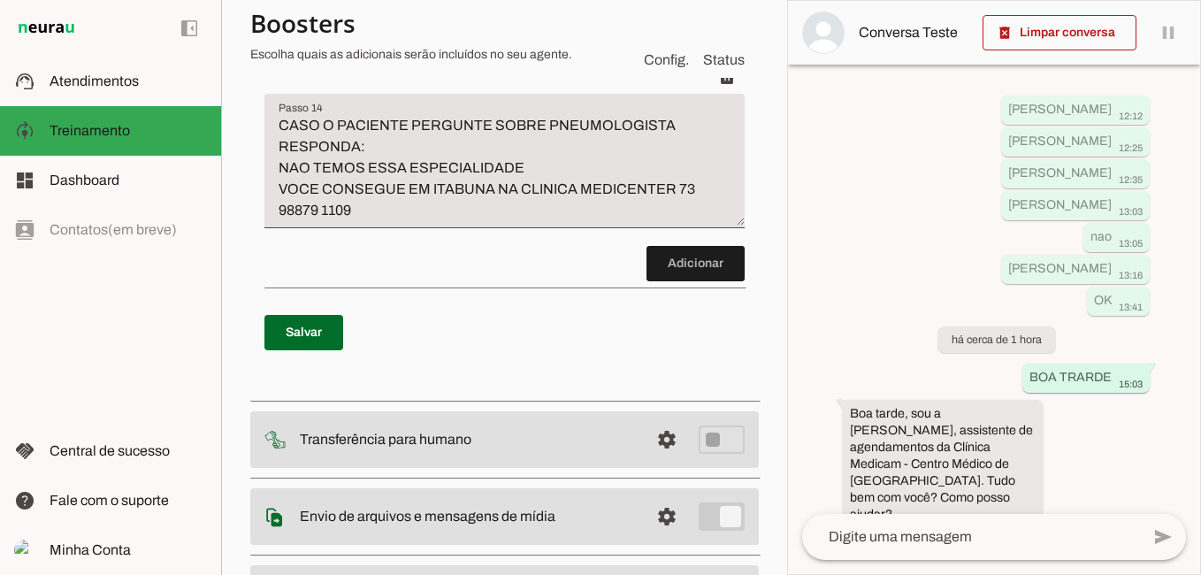
scroll to position [6110, 0]
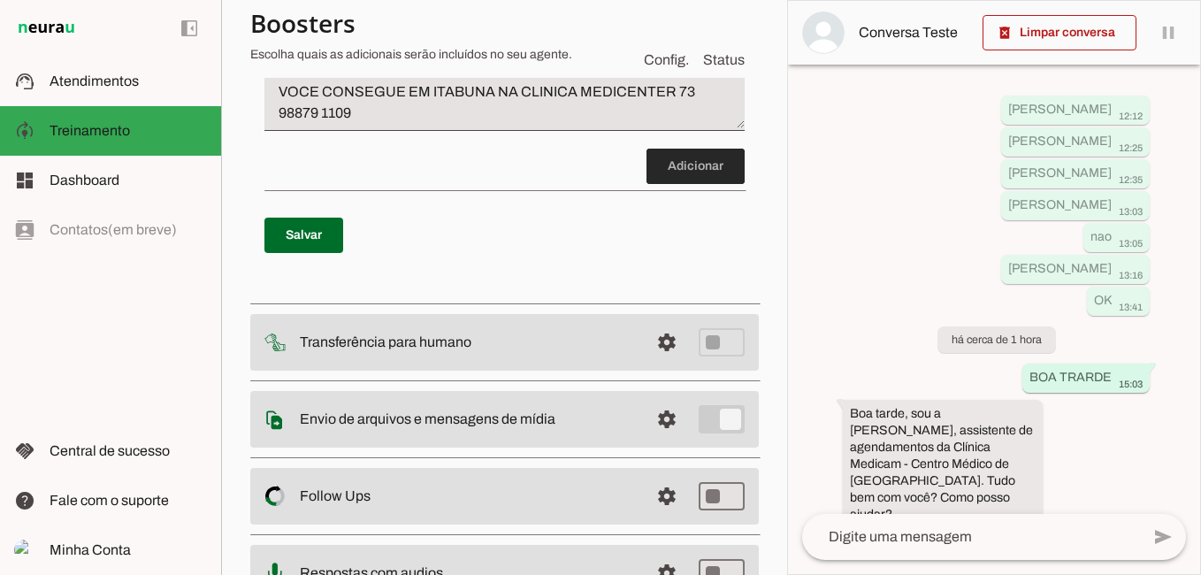
type textarea "CASO O PACIENTE PERGUNTE SOBRE NEUROLOGISTA RESPONDA: NAO TEMOS ESSA ESPECIALID…"
type md-filled-text-field "CASO O PACIENTE PERGUNTE SOBRE NEUROLOGISTA RESPONDA: NAO TEMOS ESSA ESPECIALID…"
click at [666, 187] on span at bounding box center [695, 166] width 98 height 42
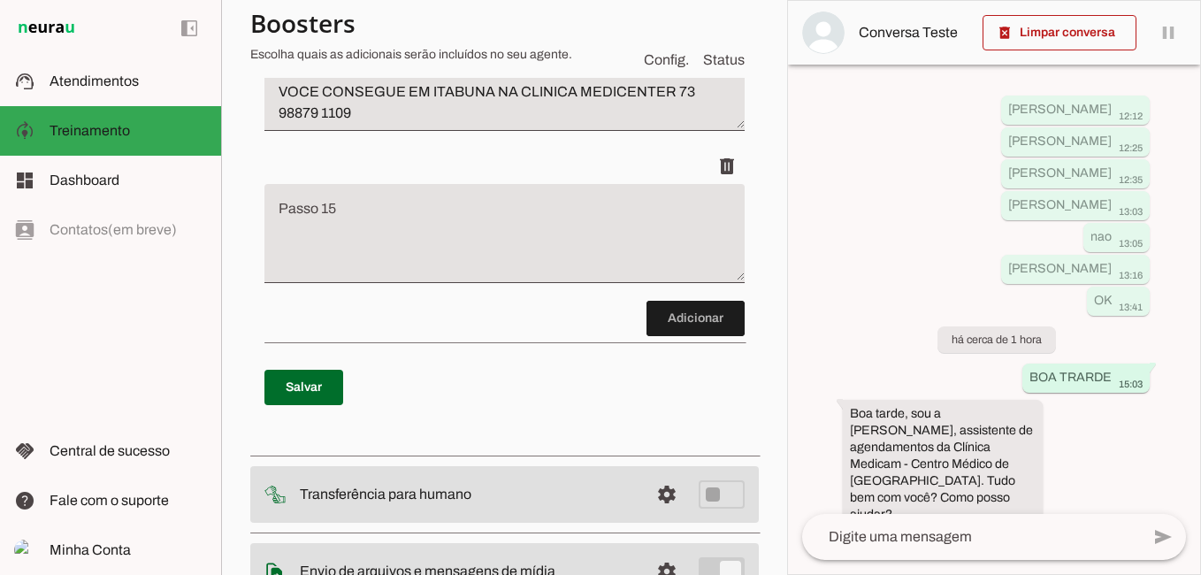
scroll to position [6262, 0]
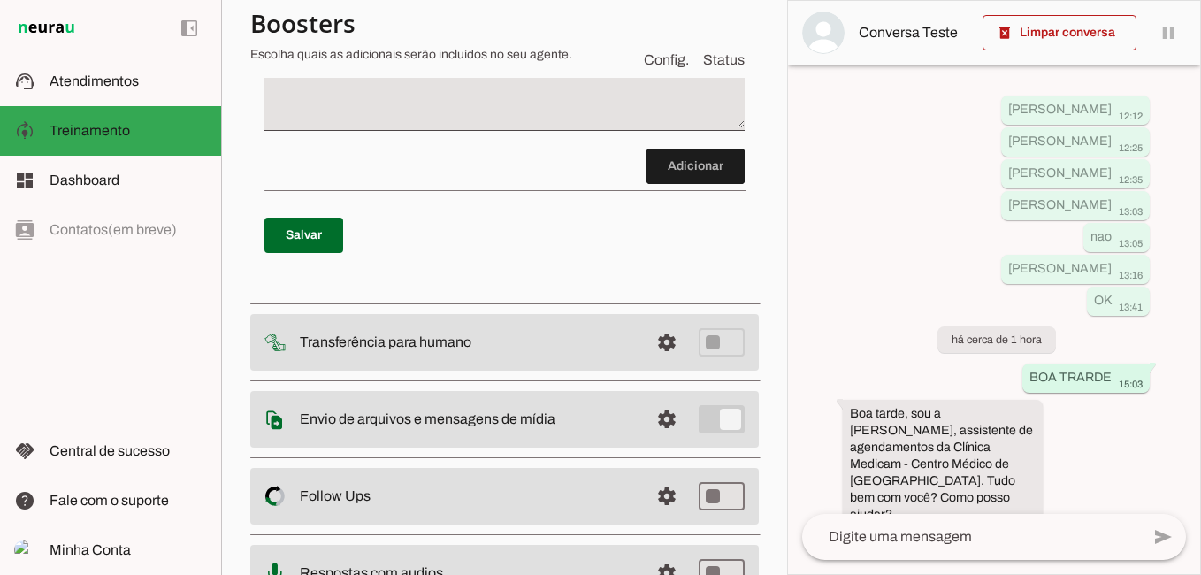
click at [365, 124] on textarea "Passo 15" at bounding box center [504, 88] width 480 height 71
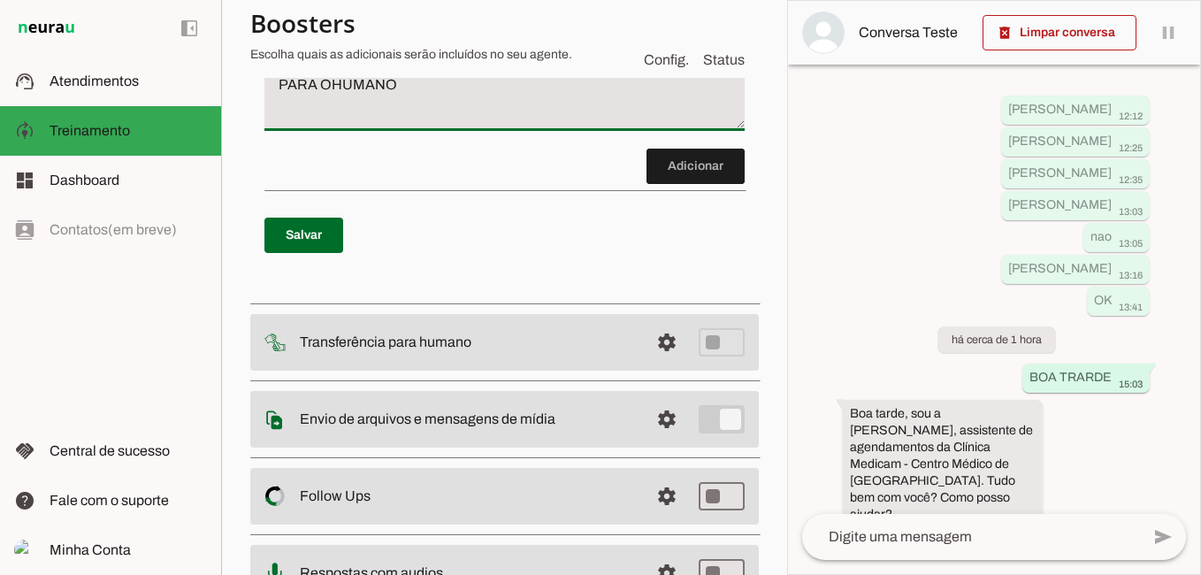
click at [328, 124] on textarea "CASO O PACIENTE PERGUNTE SOBRE PSIQUIATRA TRASNFIRA PARA OHUMANO" at bounding box center [504, 88] width 480 height 71
click at [638, 124] on textarea "CASO O PACIENTE PERGUNTE SOBRE PSIQUIATRA TRASNFIRA PARA O HUMANO" at bounding box center [504, 88] width 480 height 71
click at [631, 124] on textarea "CASO O PACIENTE PERGUNTE SOBRE PSIQUIATRA TRASNFIRA PARA O HUMANO" at bounding box center [504, 88] width 480 height 71
type textarea "CASO O PACIENTE PERGUNTE SOBRE PSIQUIATRARESPONDA: R$ 400,00 dinheiro ou pix e …"
type md-filled-text-field "CASO O PACIENTE PERGUNTE SOBRE PSIQUIATRARESPONDA: R$ 400,00 dinheiro ou pix e …"
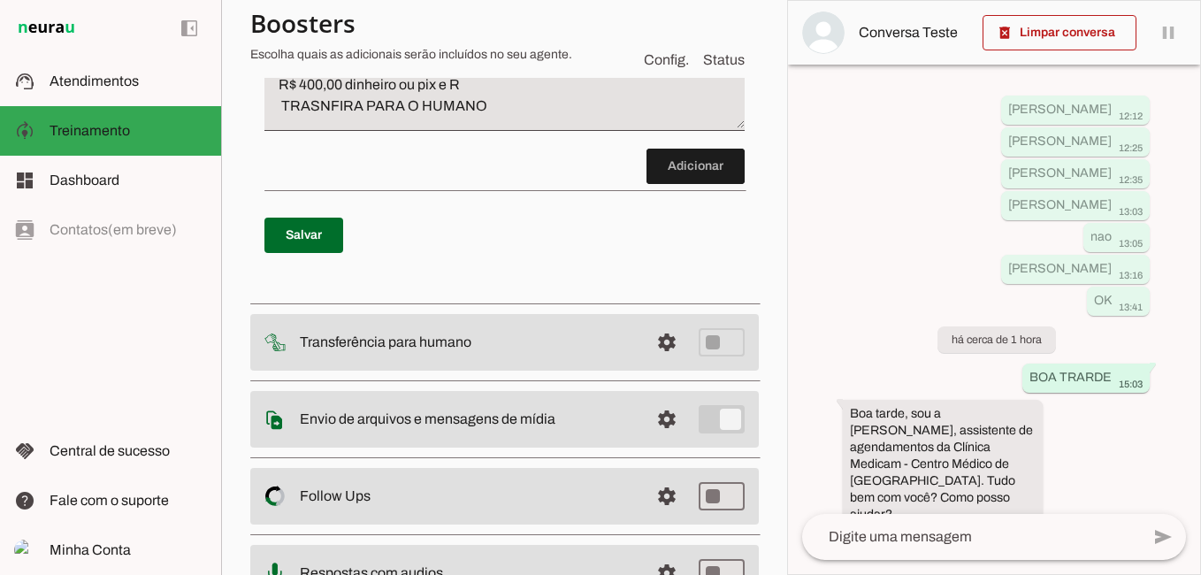
click at [470, 124] on textarea "CASO O PACIENTE PERGUNTE SOBRE PSIQUIATRARESPONDA: R$ 400,00 dinheiro ou pix e …" at bounding box center [504, 88] width 480 height 71
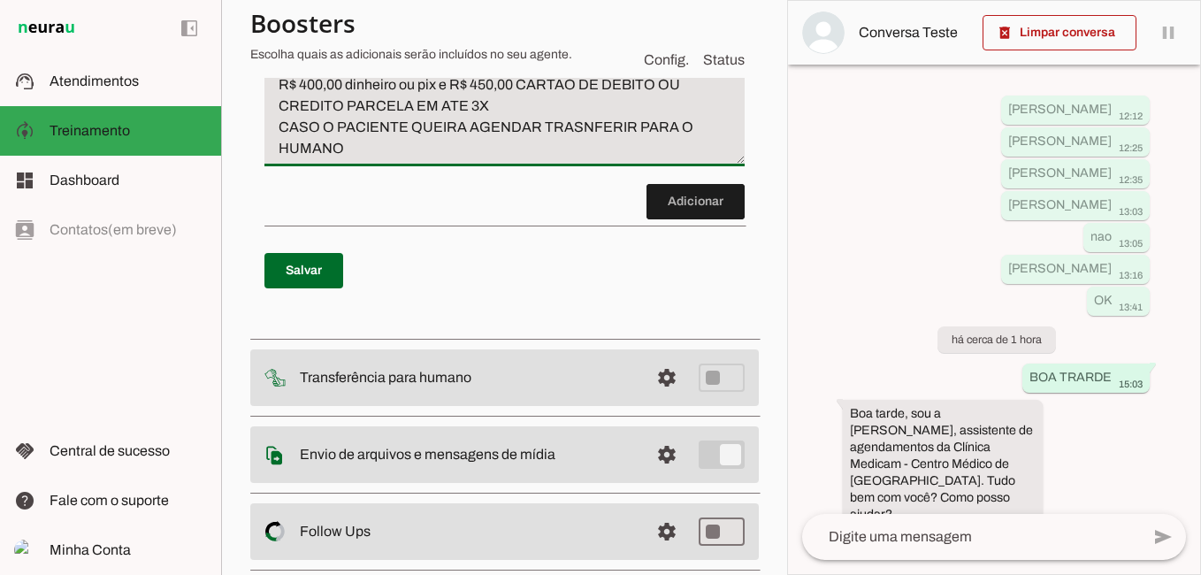
click at [631, 159] on textarea "CASO O PACIENTE PERGUNTE SOBRE PSIQUIATRARESPONDA: R$ 400,00 dinheiro ou pix e …" at bounding box center [504, 106] width 480 height 106
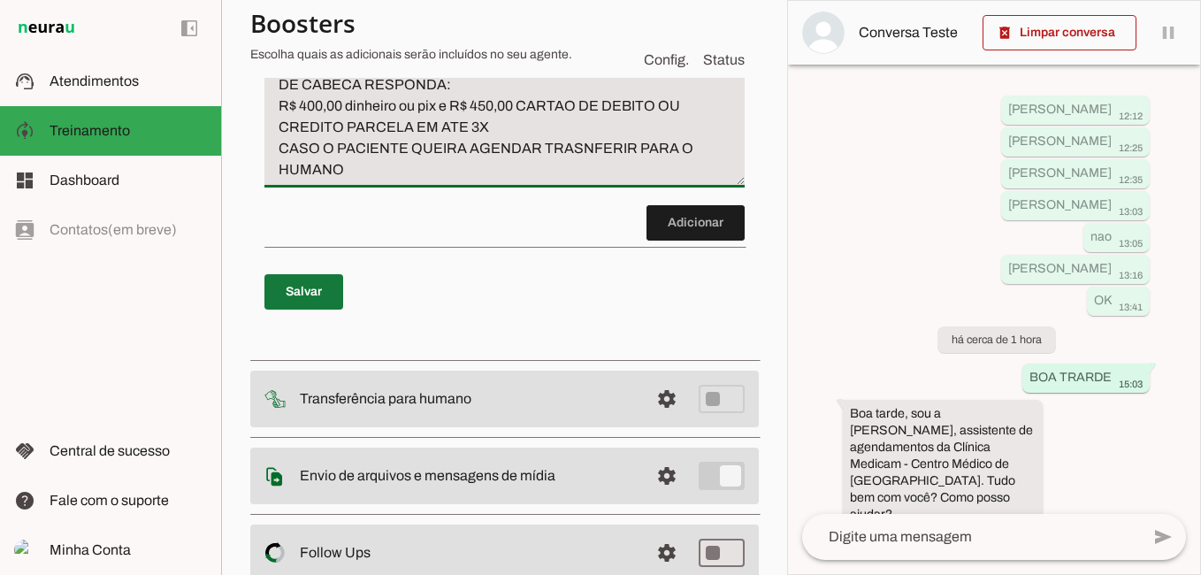
type textarea "CASO O PACIENTE PERGUNTE SOBRE PSIQUIATRA OU MEDICO DE CABECA RESPONDA: R$ 400,…"
type md-filled-text-field "CASO O PACIENTE PERGUNTE SOBRE PSIQUIATRA OU MEDICO DE CABECA RESPONDA: R$ 400,…"
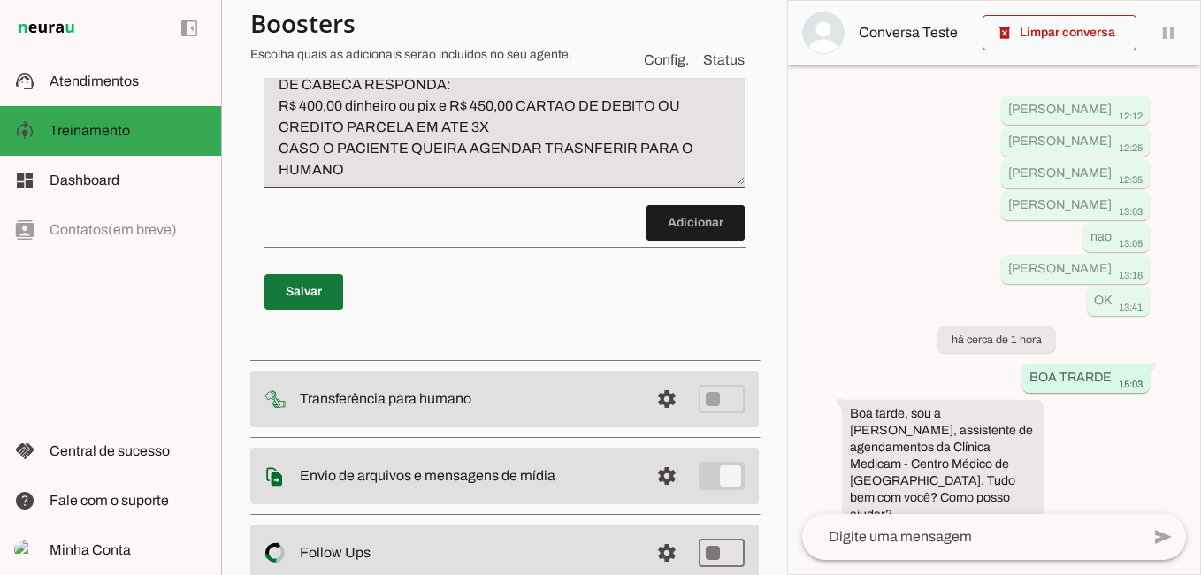
click at [311, 313] on span at bounding box center [303, 292] width 79 height 42
type textarea "CASO O PACIENTE PERGUNTE SOBRE NEUROLOGISTA RESPONDA: NAO TEMOS ESSA ESPECIALID…"
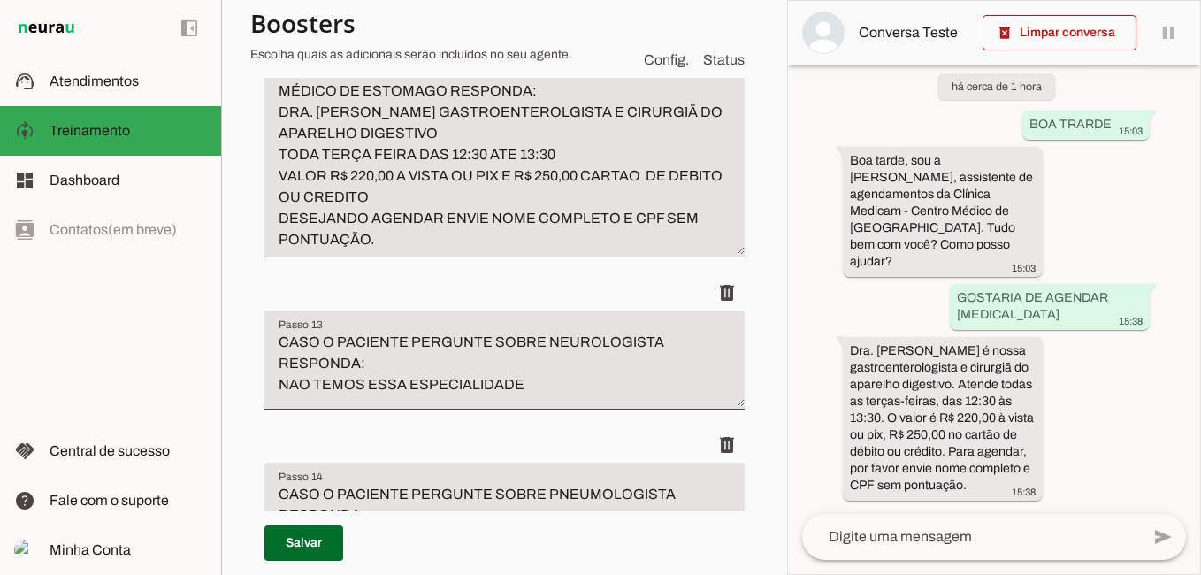
scroll to position [5732, 0]
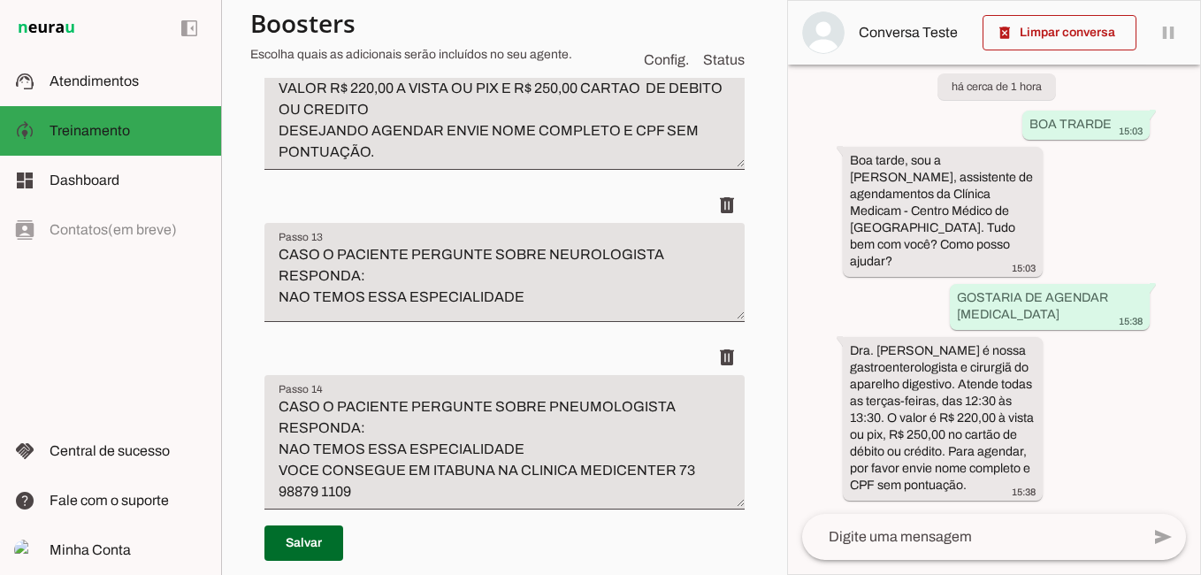
click at [435, 163] on textarea "CASO O PACIENTE PERGUNTE SOBRE [MEDICAL_DATA] OU MÉDICO DE ESTOMAGO RESPONDA: D…" at bounding box center [504, 67] width 480 height 191
click at [517, 163] on textarea "CASO O PACIENTE PERGUNTE SOBRE [MEDICAL_DATA] OU MÉDICO DE ESTOMAGO RESPONDA: D…" at bounding box center [504, 67] width 480 height 191
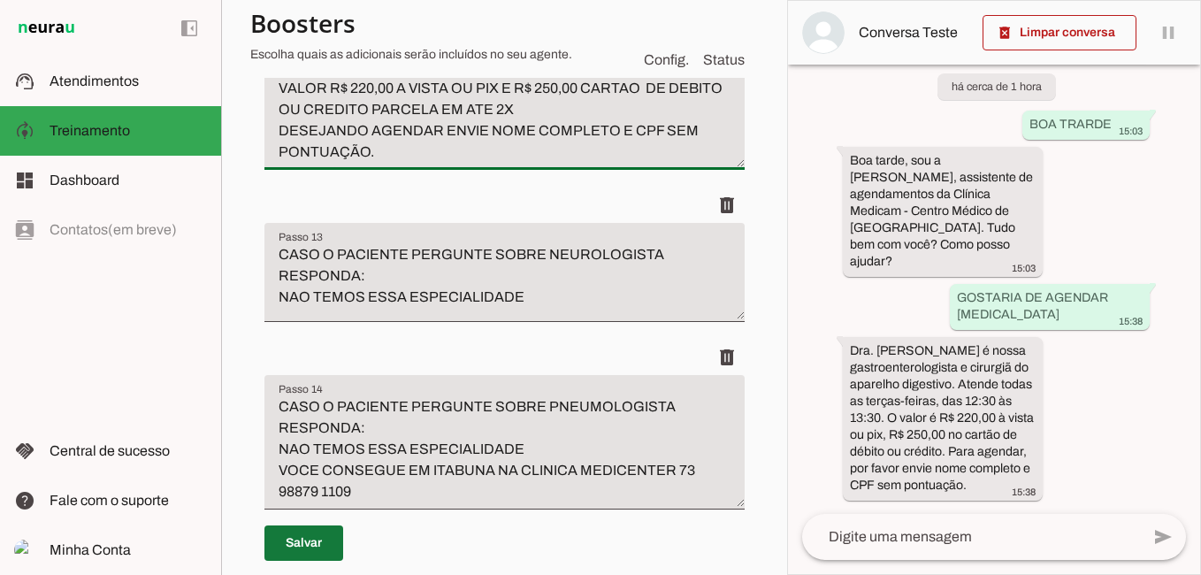
type textarea "CASO O PACIENTE PERGUNTE SOBRE [MEDICAL_DATA] OU MÉDICO DE ESTOMAGO RESPONDA: D…"
type md-filled-text-field "CASO O PACIENTE PERGUNTE SOBRE [MEDICAL_DATA] OU MÉDICO DE ESTOMAGO RESPONDA: D…"
click at [326, 539] on span at bounding box center [303, 543] width 79 height 42
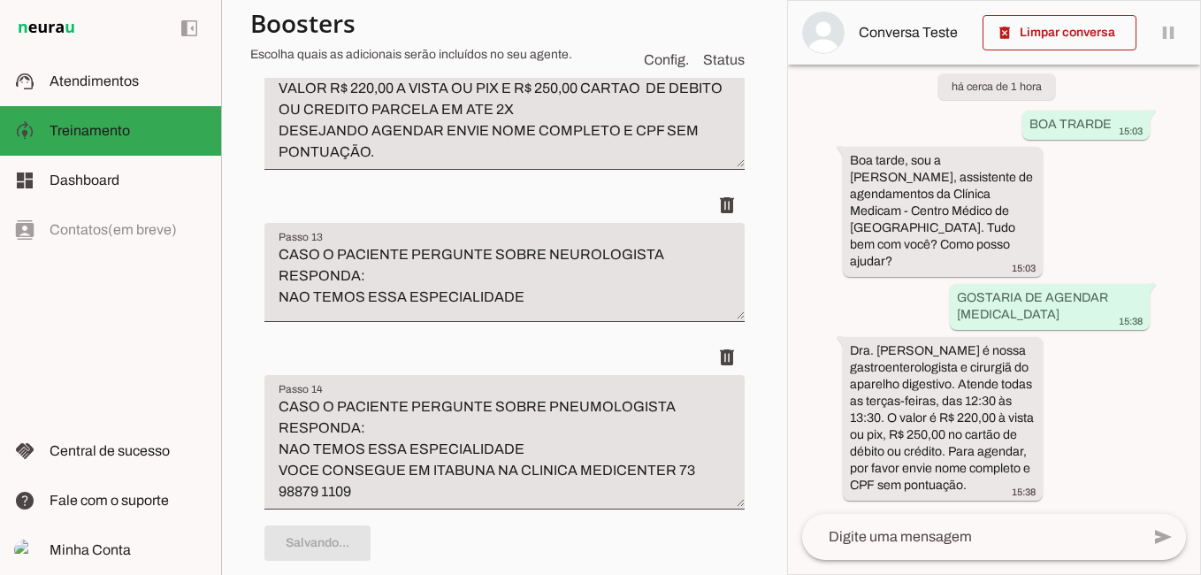
type textarea "CASO O PACIENTE PERGUNTE SOBRE [MEDICAL_DATA] OU MÉDICO DE ESTOMAGO RESPONDA: D…"
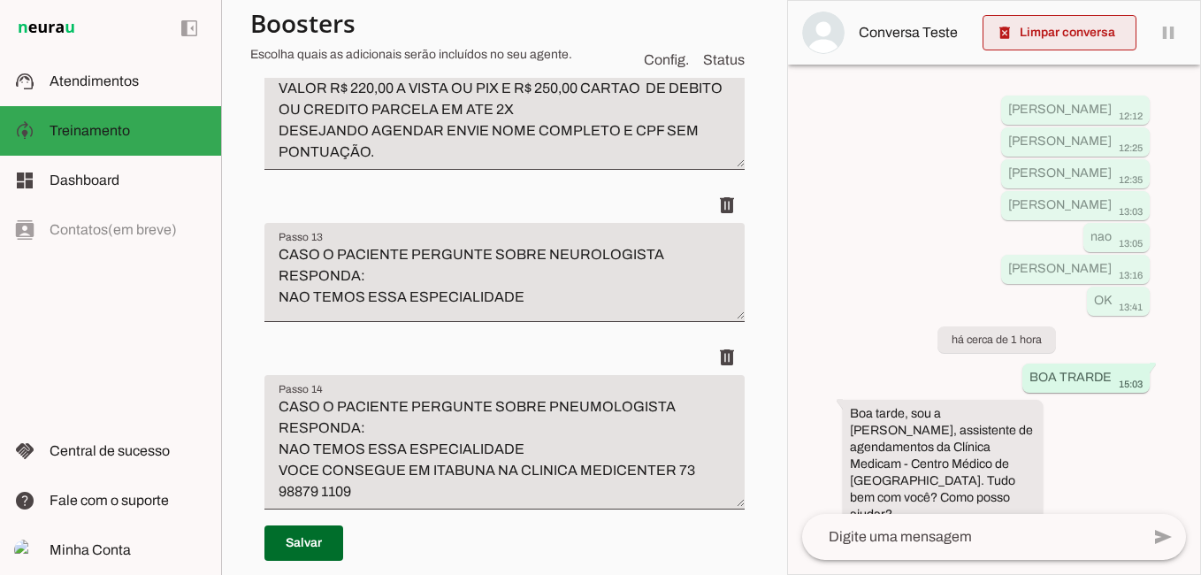
click at [1082, 32] on span at bounding box center [1060, 32] width 154 height 42
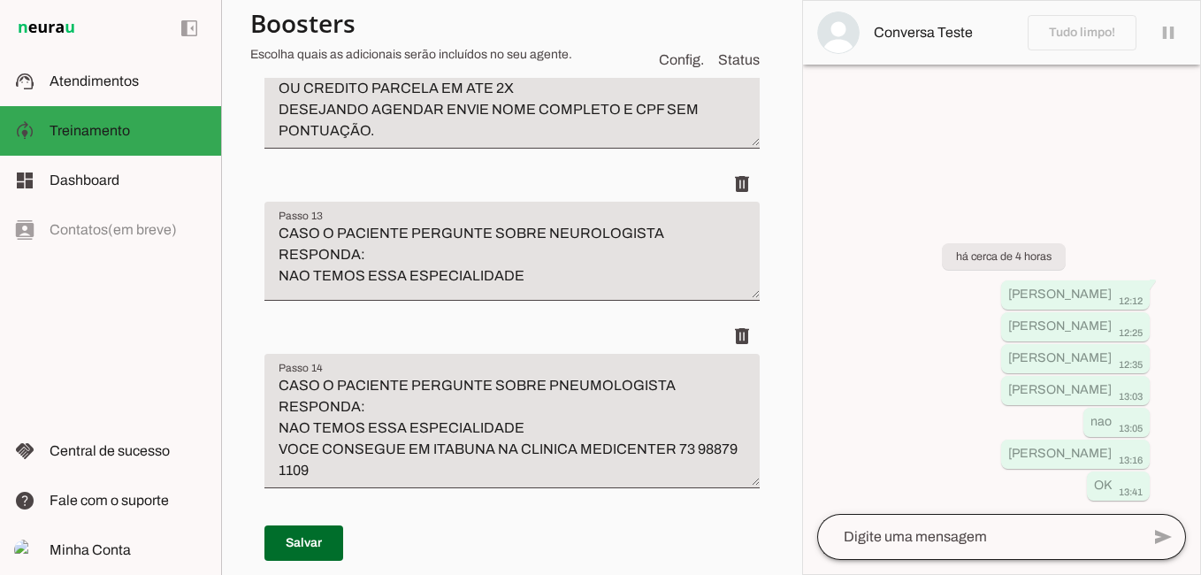
click at [883, 520] on div at bounding box center [978, 537] width 323 height 46
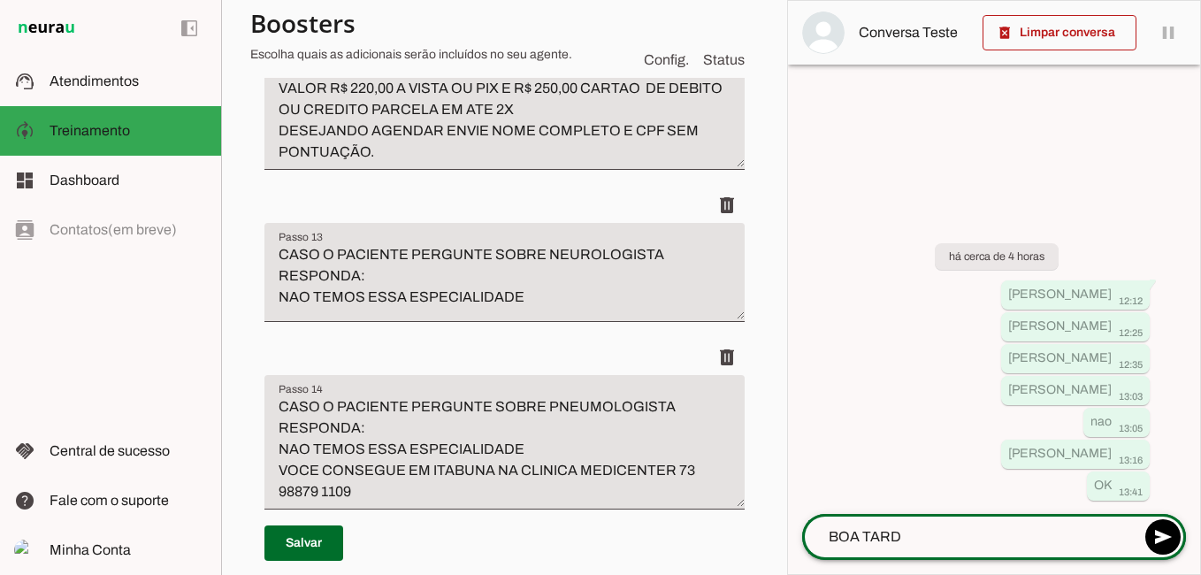
type textarea "BOA TARDE"
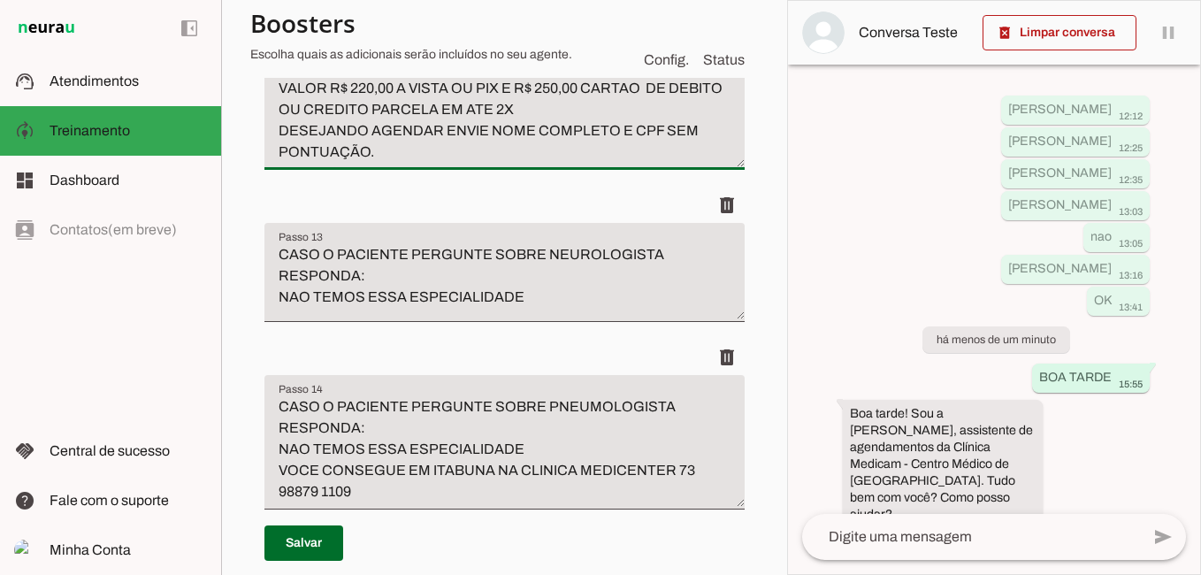
click at [578, 163] on textarea "CASO O PACIENTE PERGUNTE SOBRE [MEDICAL_DATA] OU MÉDICO DE ESTOMAGO RESPONDA: D…" at bounding box center [504, 67] width 480 height 191
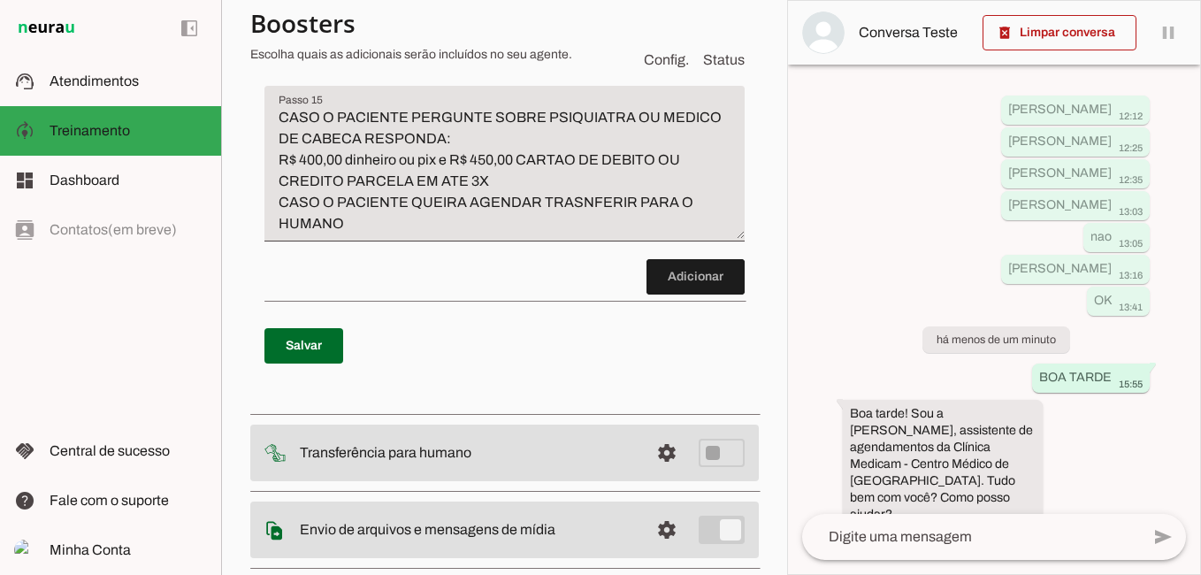
scroll to position [6262, 0]
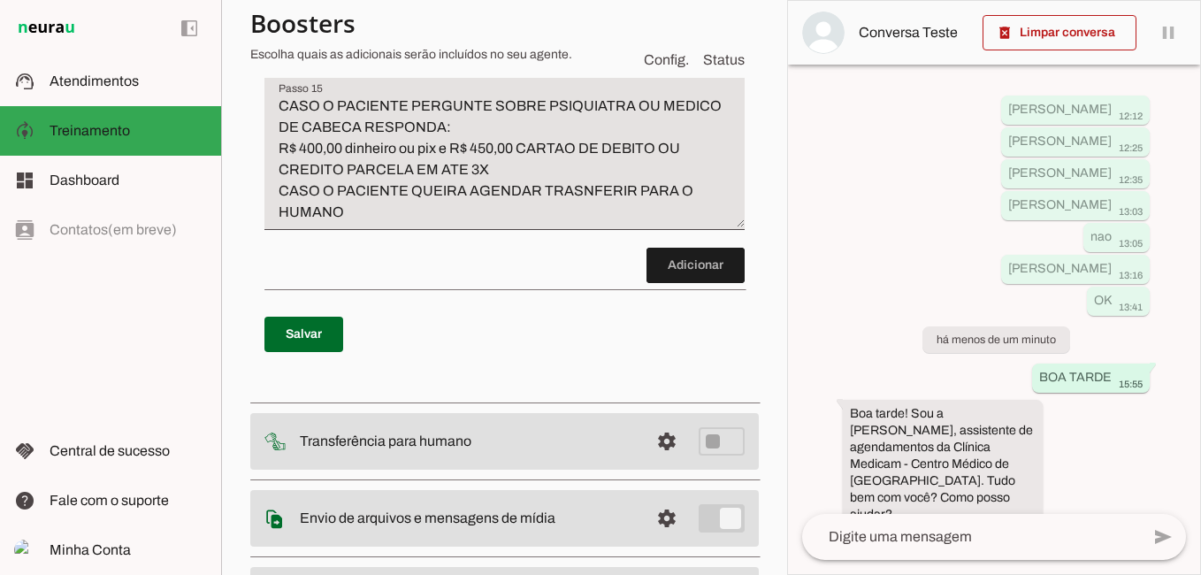
type textarea "CASO O PACIENTE PERGUNTE SOBRE [MEDICAL_DATA] OU MÉDICO DE ESTOMAGO RESPONDA: D…"
type md-filled-text-field "CASO O PACIENTE PERGUNTE SOBRE [MEDICAL_DATA] OU MÉDICO DE ESTOMAGO RESPONDA: D…"
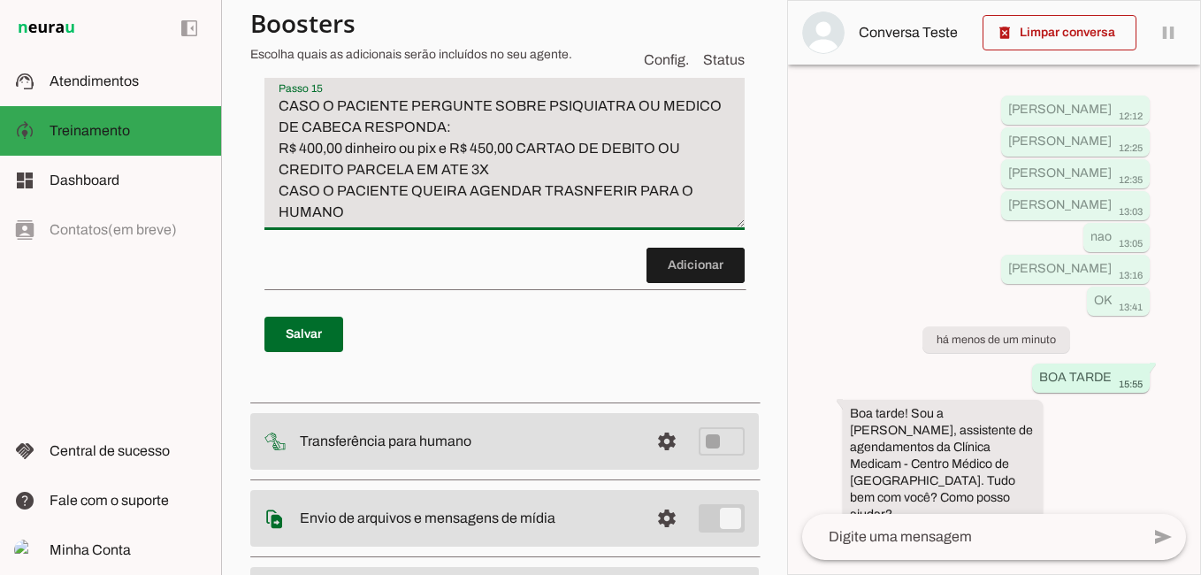
click at [513, 223] on textarea "CASO O PACIENTE PERGUNTE SOBRE PSIQUIATRA OU MEDICO DE CABECA RESPONDA: R$ 400,…" at bounding box center [504, 159] width 480 height 127
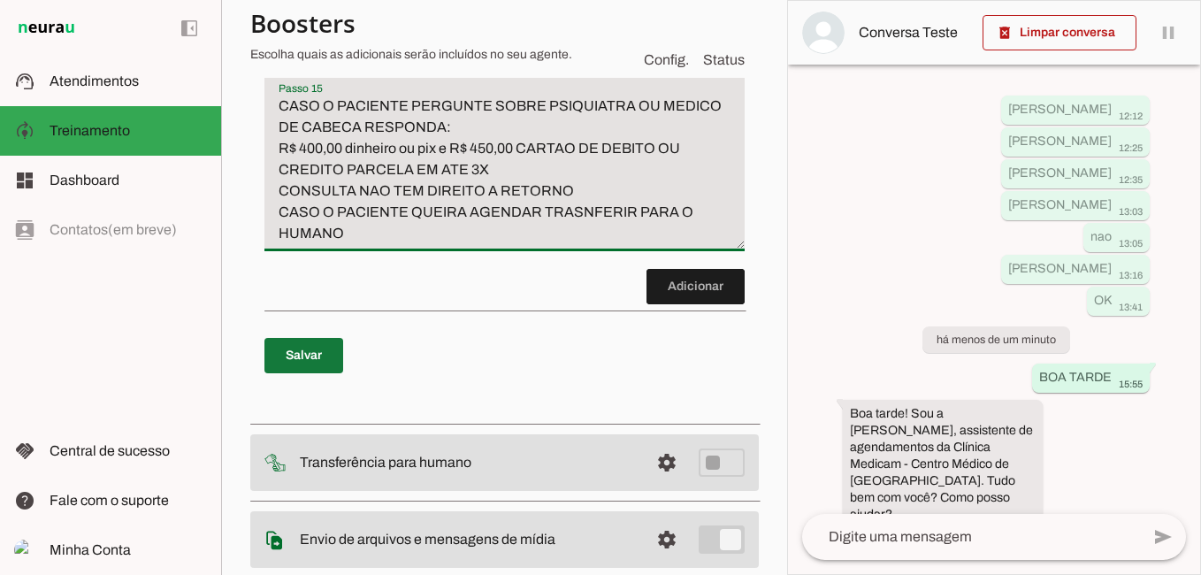
type textarea "CASO O PACIENTE PERGUNTE SOBRE PSIQUIATRA OU MEDICO DE CABECA RESPONDA: R$ 400,…"
type md-filled-text-field "CASO O PACIENTE PERGUNTE SOBRE PSIQUIATRA OU MEDICO DE CABECA RESPONDA: R$ 400,…"
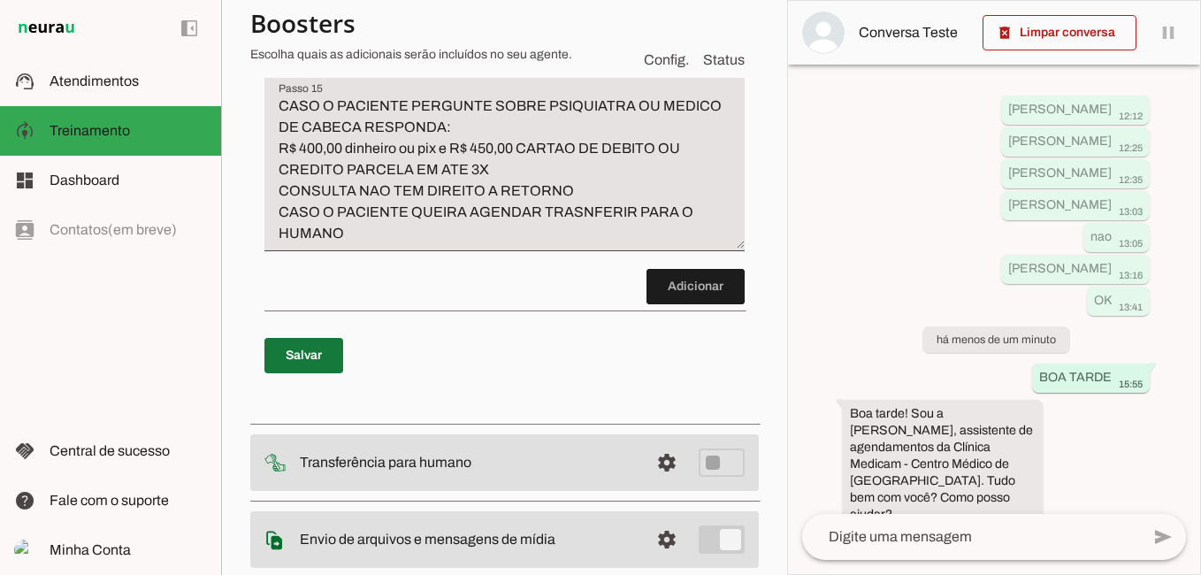
click at [302, 377] on span at bounding box center [303, 355] width 79 height 42
type textarea "CASO O PACIENTE PERGUNTE SOBRE [MEDICAL_DATA] OU MÉDICO DE ESTOMAGO RESPONDA: D…"
type textarea "CASO O PACIENTE PERGUNTE SOBRE PSIQUIATRA OU MEDICO DE CABECA RESPONDA: R$ 400,…"
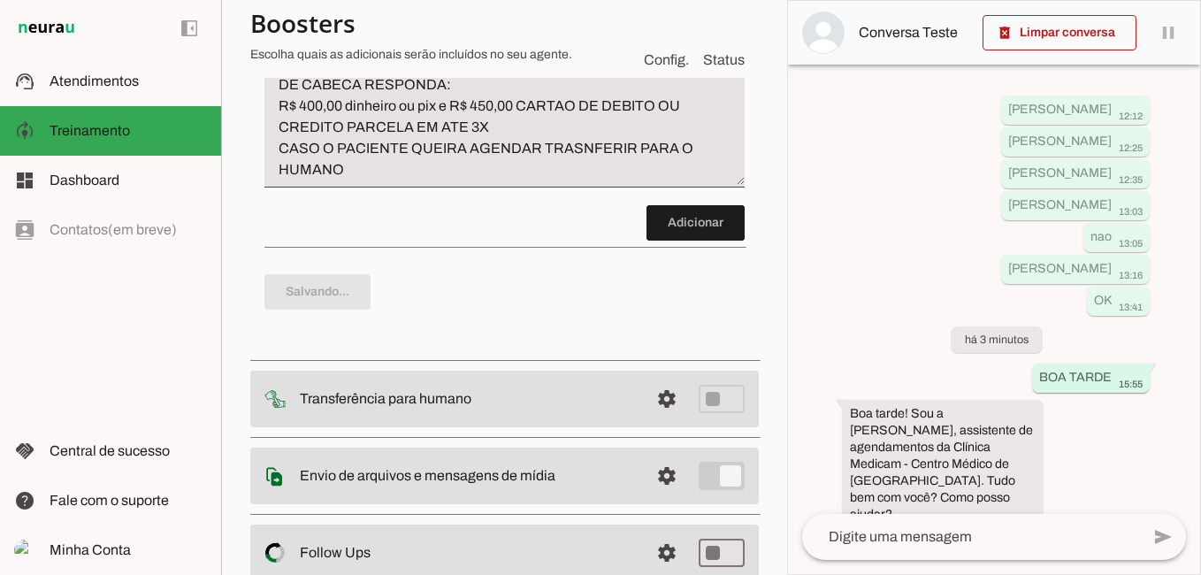
type textarea "CASO O PACIENTE PERGUNTE SOBRE [MEDICAL_DATA] OU MÉDICO DE ESTOMAGO RESPONDA: D…"
type textarea "CASO O PACIENTE PERGUNTE SOBRE PSIQUIATRA OU MEDICO DE CABECA RESPONDA: R$ 400,…"
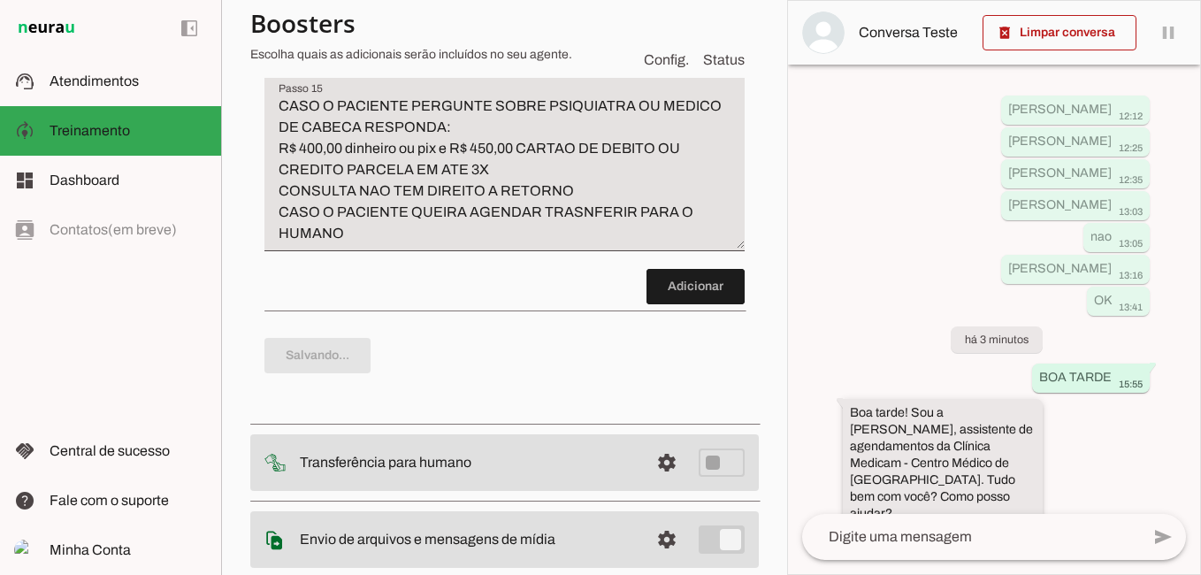
scroll to position [80, 0]
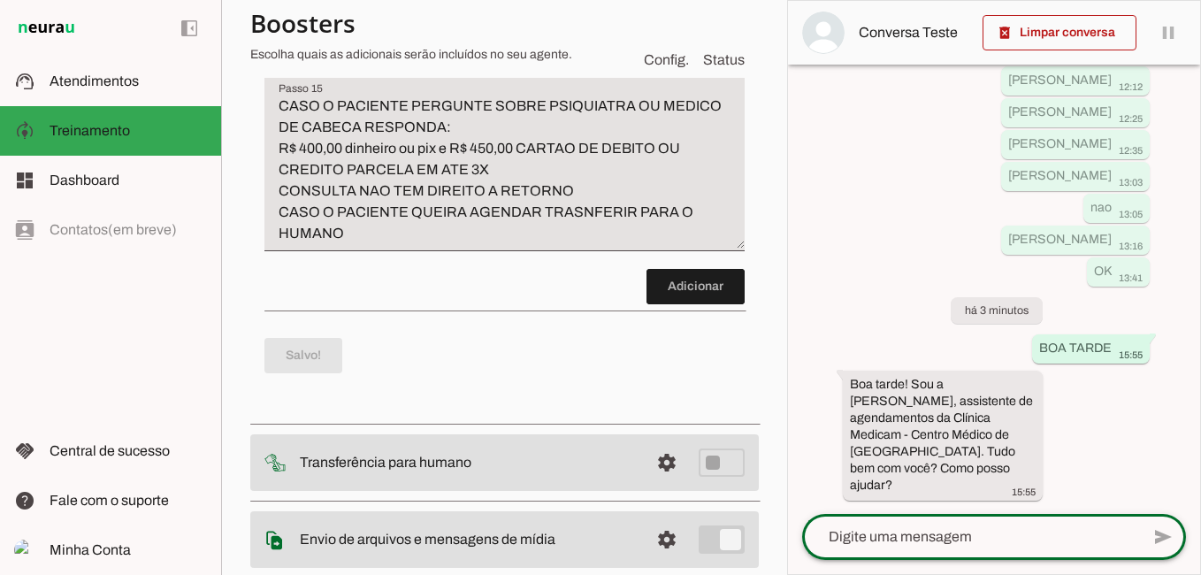
click at [904, 531] on textarea at bounding box center [971, 536] width 338 height 21
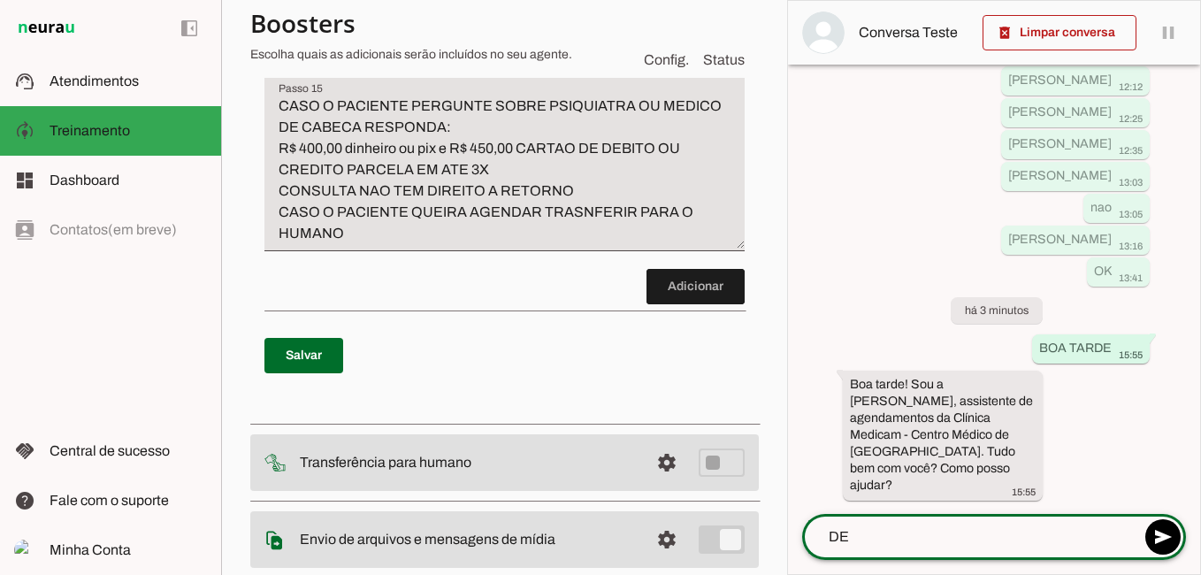
type textarea "D"
type textarea "VCS TEM PSIQUIATRA?"
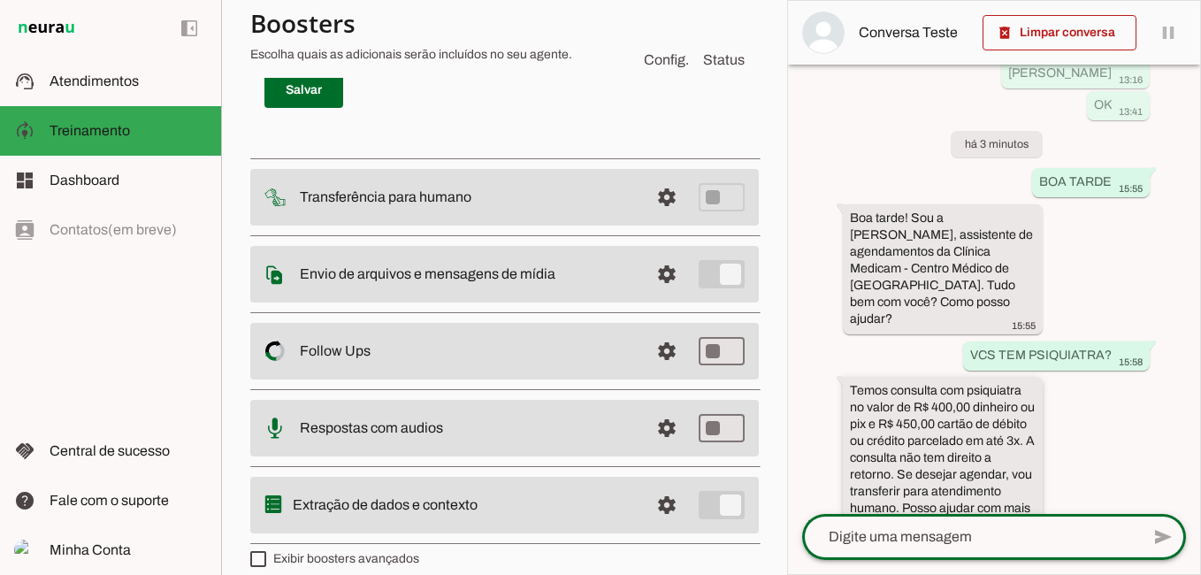
scroll to position [303, 0]
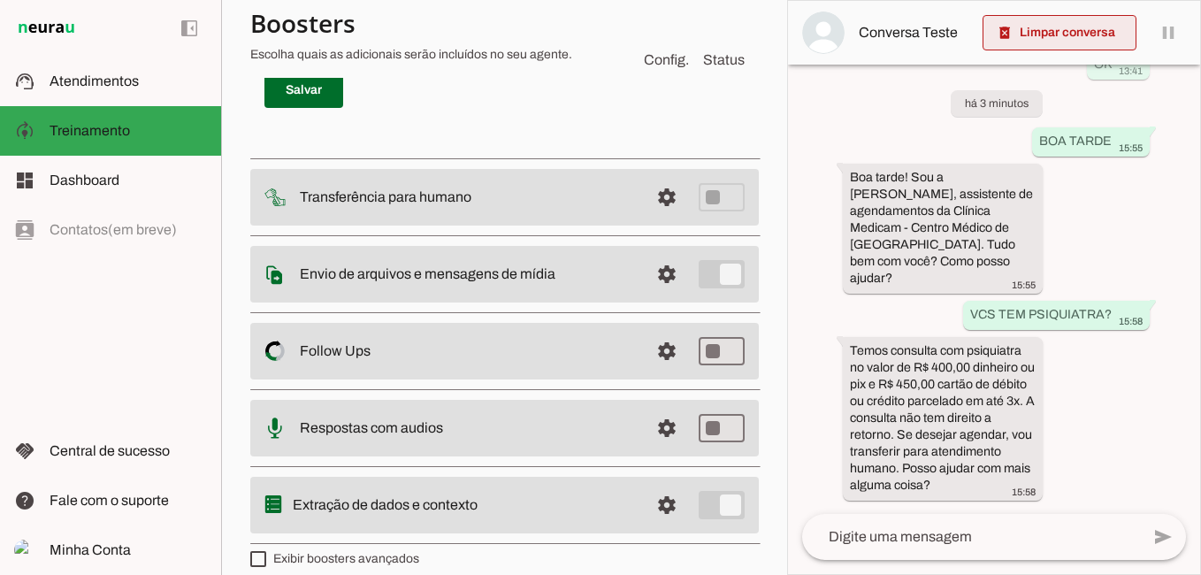
click at [1082, 40] on span at bounding box center [1060, 32] width 154 height 42
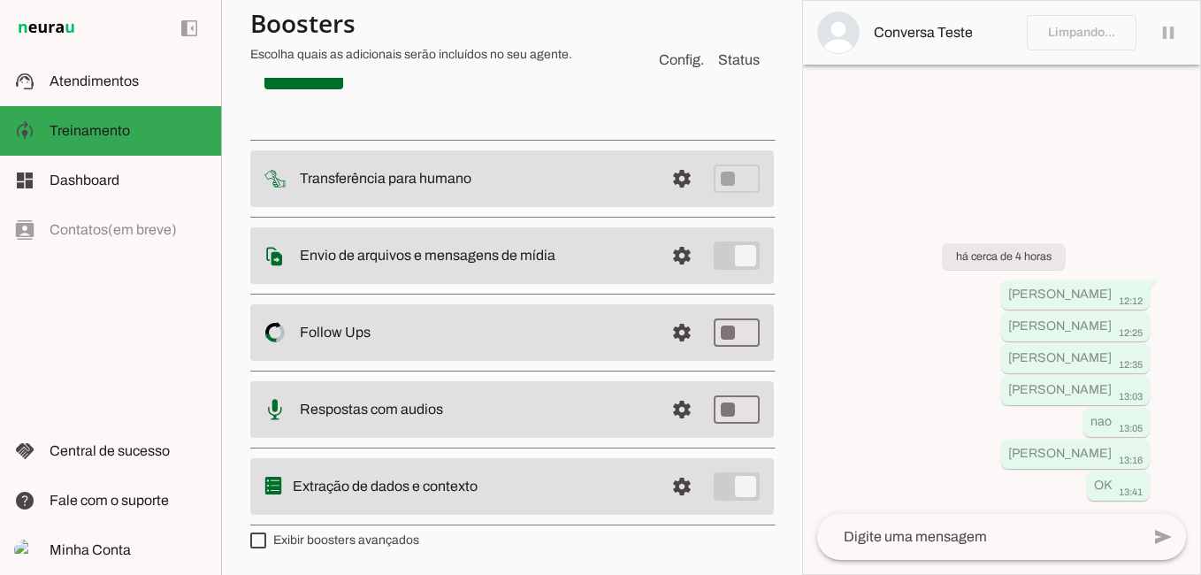
scroll to position [0, 0]
click at [891, 539] on textarea at bounding box center [978, 536] width 323 height 21
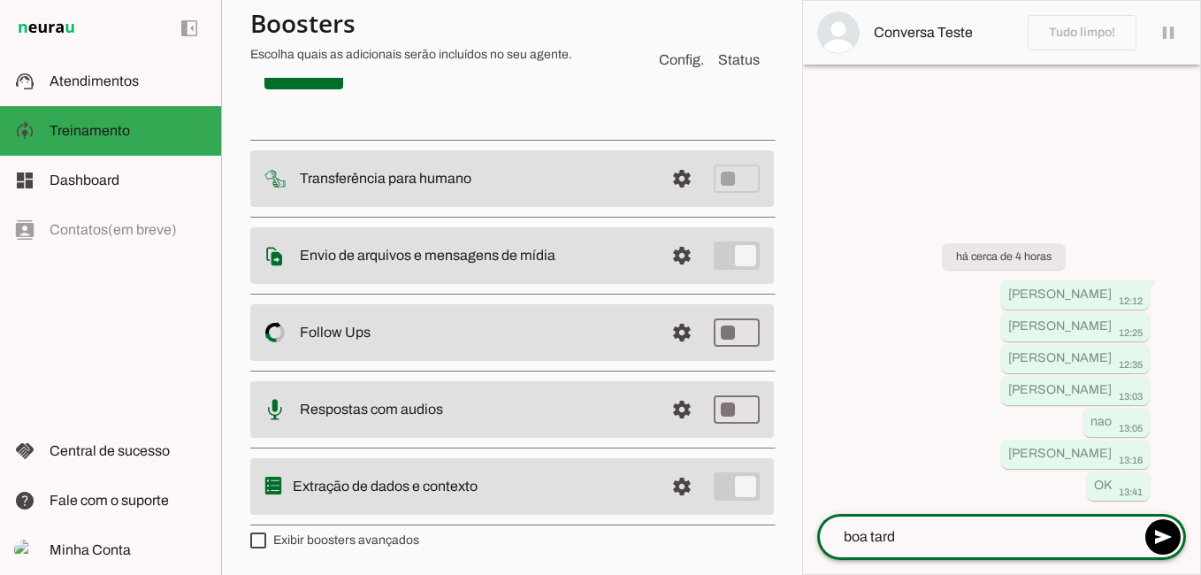
type textarea "boa tarde"
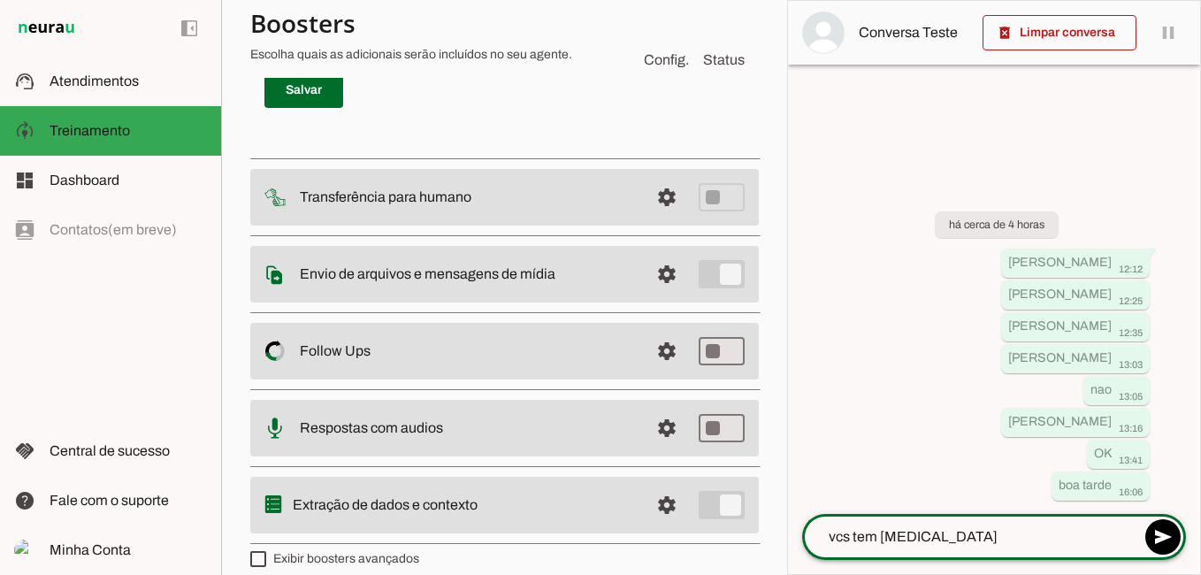
type textarea "vcs tem neurologista"
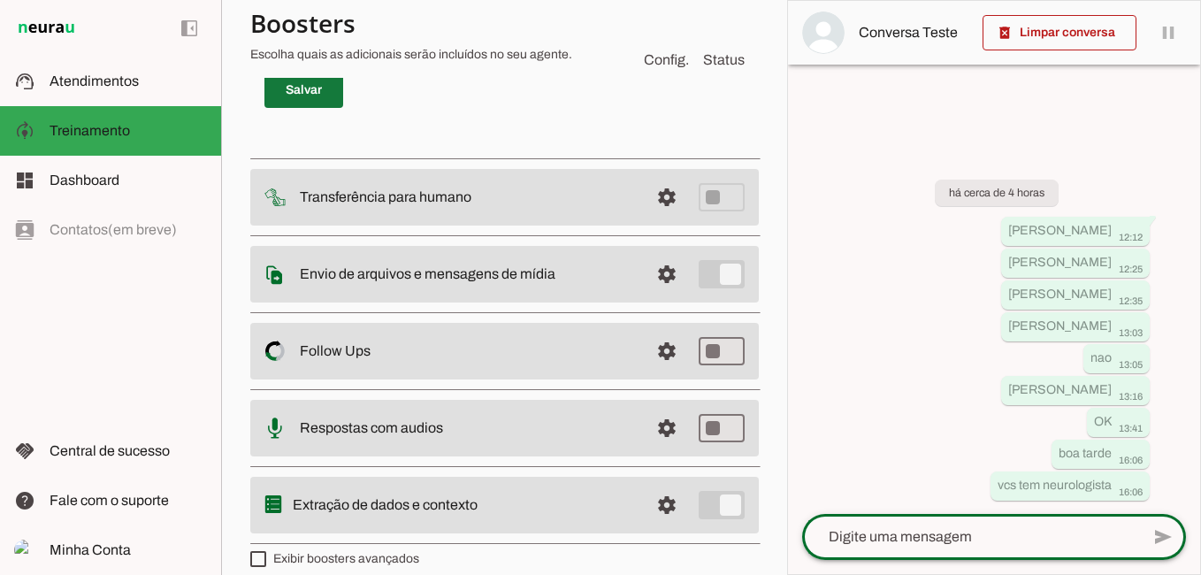
click at [276, 111] on span at bounding box center [303, 90] width 79 height 42
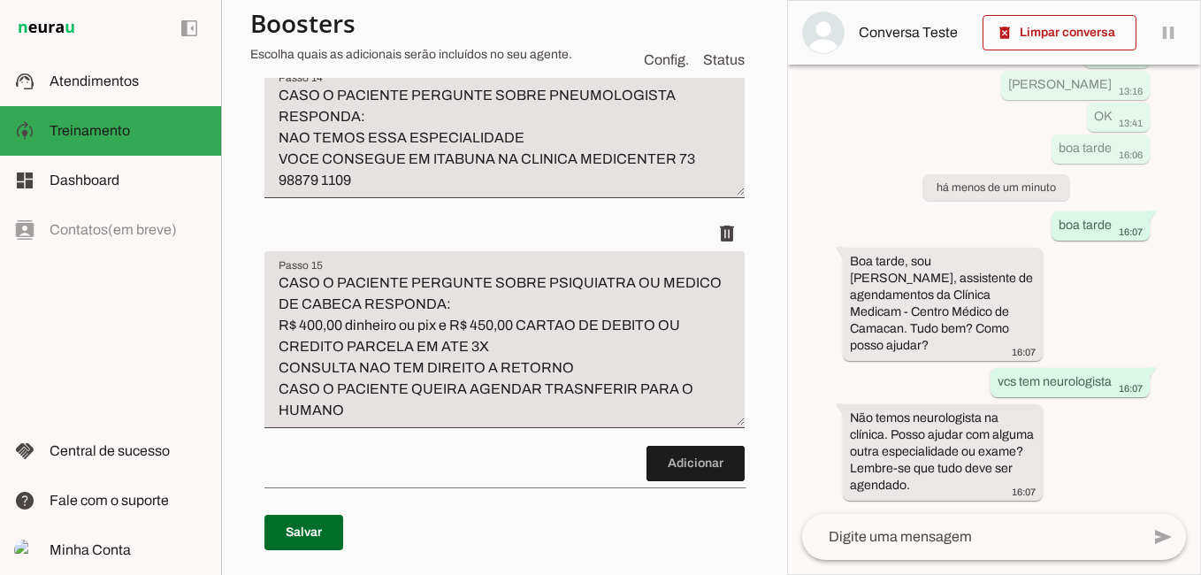
scroll to position [234, 0]
click at [912, 531] on textarea at bounding box center [971, 536] width 338 height 21
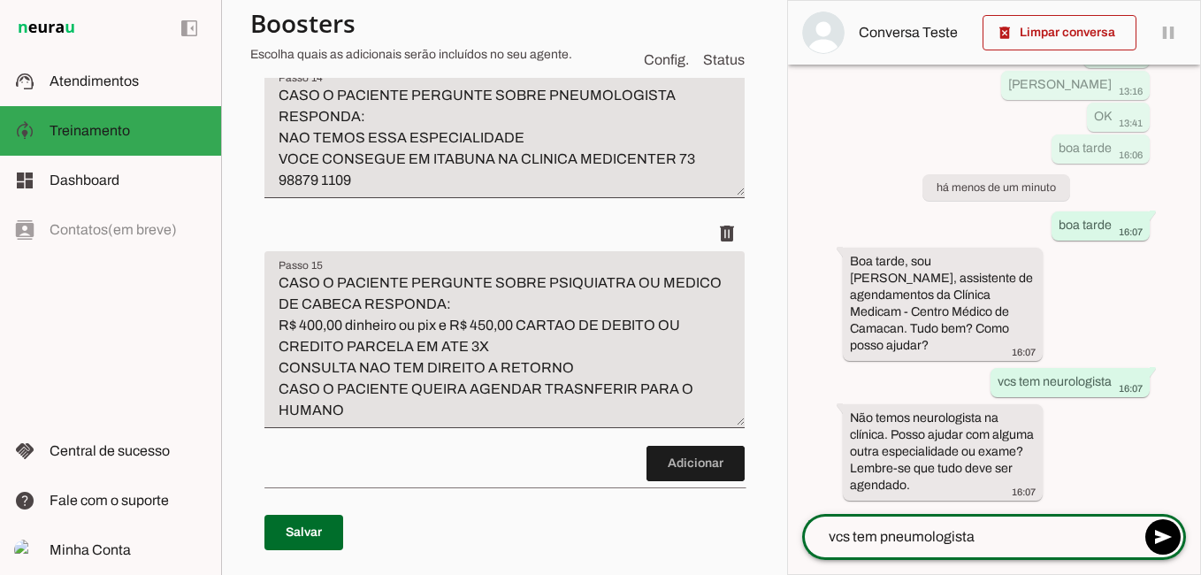
type textarea "vcs tem pneumologista?"
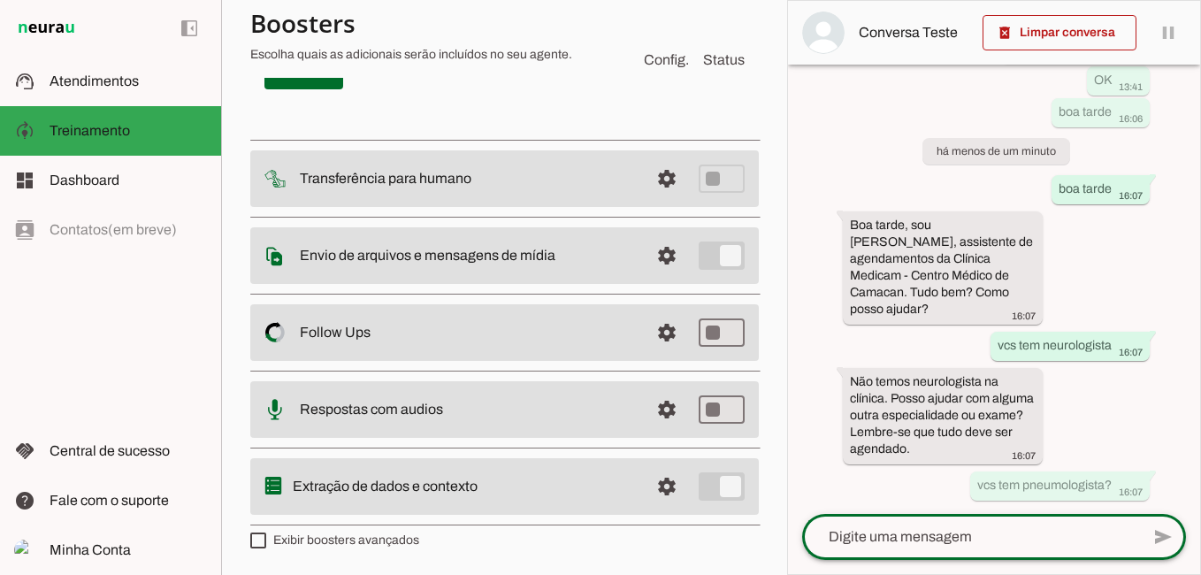
scroll to position [6528, 0]
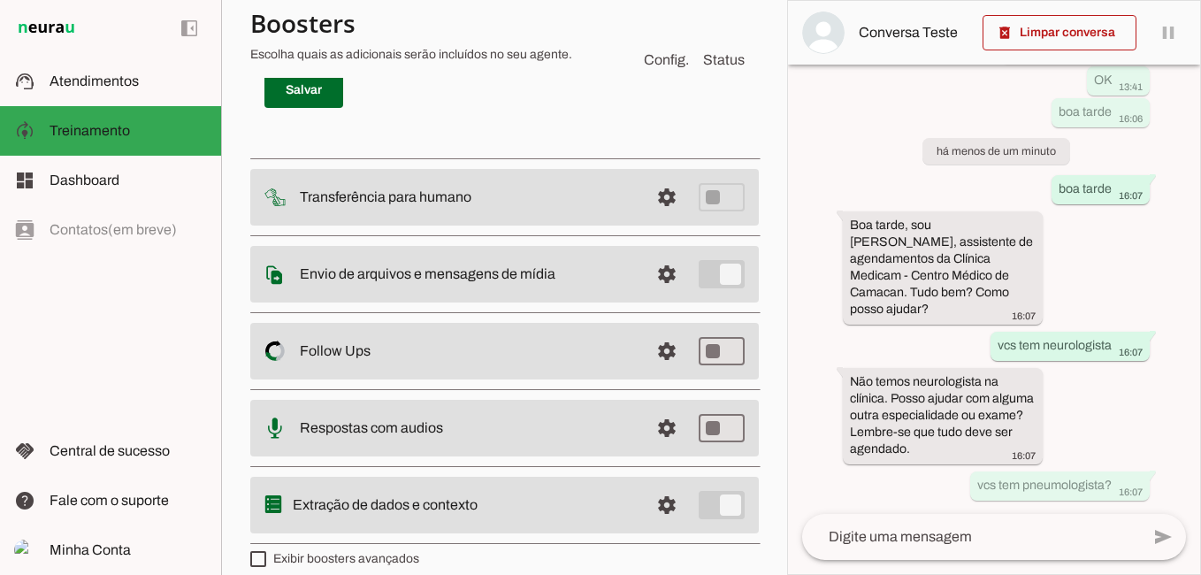
click at [670, 42] on span at bounding box center [695, 21] width 98 height 42
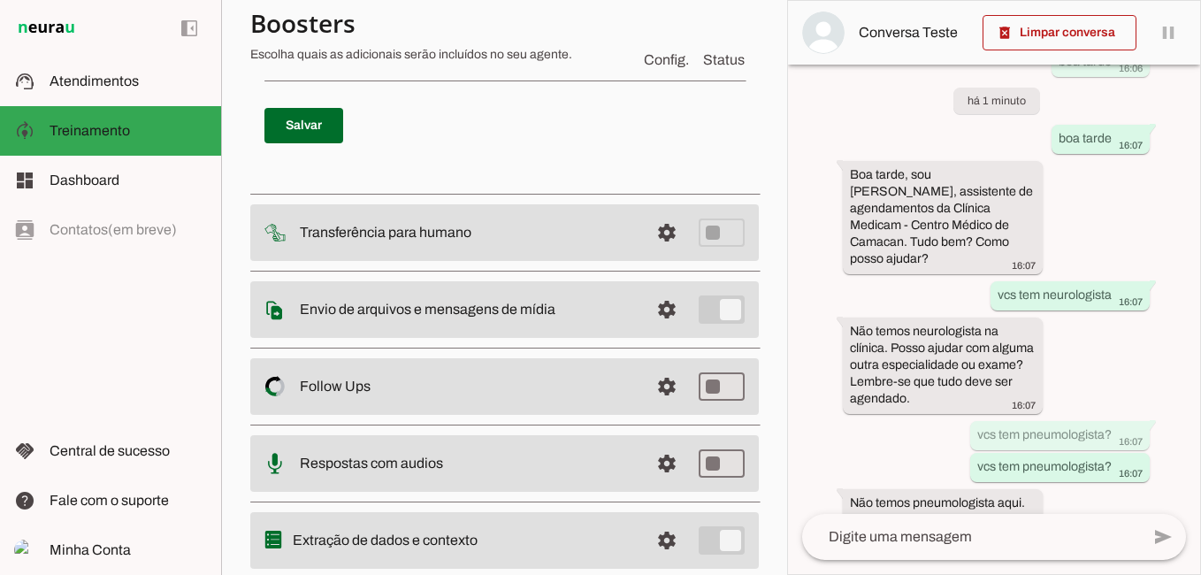
scroll to position [0, 0]
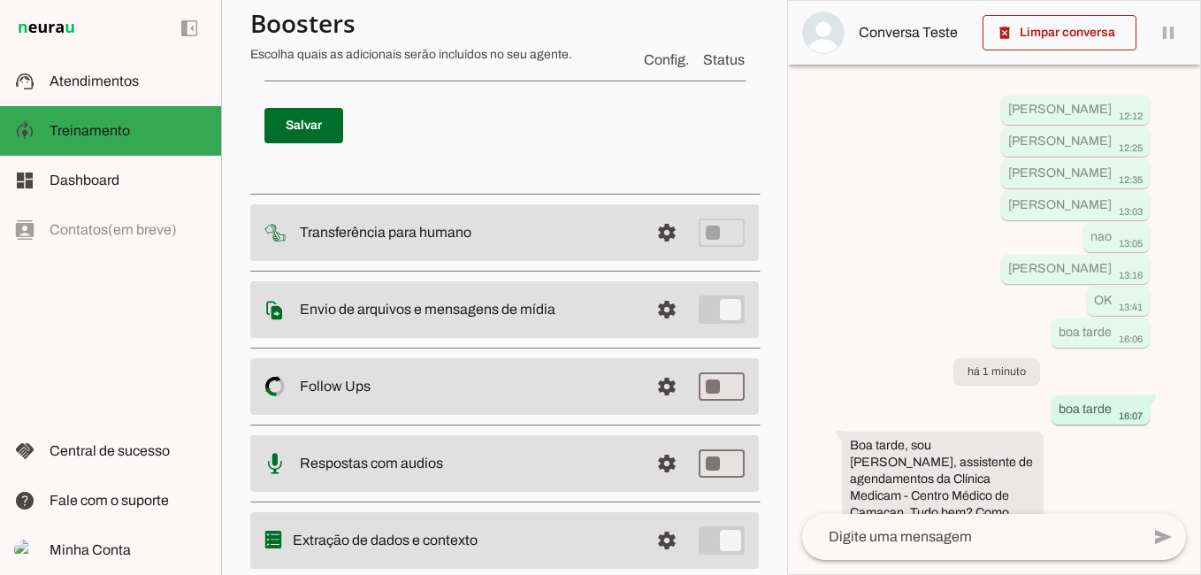
click at [666, 78] on span at bounding box center [695, 56] width 98 height 42
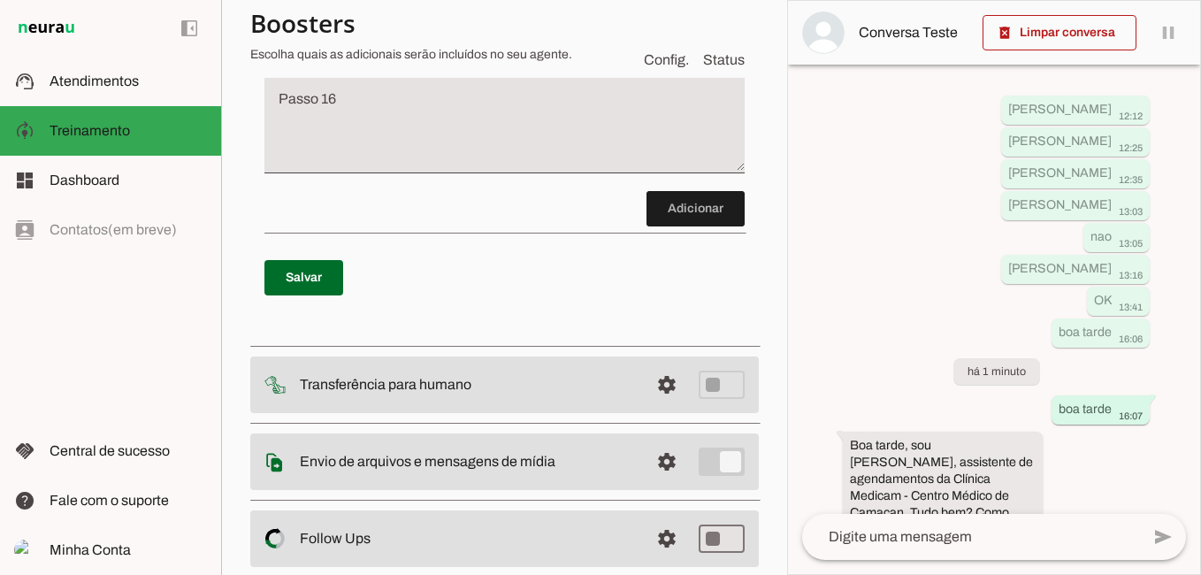
click at [358, 166] on textarea "Passo 16" at bounding box center [504, 131] width 480 height 71
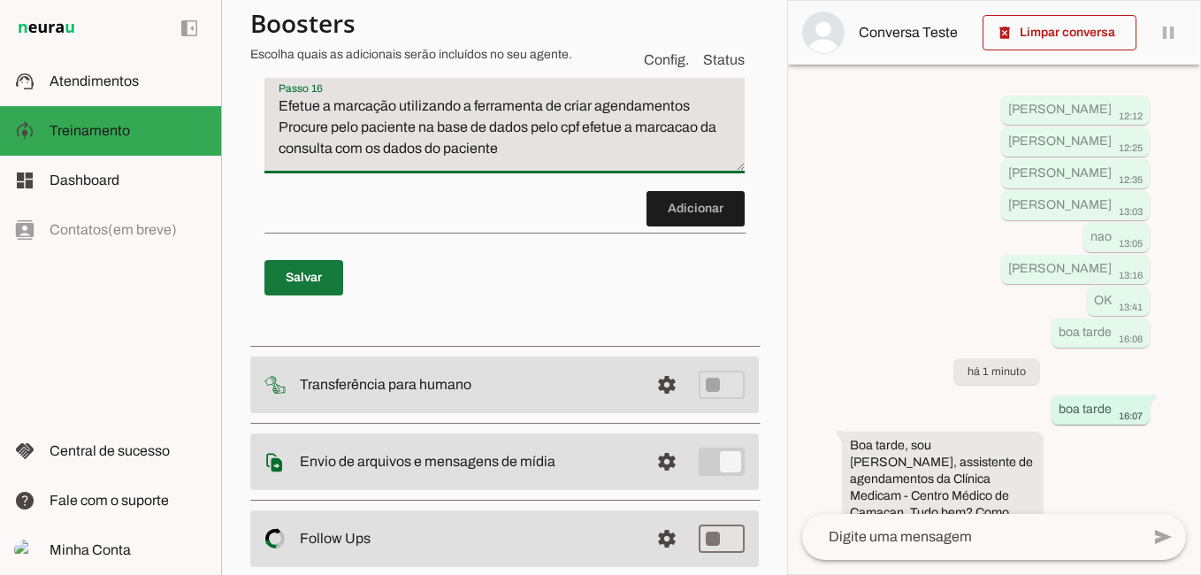
type textarea "Efetue a marcação utilizando a ferramenta de criar agendamentos Procure pelo pa…"
type md-filled-text-field "Efetue a marcação utilizando a ferramenta de criar agendamentos Procure pelo pa…"
click at [302, 299] on span at bounding box center [303, 277] width 79 height 42
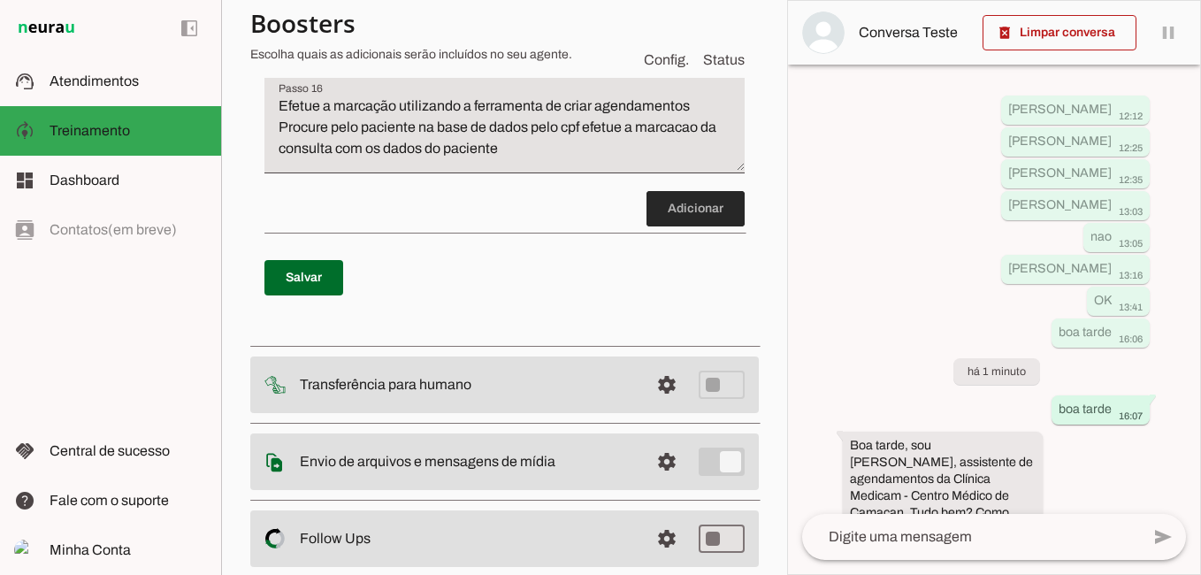
click at [683, 230] on span at bounding box center [695, 208] width 98 height 42
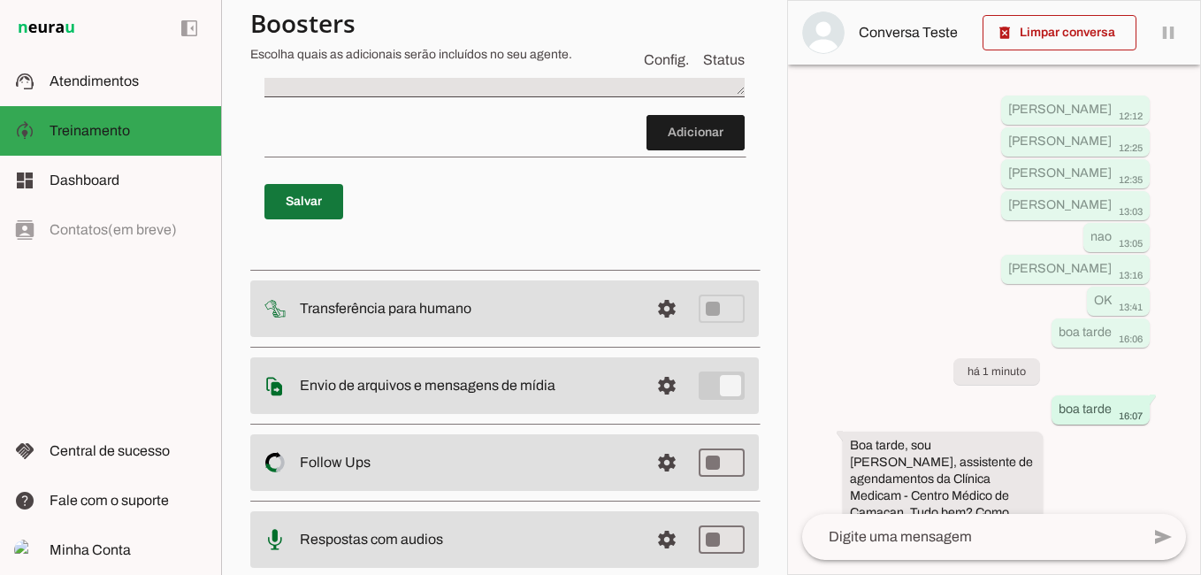
scroll to position [6722, 0]
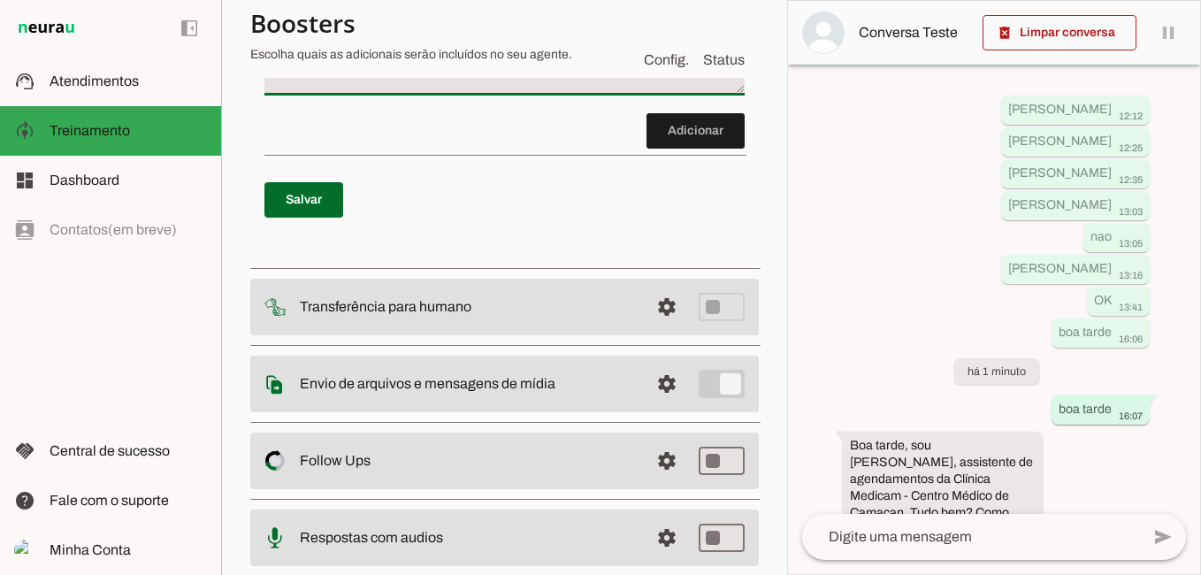
click at [405, 88] on textarea "Passo 17" at bounding box center [504, 53] width 480 height 71
click at [427, 88] on textarea "ao finalizar informe o diae ohorario" at bounding box center [504, 53] width 480 height 71
click at [507, 88] on textarea "ao finalizar informe o dia e ohorario" at bounding box center [504, 53] width 480 height 71
click at [451, 88] on textarea "ao finalizar informe o dia e ohorario" at bounding box center [504, 53] width 480 height 71
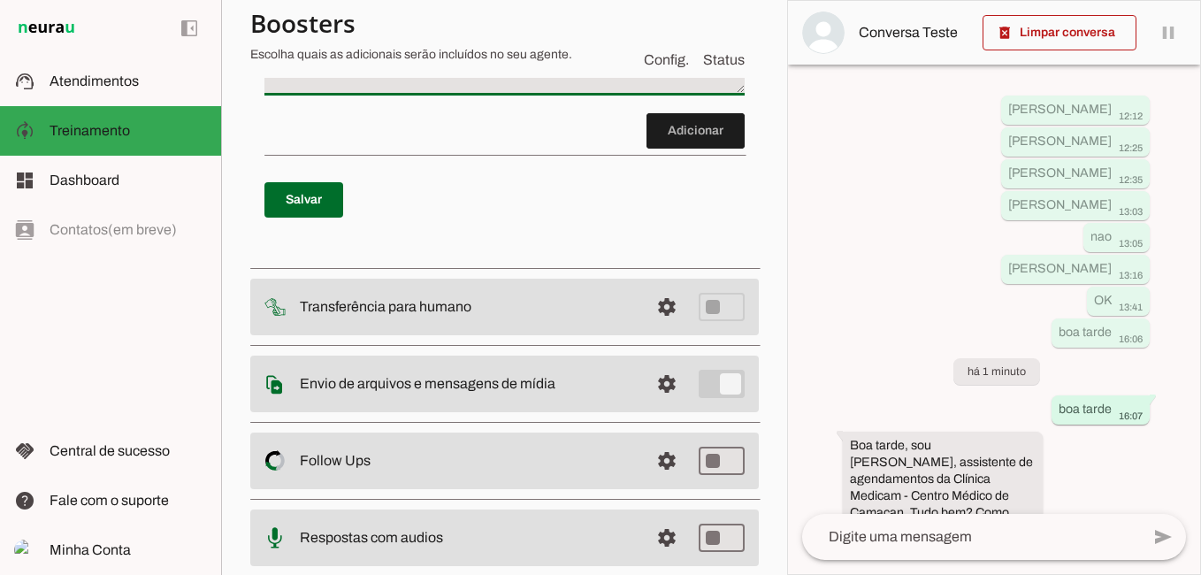
click at [508, 88] on textarea "ao finalizar informe o dia e o horario" at bounding box center [504, 53] width 480 height 71
type textarea "ao finalizar informe o dia e o horario informe que é previsao de atendimento, p…"
type md-filled-text-field "ao finalizar informe o dia e o horario informe que é previsao de atendimento, p…"
click at [323, 221] on span at bounding box center [303, 200] width 79 height 42
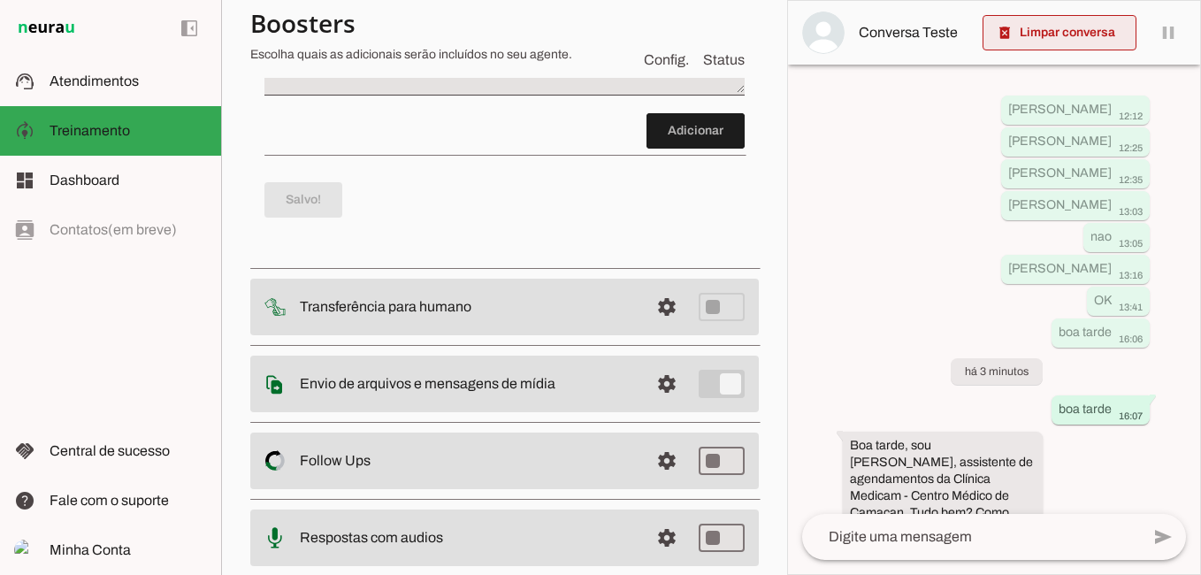
click at [1065, 30] on span at bounding box center [1060, 32] width 154 height 42
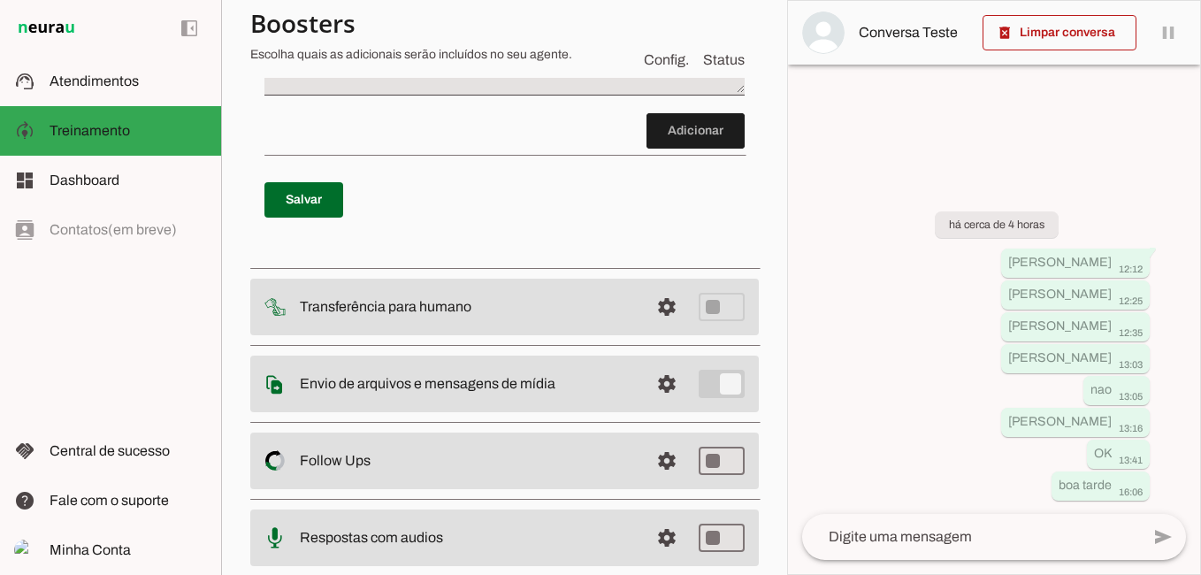
click at [920, 542] on textarea at bounding box center [971, 536] width 338 height 21
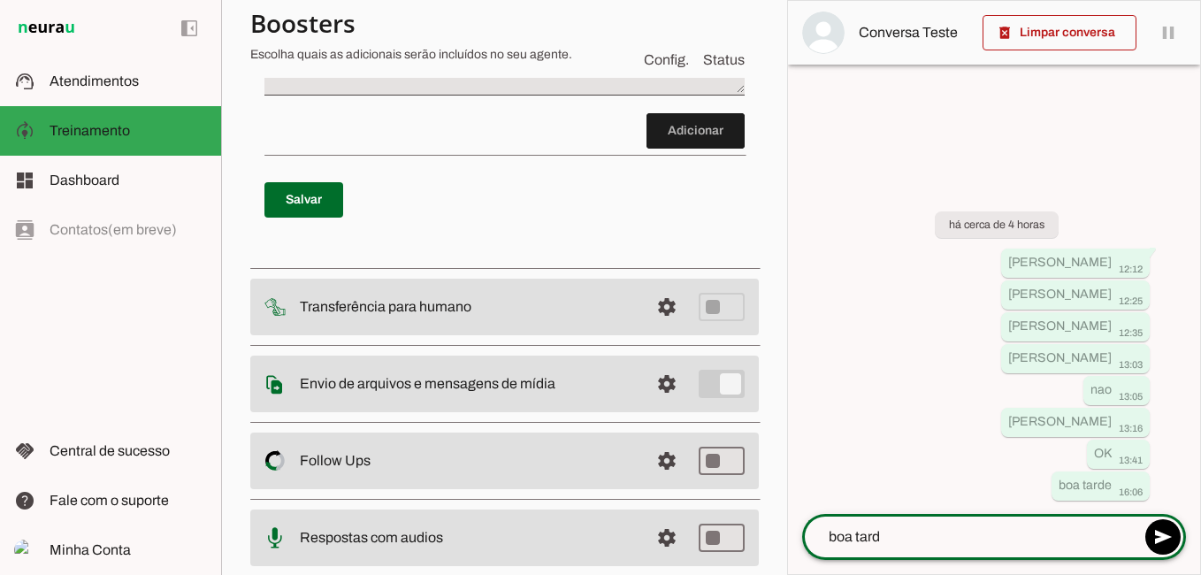
type textarea "boa tarde"
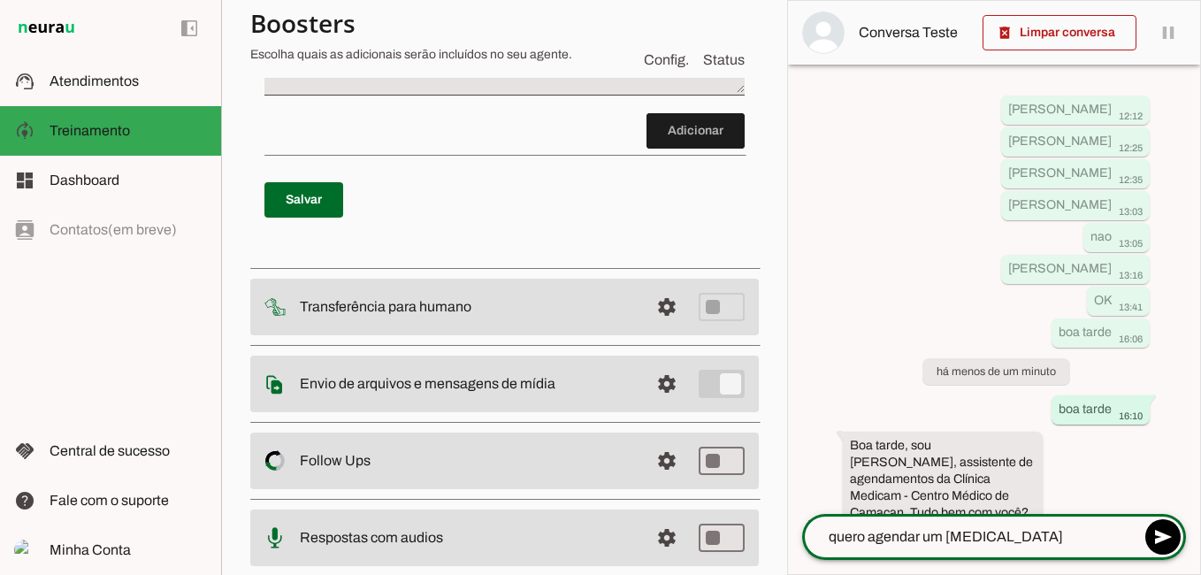
type textarea "quero agendar um [MEDICAL_DATA]"
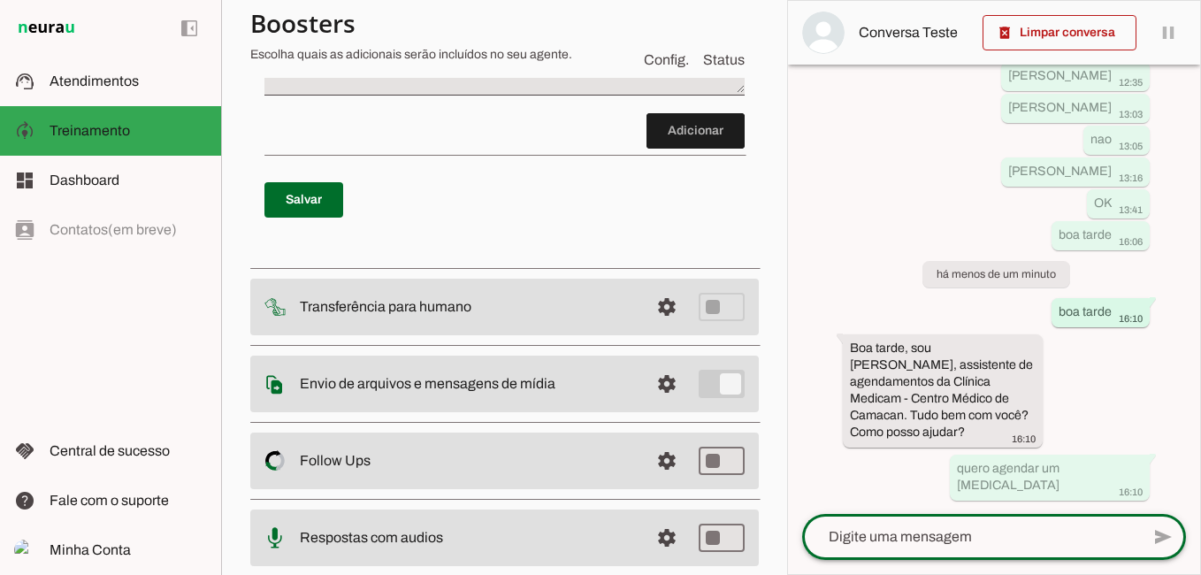
scroll to position [0, 0]
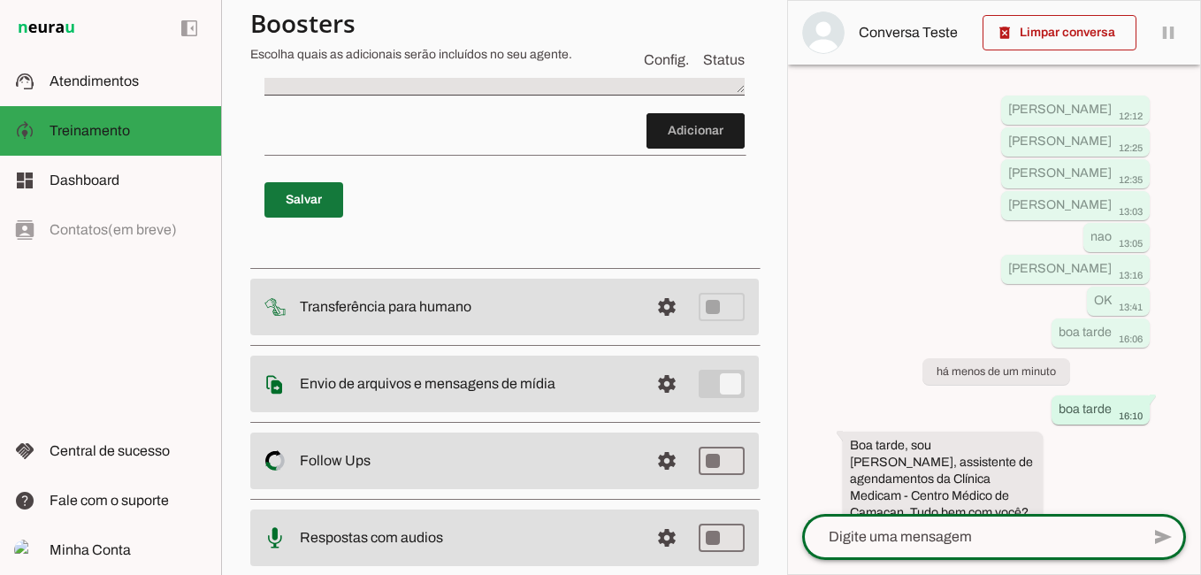
click at [294, 221] on span at bounding box center [303, 200] width 79 height 42
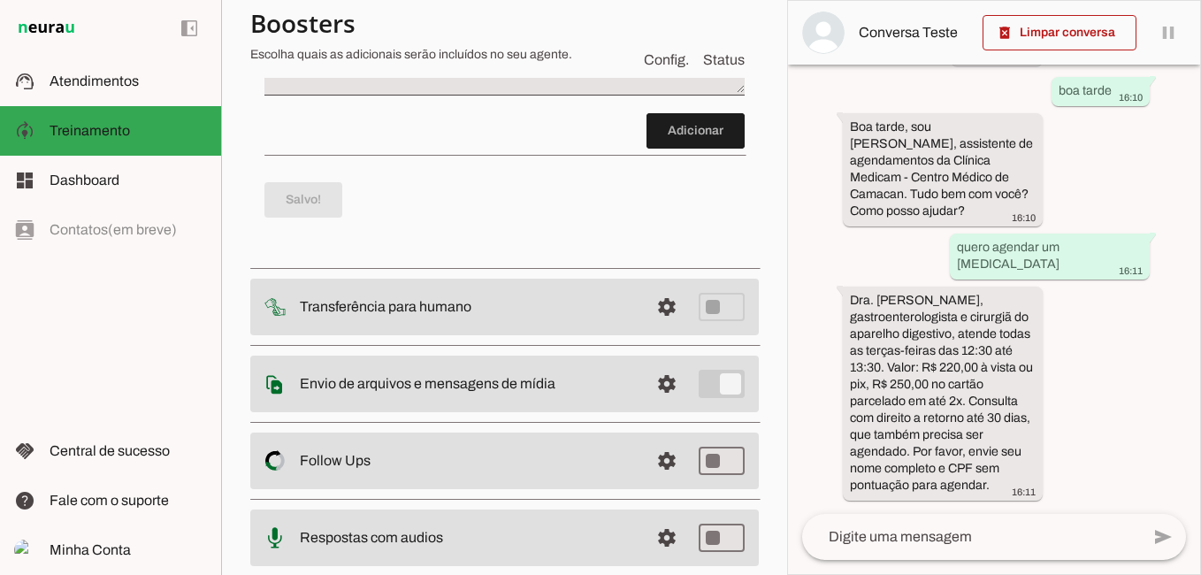
scroll to position [352, 0]
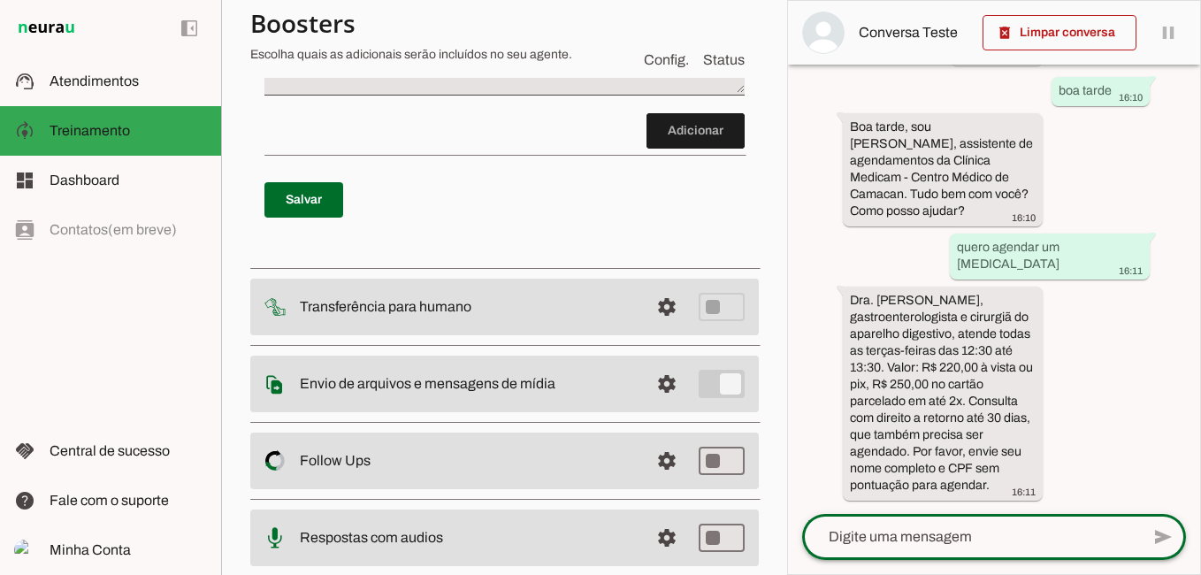
click at [903, 545] on textarea at bounding box center [971, 536] width 338 height 21
type textarea "[PERSON_NAME]"
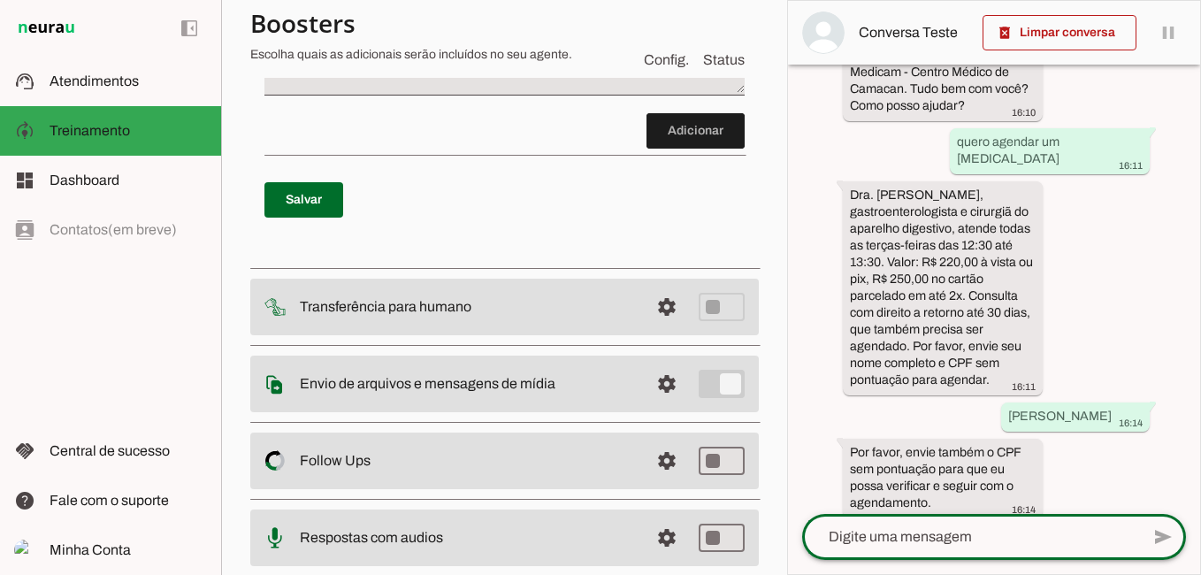
scroll to position [492, 0]
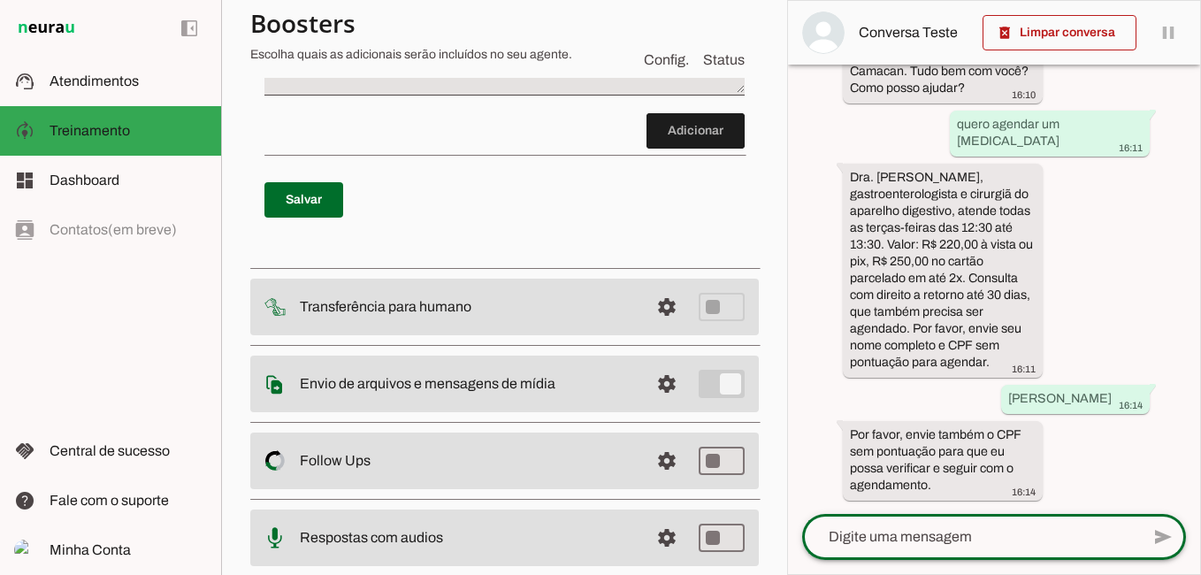
click at [944, 547] on textarea at bounding box center [971, 536] width 338 height 21
type textarea "00845804537"
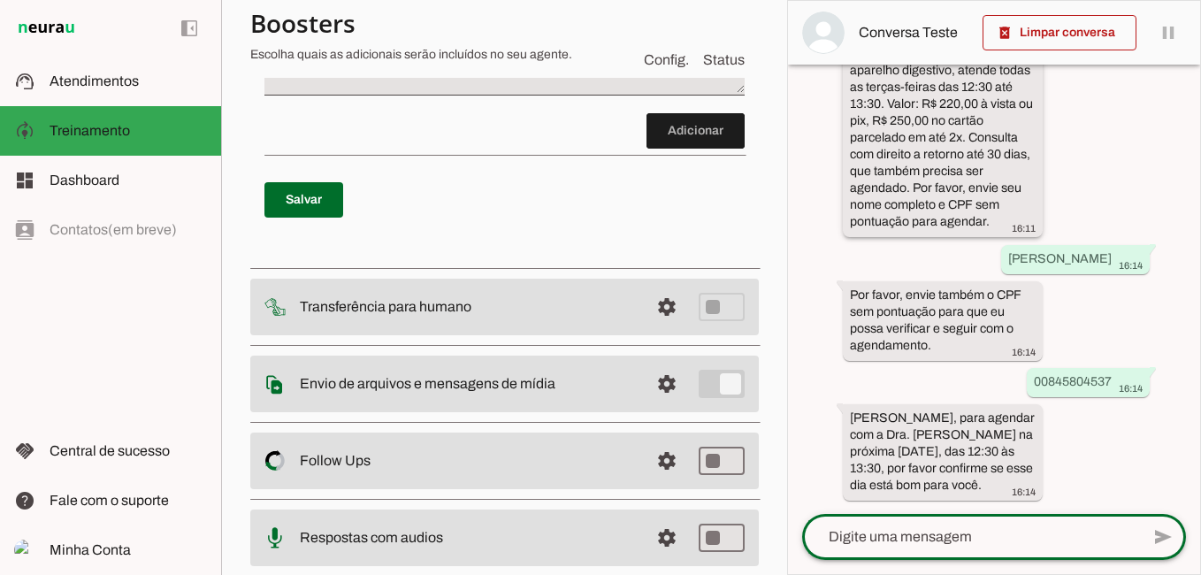
scroll to position [665, 0]
click at [945, 524] on div at bounding box center [971, 537] width 338 height 46
click at [906, 540] on textarea at bounding box center [971, 536] width 338 height 21
type textarea "sim pode agendar"
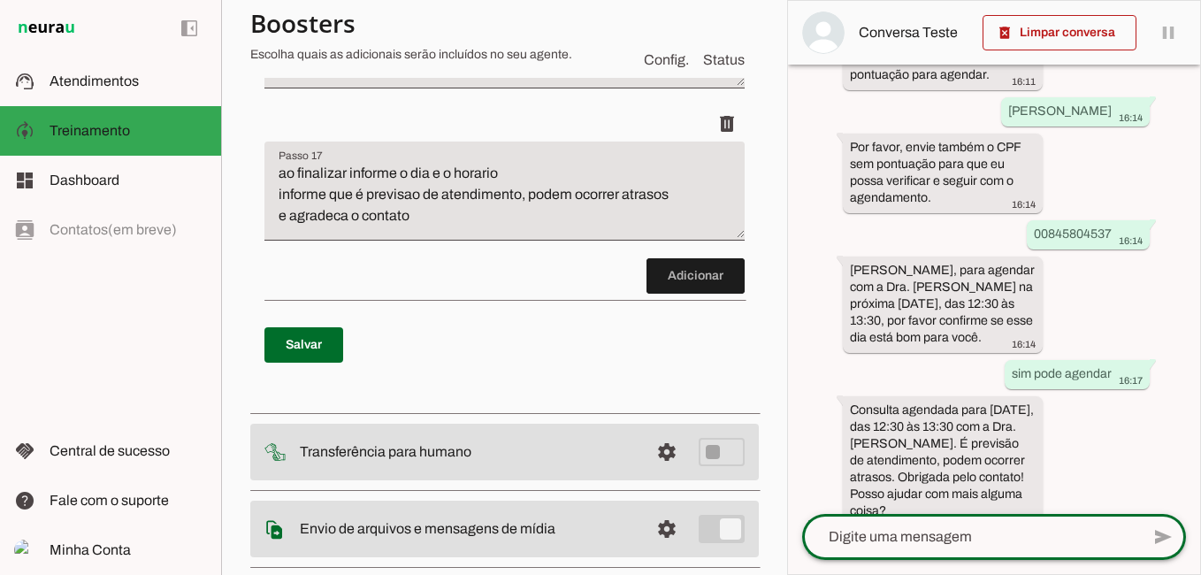
scroll to position [6545, 0]
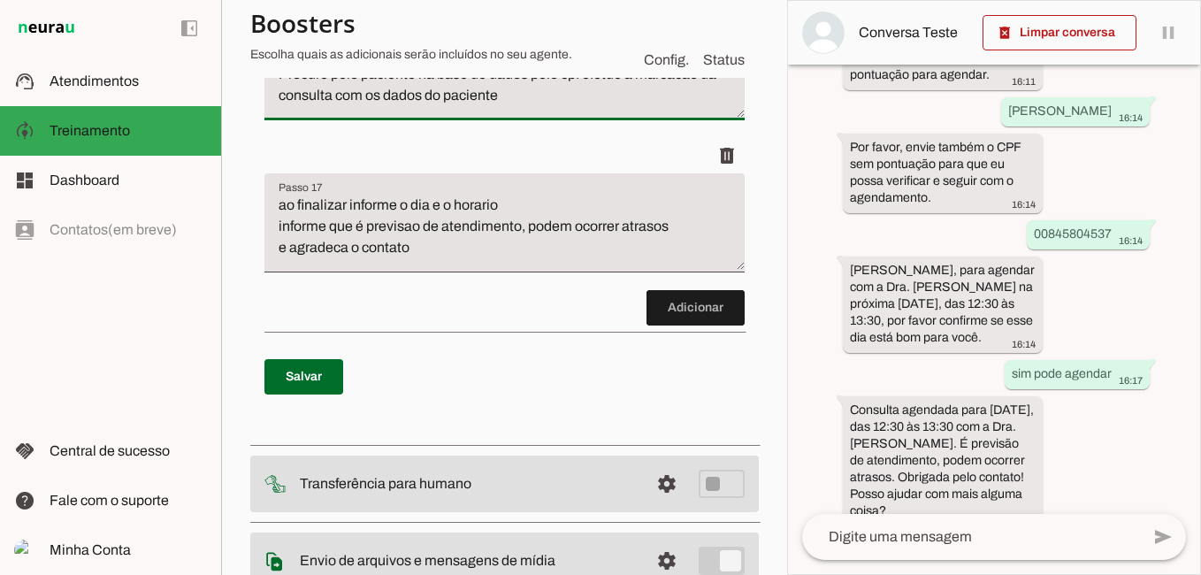
click at [532, 113] on textarea "Efetue a marcação utilizando a ferramenta de criar agendamentos Procure pelo pa…" at bounding box center [504, 77] width 480 height 71
click at [354, 113] on textarea "Efetue a marcação utilizando a ferramenta de criar agendamentos Procure pelo pa…" at bounding box center [504, 77] width 480 height 71
click at [432, 113] on textarea "Efetue a marcação utilizando a ferramenta de criar agendamentos Procure pelo pa…" at bounding box center [504, 77] width 480 height 71
click at [593, 113] on textarea "Efetue a marcação utilizando a ferramenta de criar agendamentos Procure pelo pa…" at bounding box center [504, 77] width 480 height 71
type textarea "Efetue a marcação utilizando a ferramenta de criar agendamentos Procure pelo pa…"
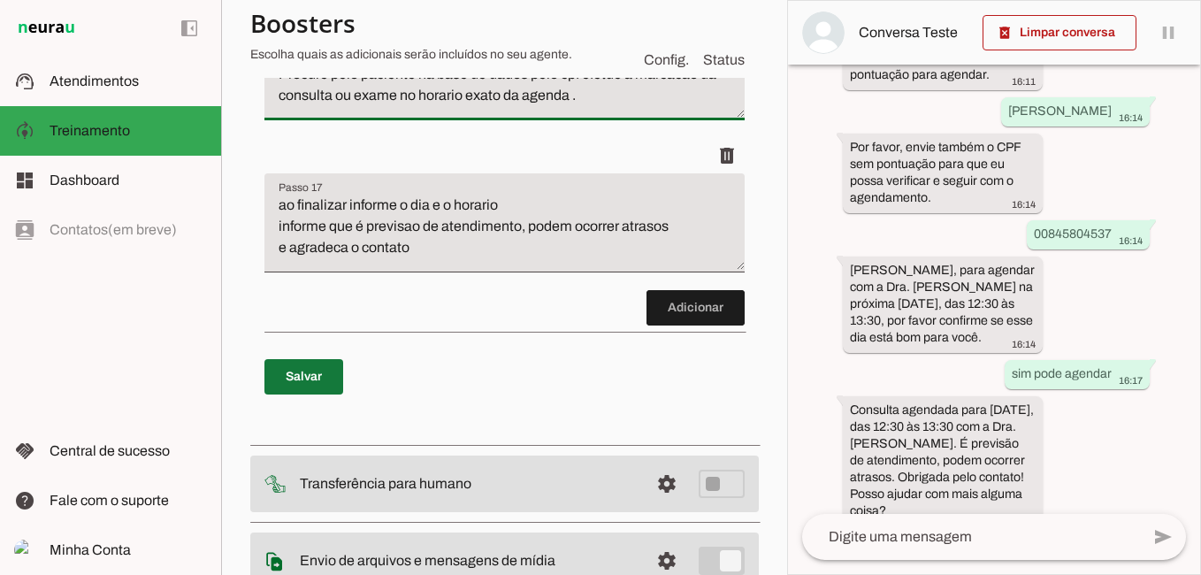
type md-filled-text-field "Efetue a marcação utilizando a ferramenta de criar agendamentos Procure pelo pa…"
click at [290, 398] on span at bounding box center [303, 377] width 79 height 42
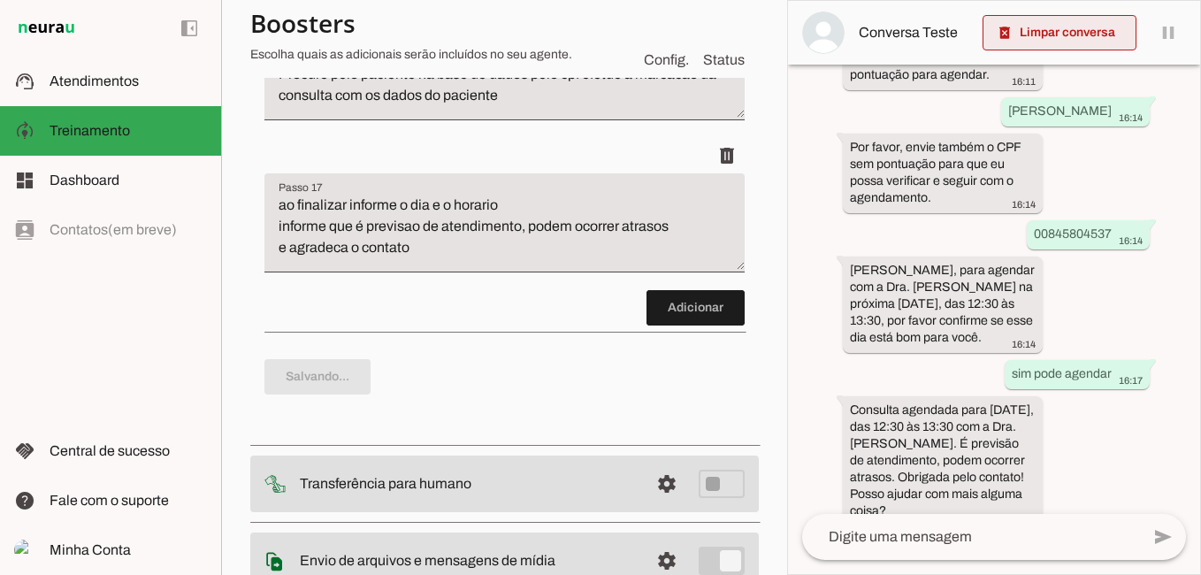
type textarea "Efetue a marcação utilizando a ferramenta de criar agendamentos Procure pelo pa…"
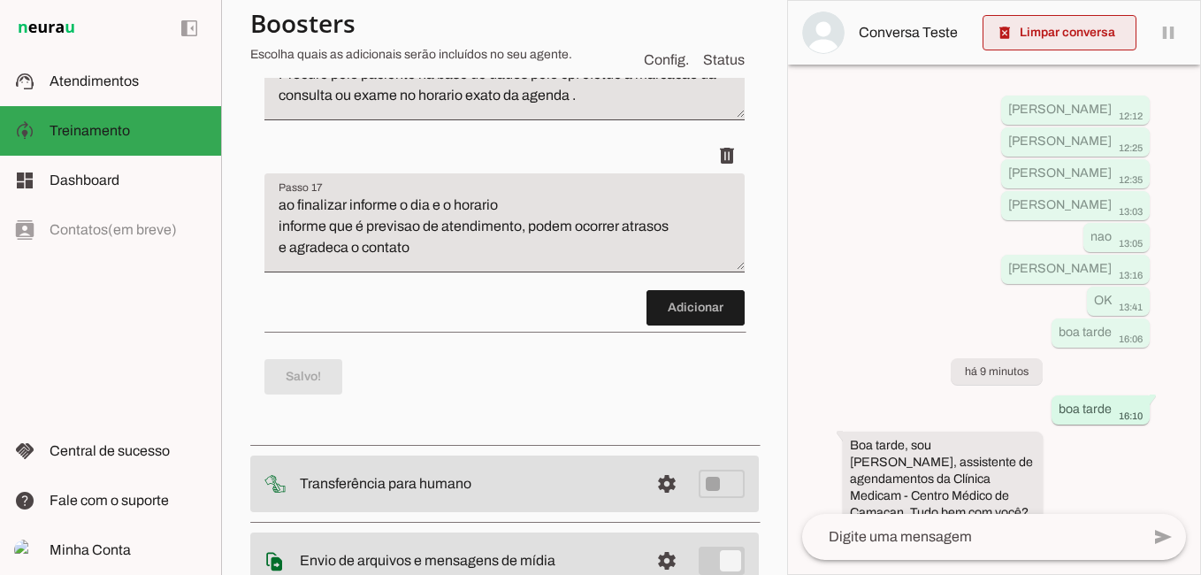
click at [1089, 34] on span at bounding box center [1060, 32] width 154 height 42
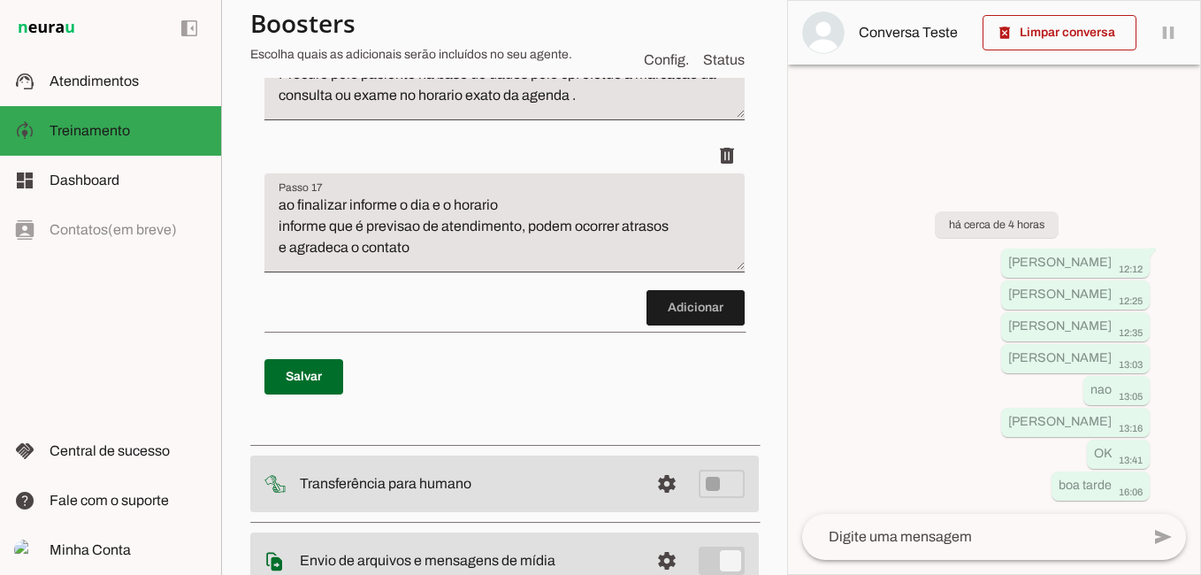
click at [900, 541] on textarea at bounding box center [971, 536] width 338 height 21
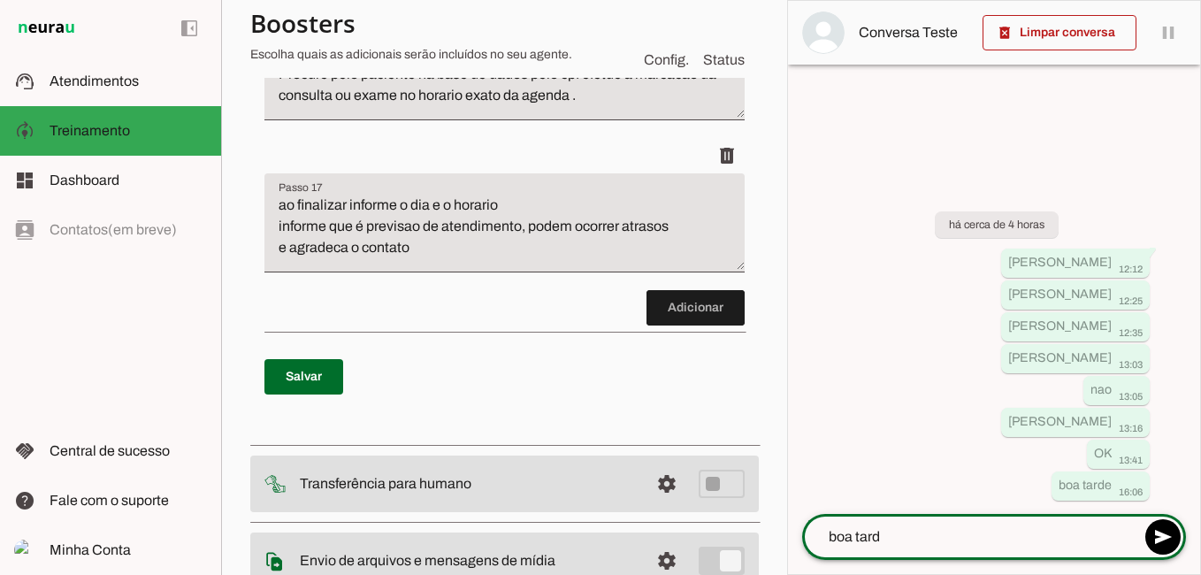
type textarea "boa tarde"
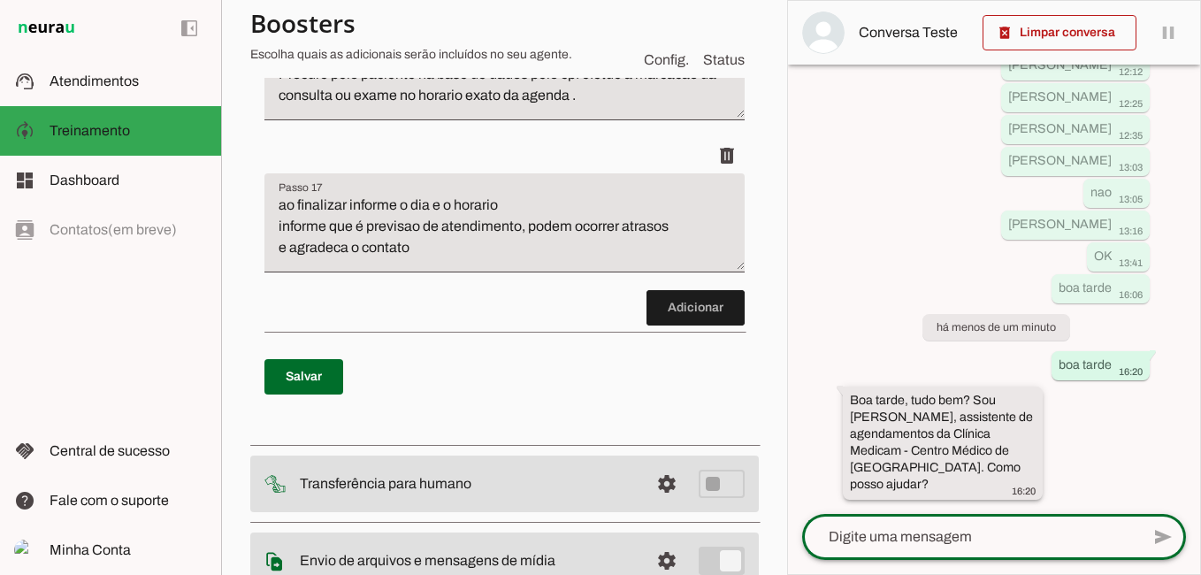
scroll to position [111, 0]
click at [897, 549] on div at bounding box center [971, 537] width 338 height 46
click at [886, 530] on textarea at bounding box center [971, 536] width 338 height 21
type textarea "desejo agendar uma consultao [MEDICAL_DATA]"
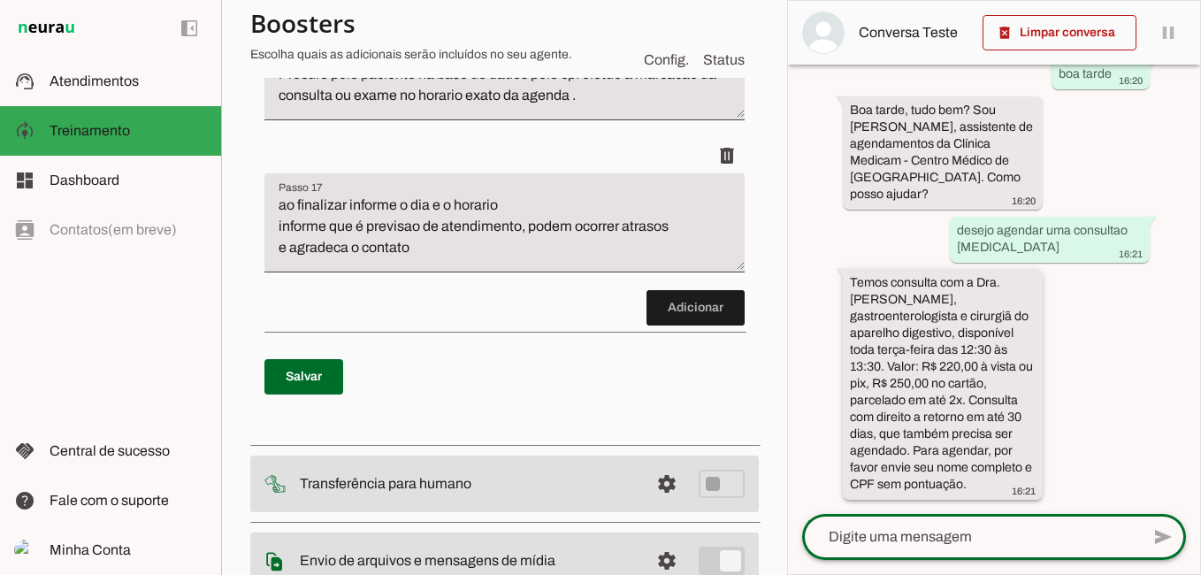
scroll to position [402, 0]
click at [915, 541] on textarea at bounding box center [971, 536] width 338 height 21
type textarea "[PERSON_NAME]"
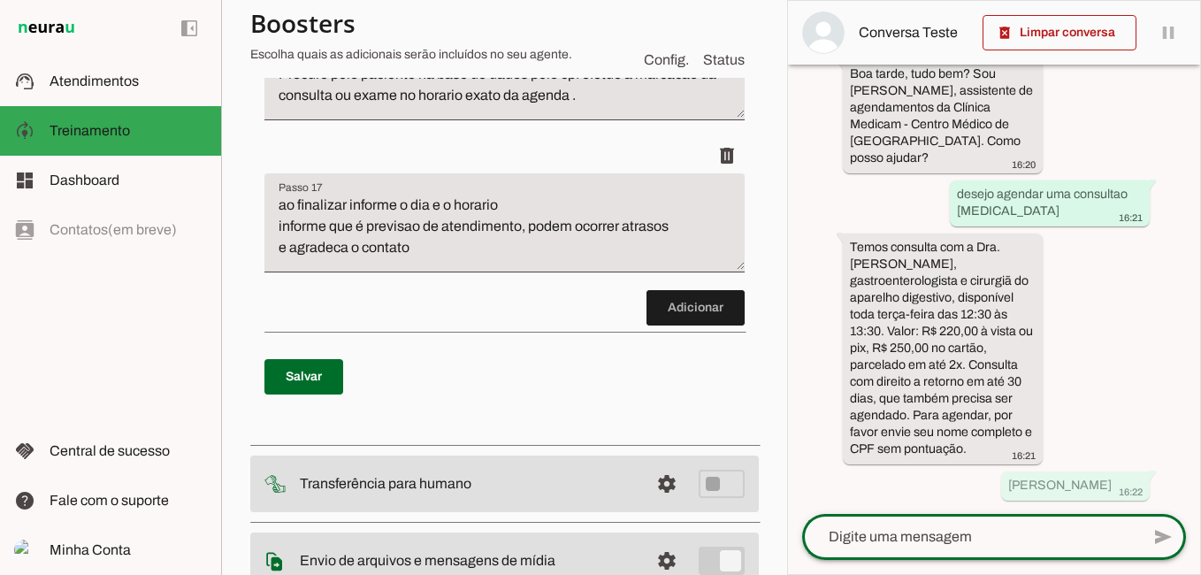
scroll to position [455, 0]
type textarea "00845804537"
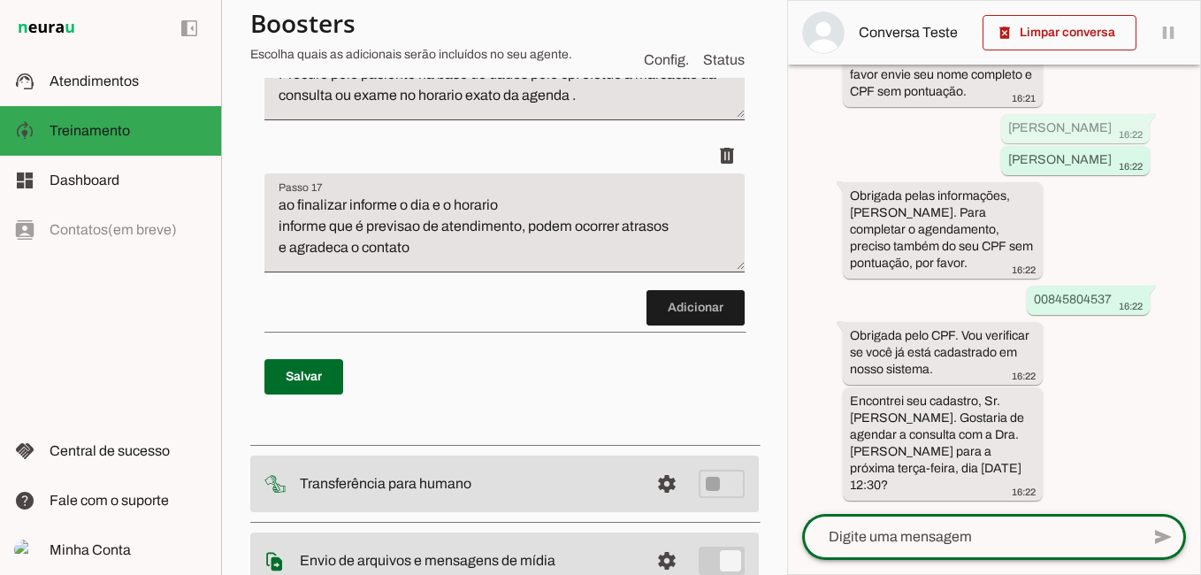
scroll to position [846, 0]
click at [899, 532] on textarea at bounding box center [971, 536] width 338 height 21
type textarea "sim"
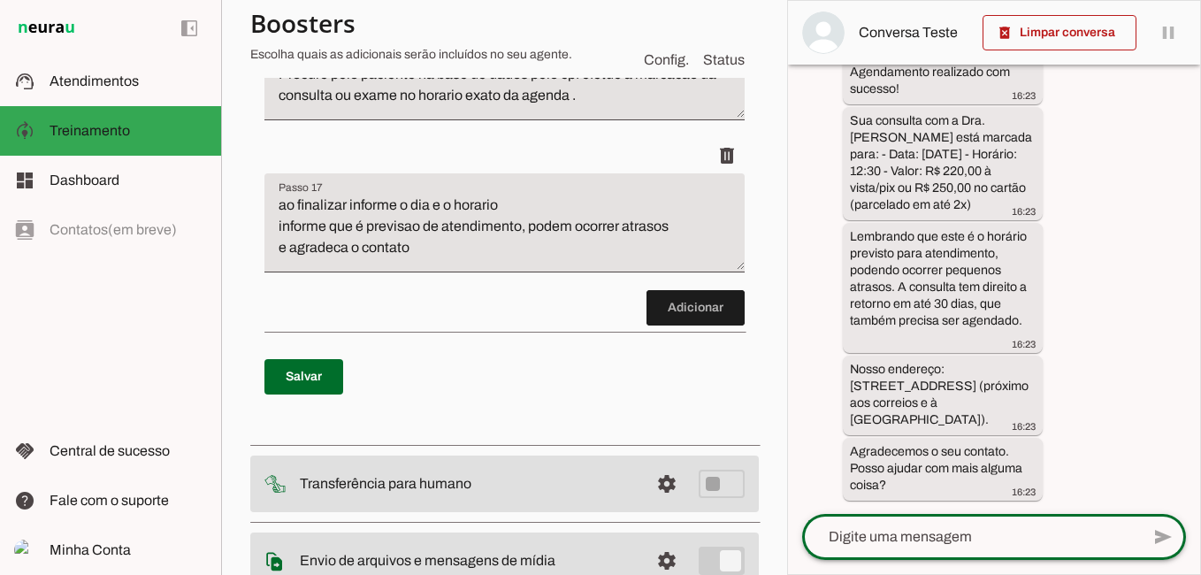
scroll to position [1431, 0]
click at [945, 531] on textarea at bounding box center [971, 536] width 338 height 21
click at [955, 539] on textarea "quero agendar outraconsulta" at bounding box center [971, 536] width 338 height 21
type textarea "quero agendar outra consulta"
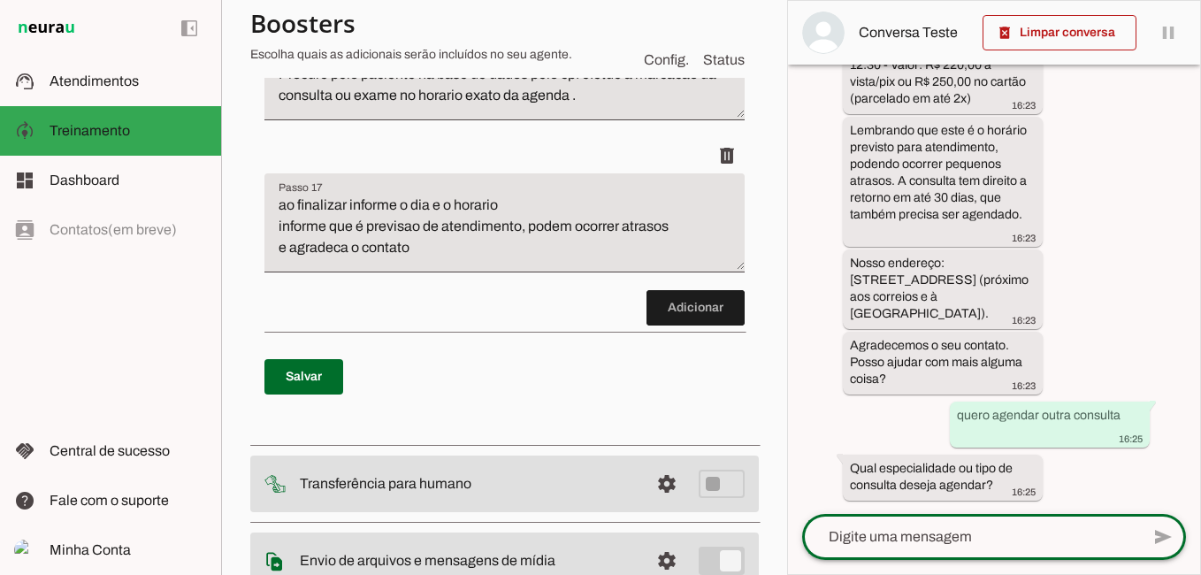
scroll to position [1537, 0]
click at [952, 530] on textarea at bounding box center [971, 536] width 338 height 21
type textarea "[MEDICAL_DATA]"
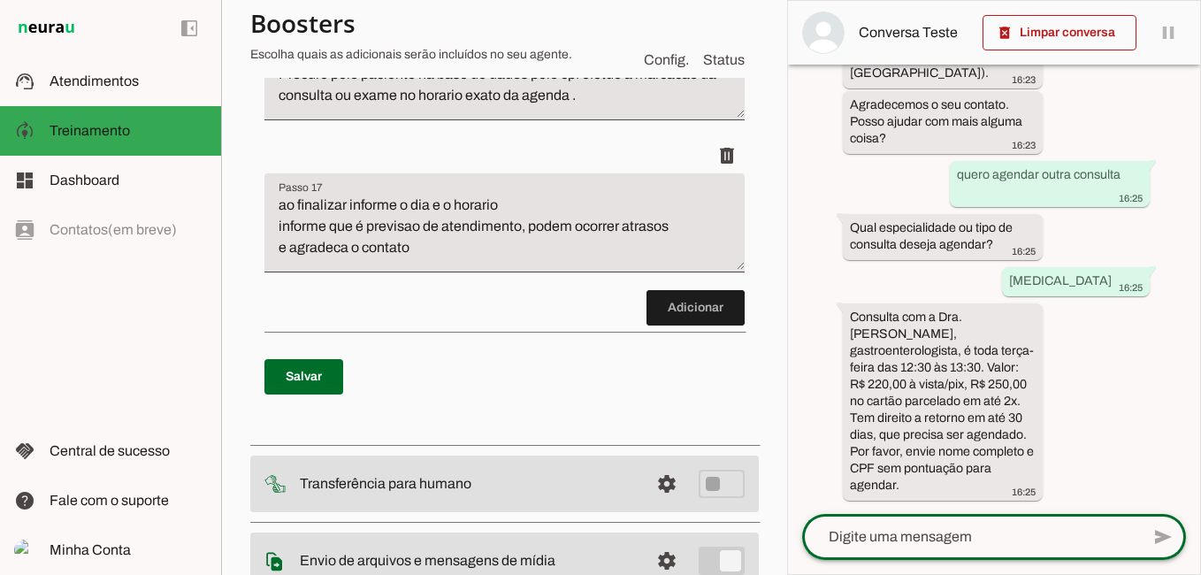
scroll to position [1778, 0]
click at [928, 533] on textarea at bounding box center [971, 536] width 338 height 21
type textarea "v"
type textarea "[PERSON_NAME]"
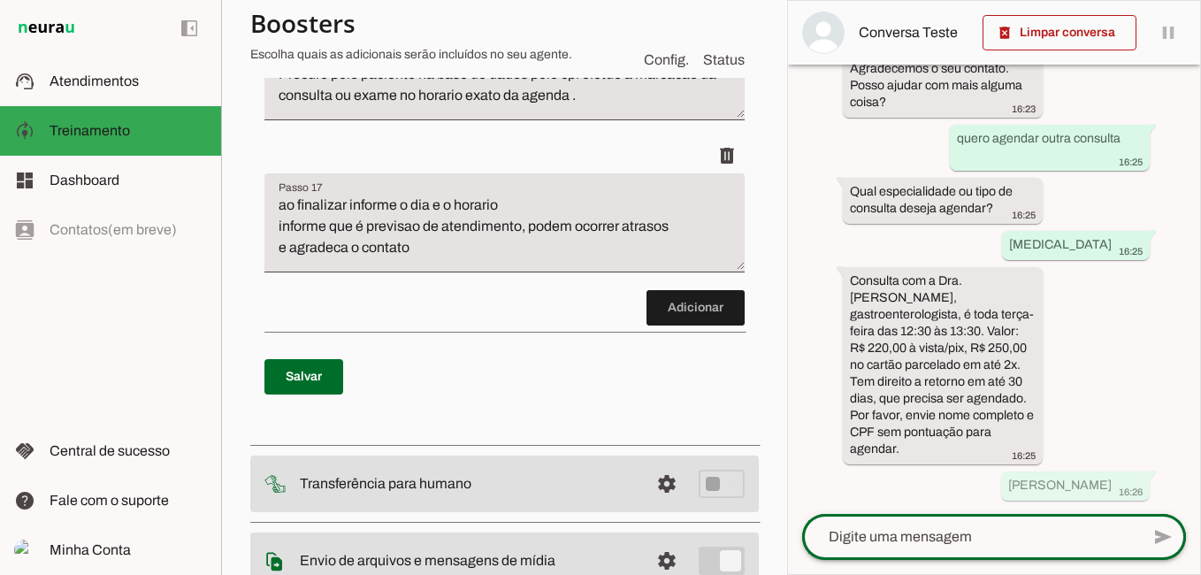
scroll to position [1831, 0]
type textarea "50136461549"
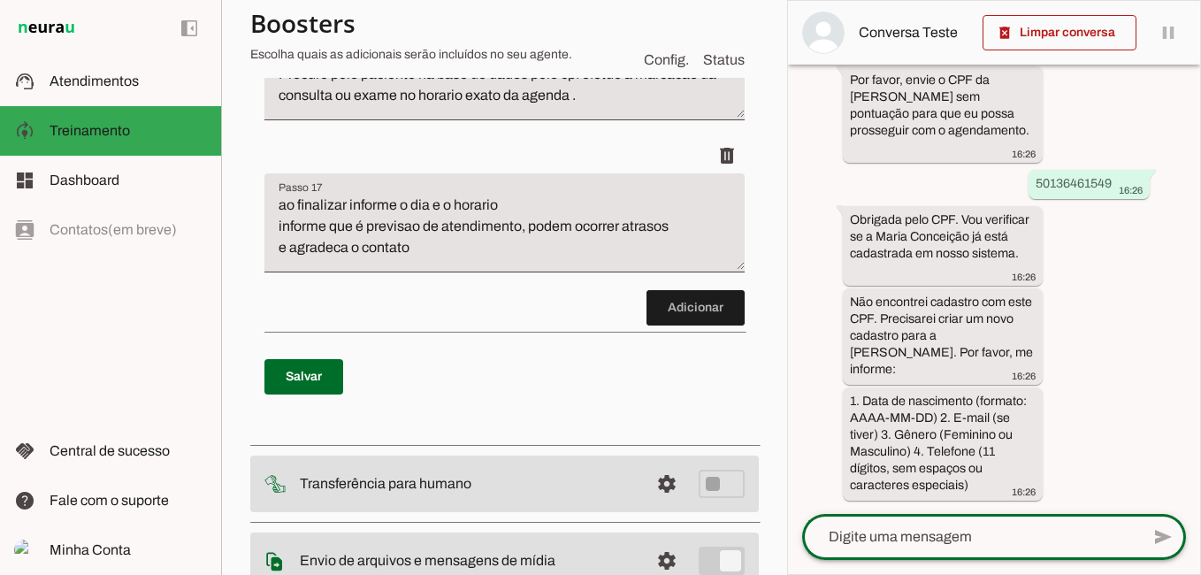
scroll to position [2321, 0]
click at [898, 538] on textarea "1965" at bounding box center [971, 536] width 338 height 21
type textarea "[DATE]"
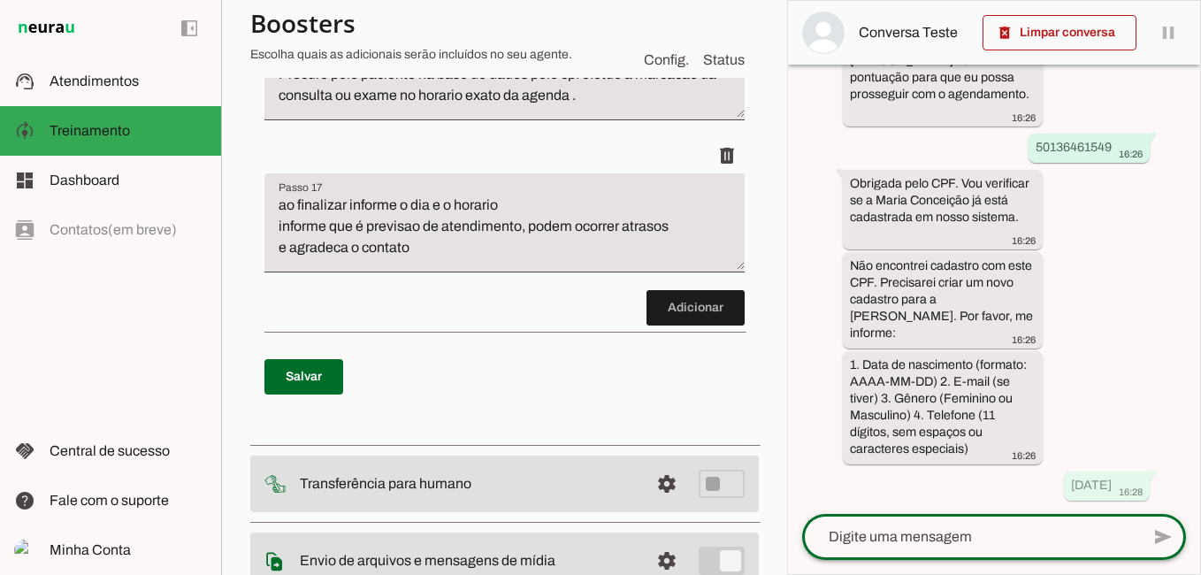
scroll to position [2357, 0]
type textarea "s"
type textarea "[EMAIL_ADDRESS][DOMAIN_NAME]"
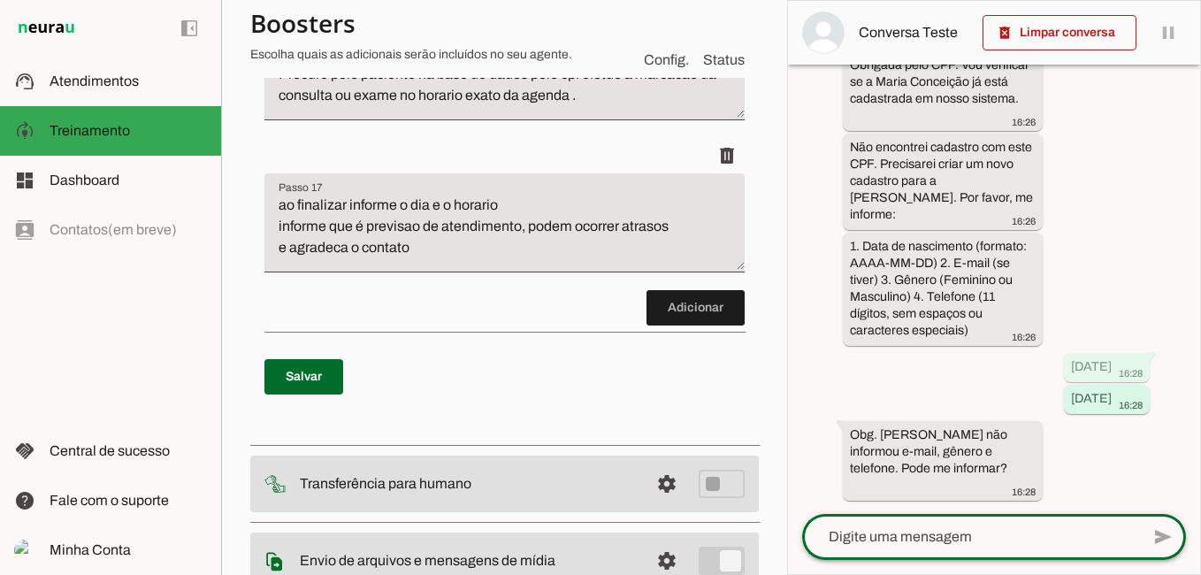
scroll to position [2459, 0]
click at [931, 539] on textarea at bounding box center [971, 536] width 338 height 21
type textarea "feminino"
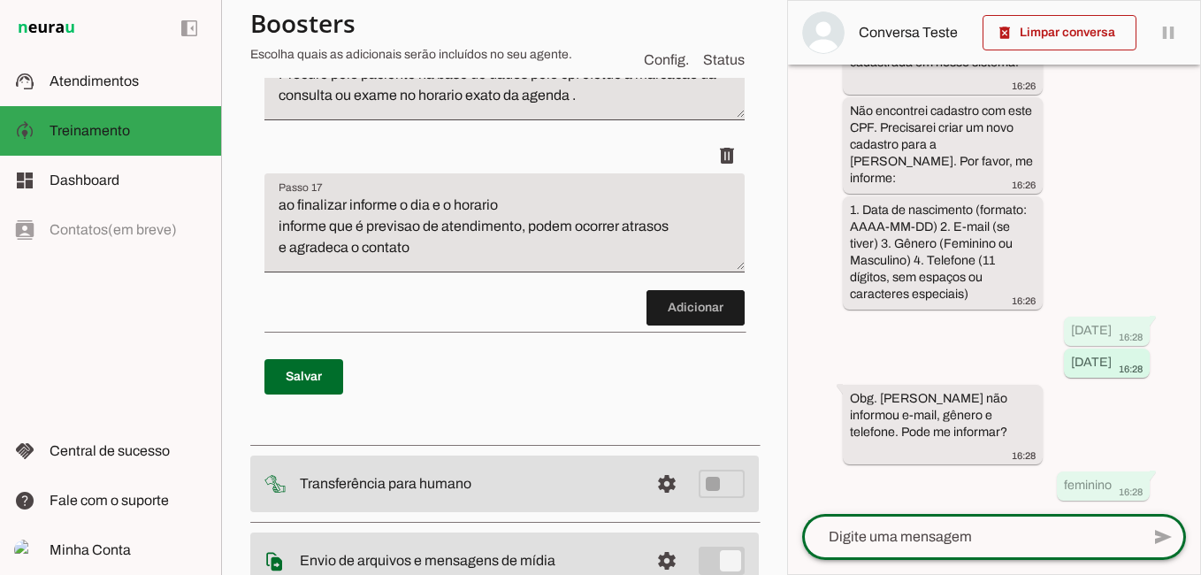
scroll to position [2495, 0]
type textarea "73991551625"
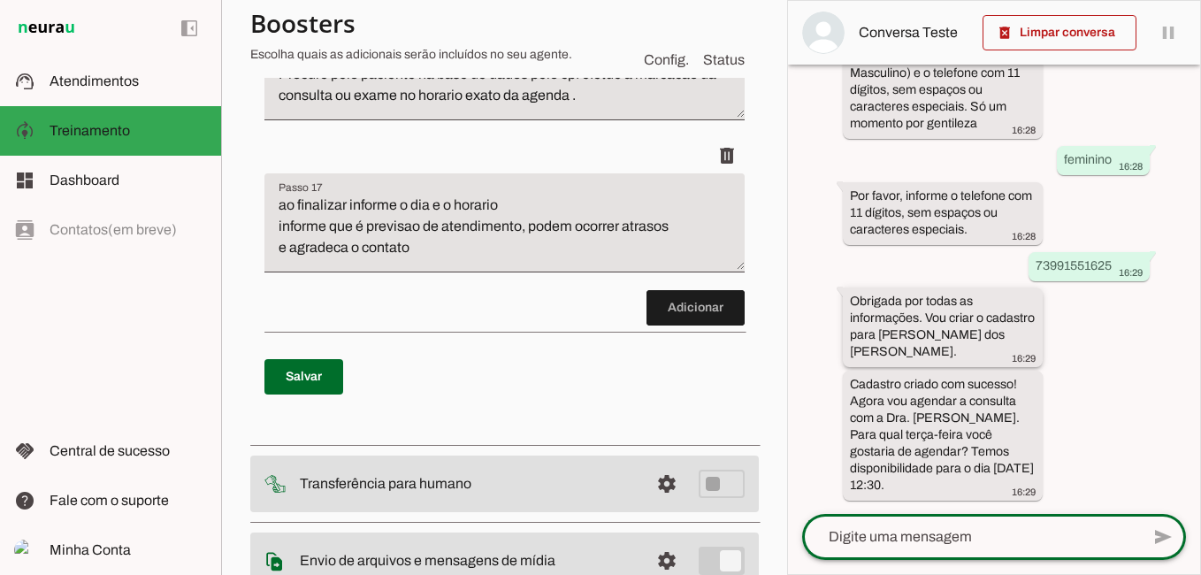
scroll to position [3025, 0]
click at [921, 552] on div at bounding box center [971, 537] width 338 height 46
drag, startPoint x: 921, startPoint y: 552, endPoint x: 852, endPoint y: 535, distance: 71.0
click at [852, 535] on textarea at bounding box center [971, 536] width 338 height 21
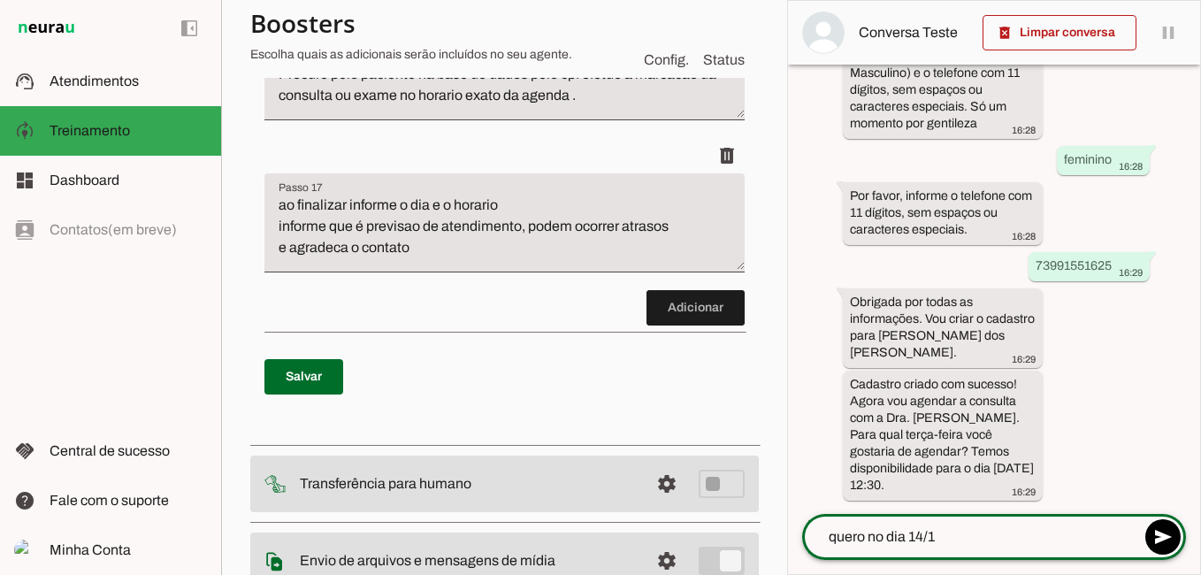
type textarea "quero no dia 14/10"
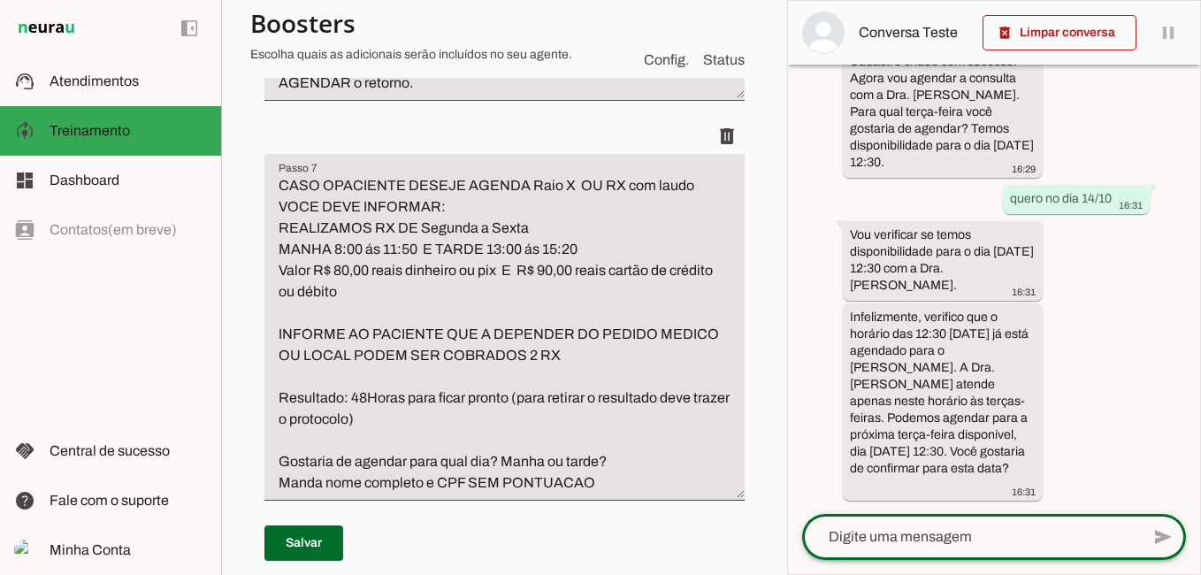
scroll to position [3981, 0]
